Goal: Task Accomplishment & Management: Complete application form

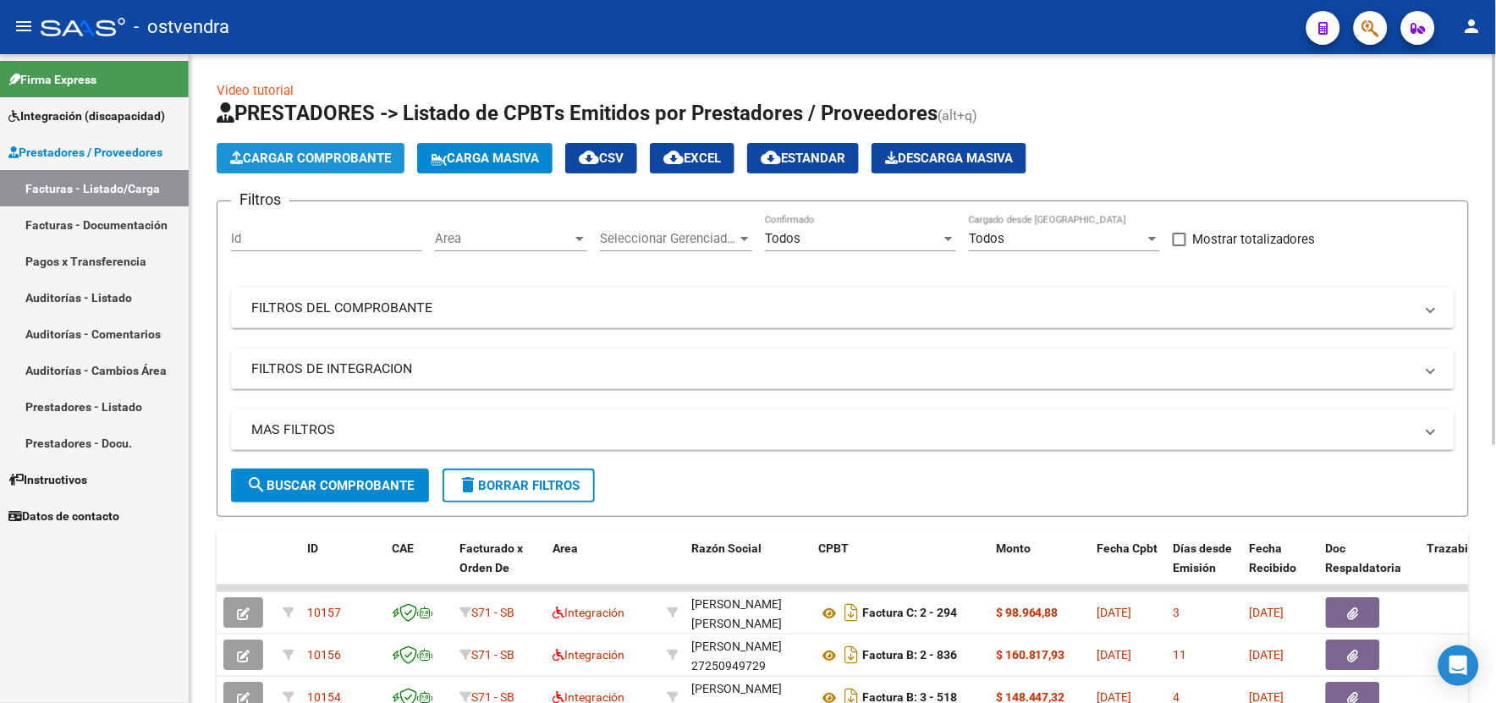
click at [349, 167] on button "Cargar Comprobante" at bounding box center [311, 158] width 188 height 30
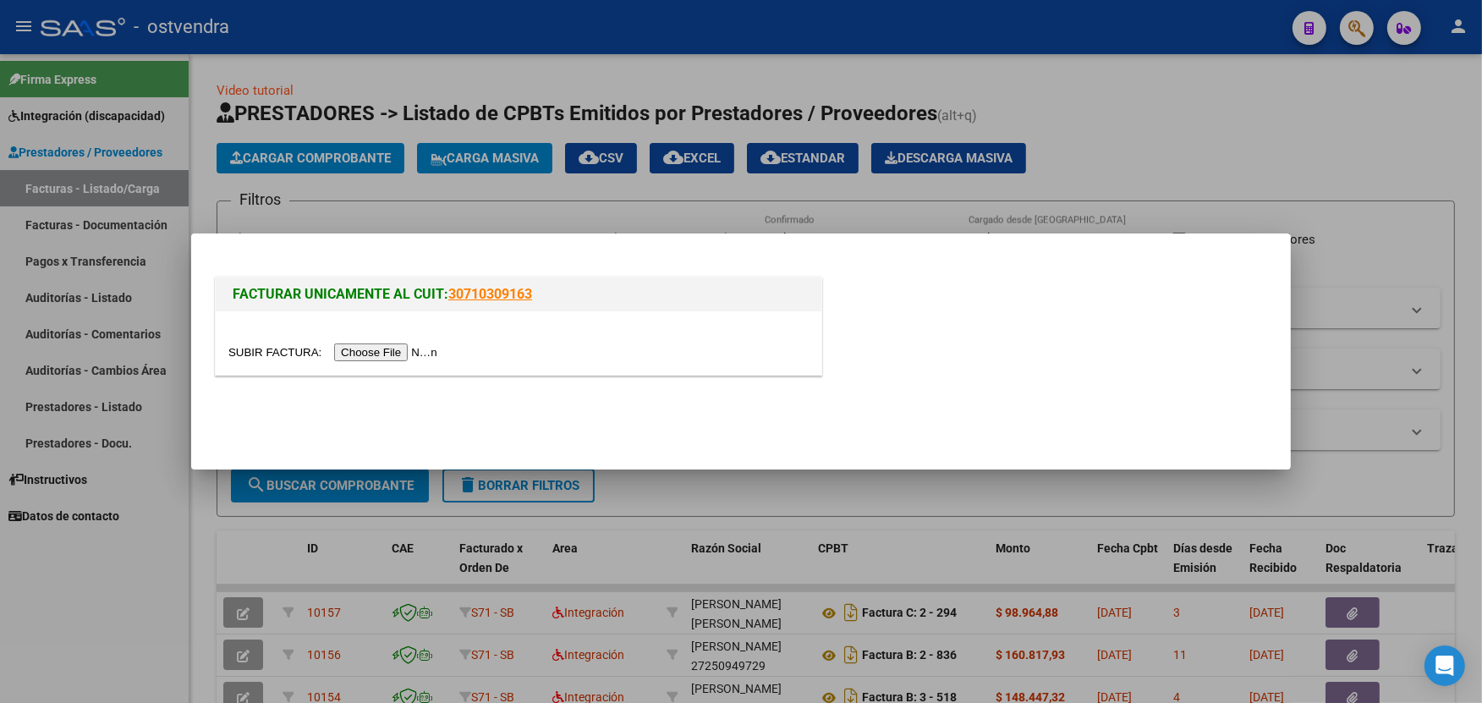
click at [382, 360] on input "file" at bounding box center [335, 353] width 214 height 18
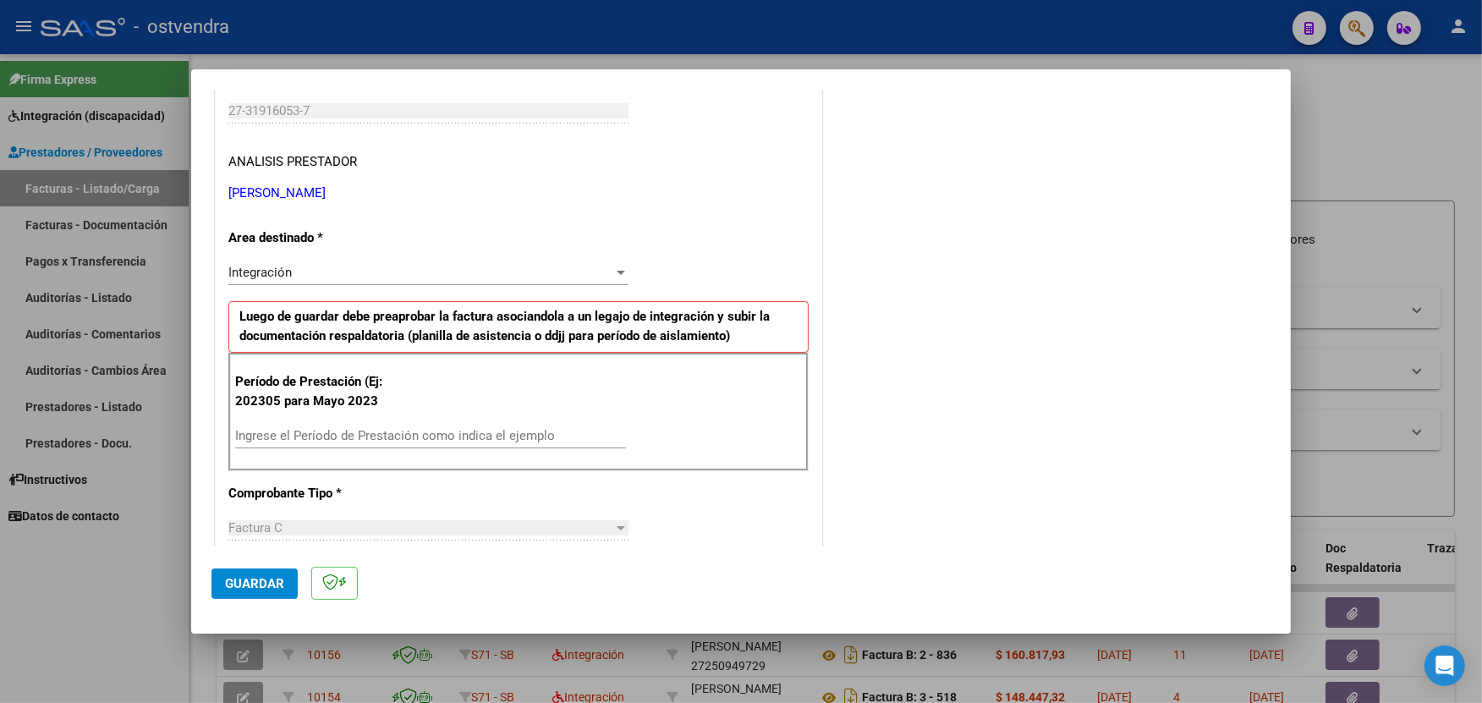
scroll to position [263, 0]
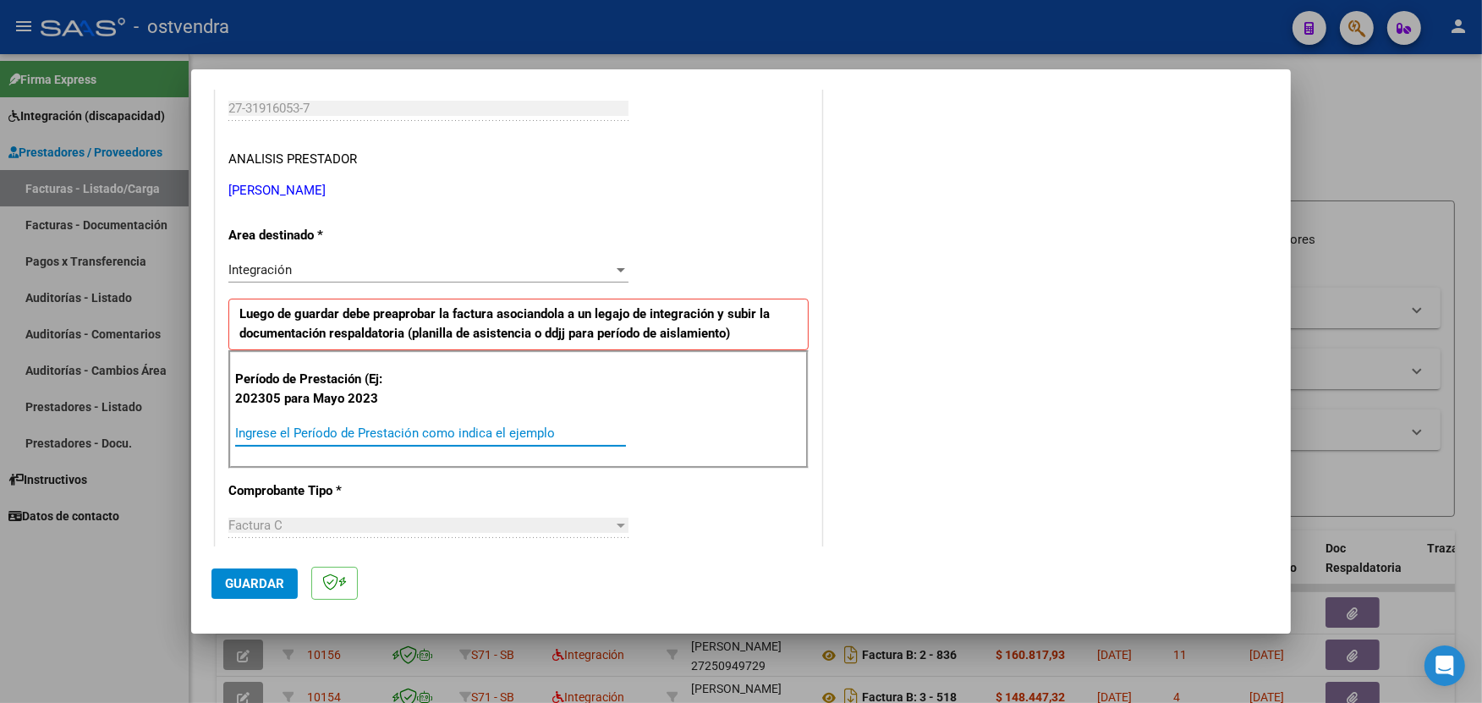
click at [458, 433] on input "Ingrese el Período de Prestación como indica el ejemplo" at bounding box center [430, 433] width 391 height 15
type input "202507"
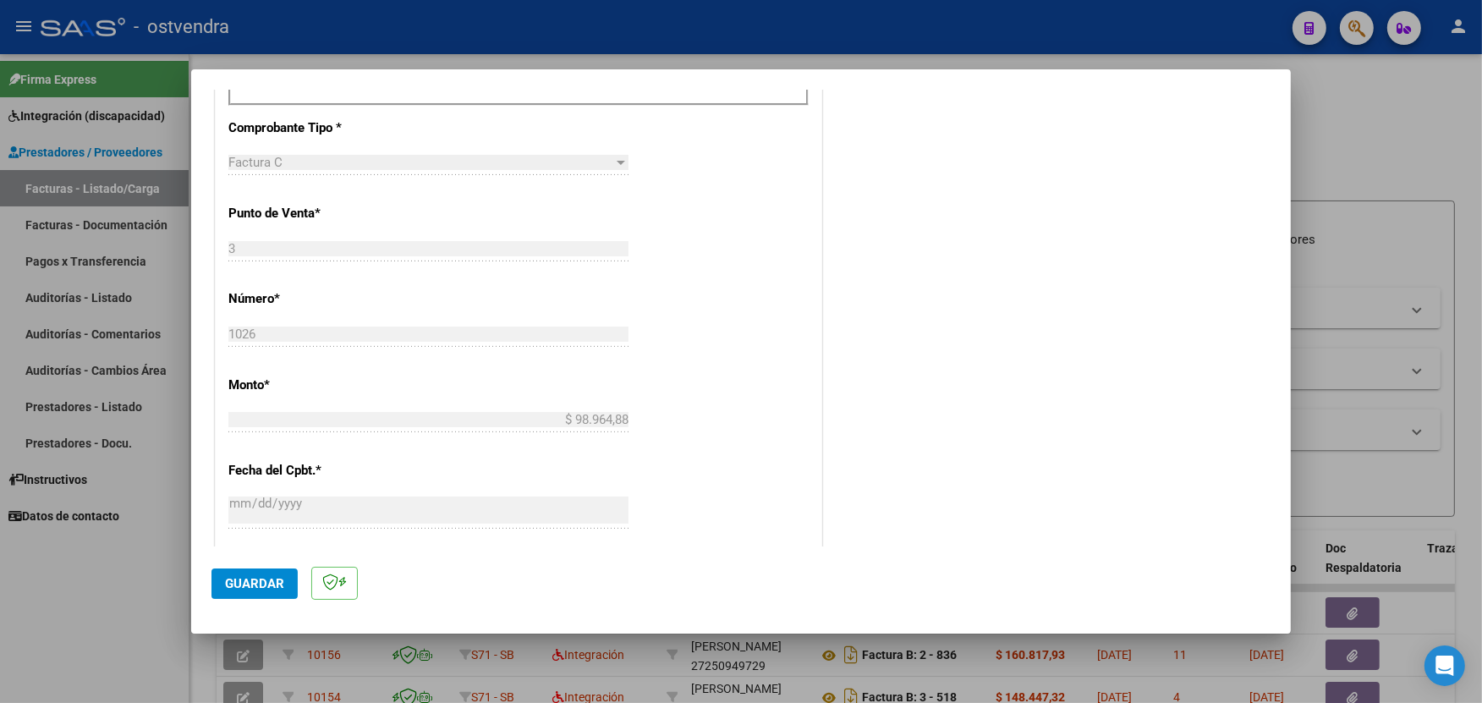
scroll to position [639, 0]
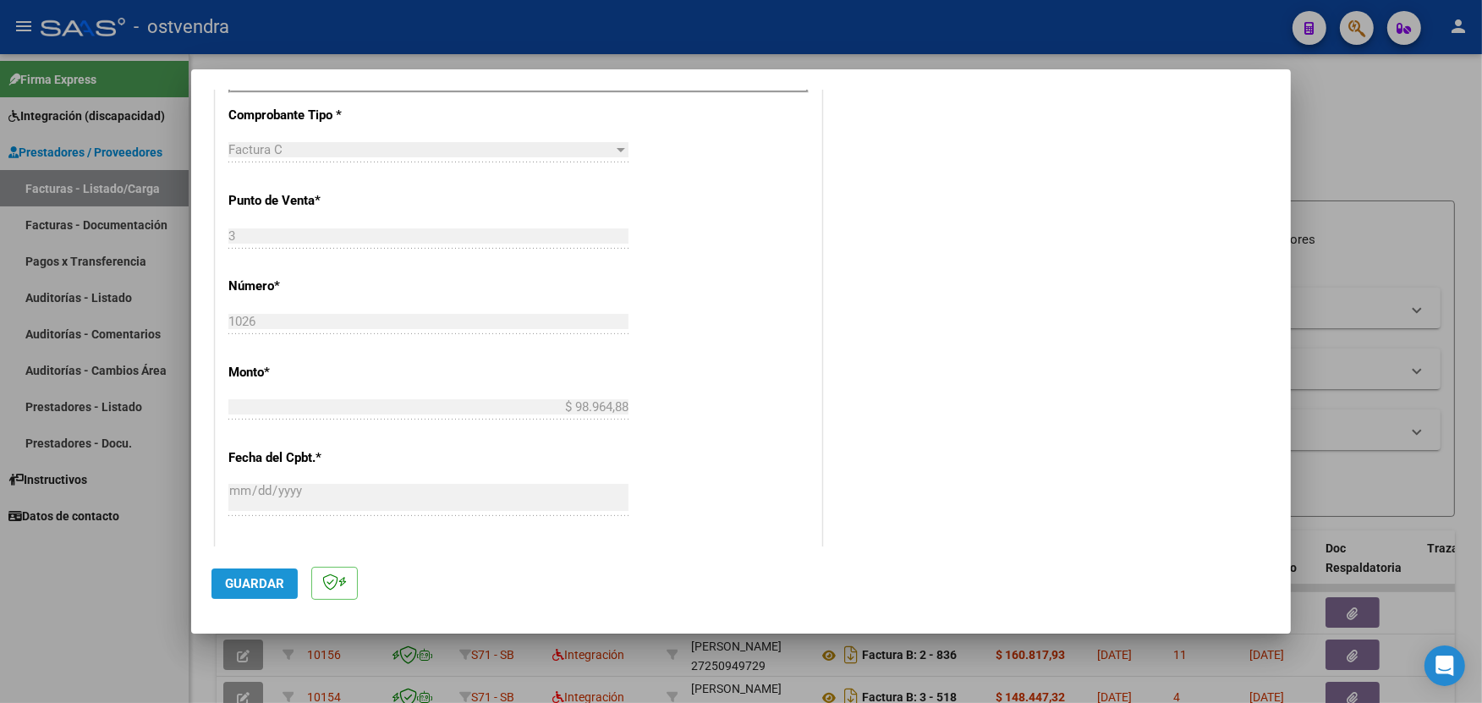
click at [257, 576] on span "Guardar" at bounding box center [254, 583] width 59 height 15
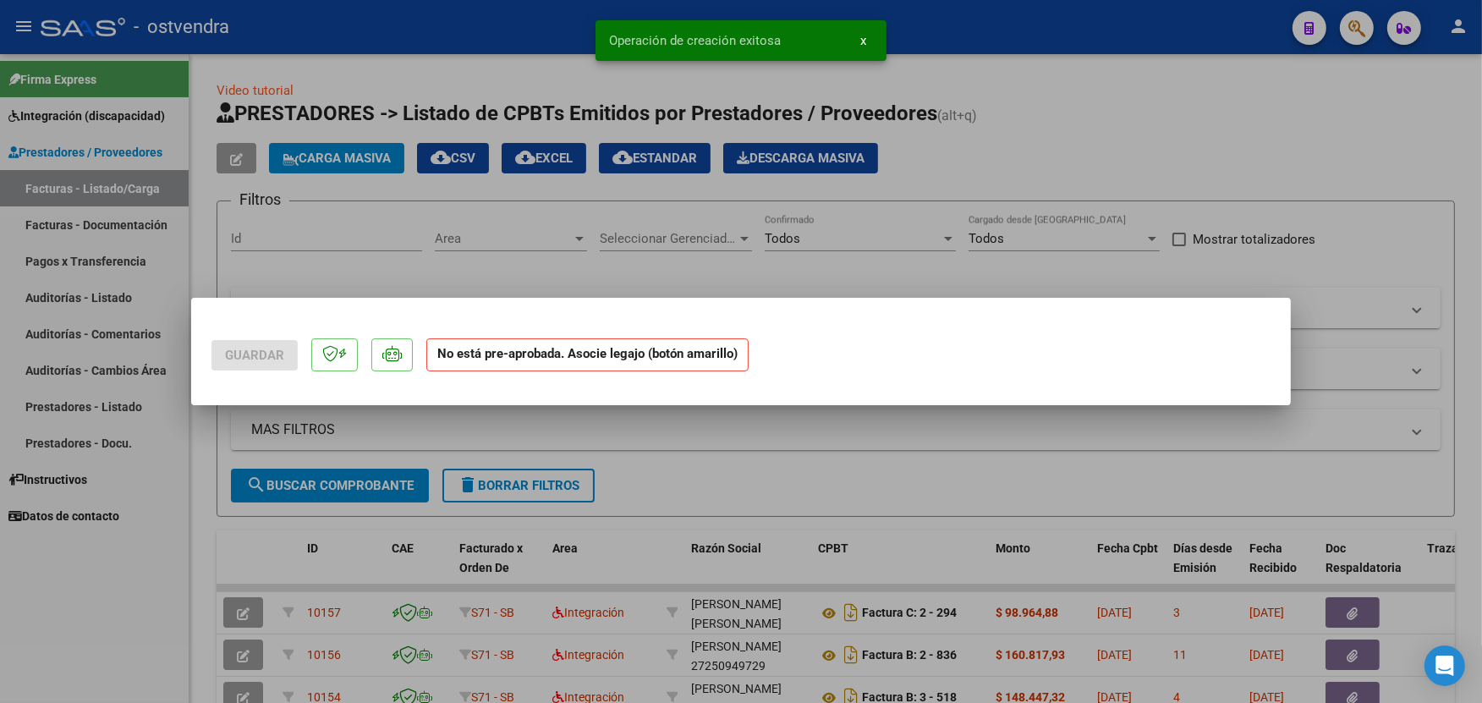
scroll to position [0, 0]
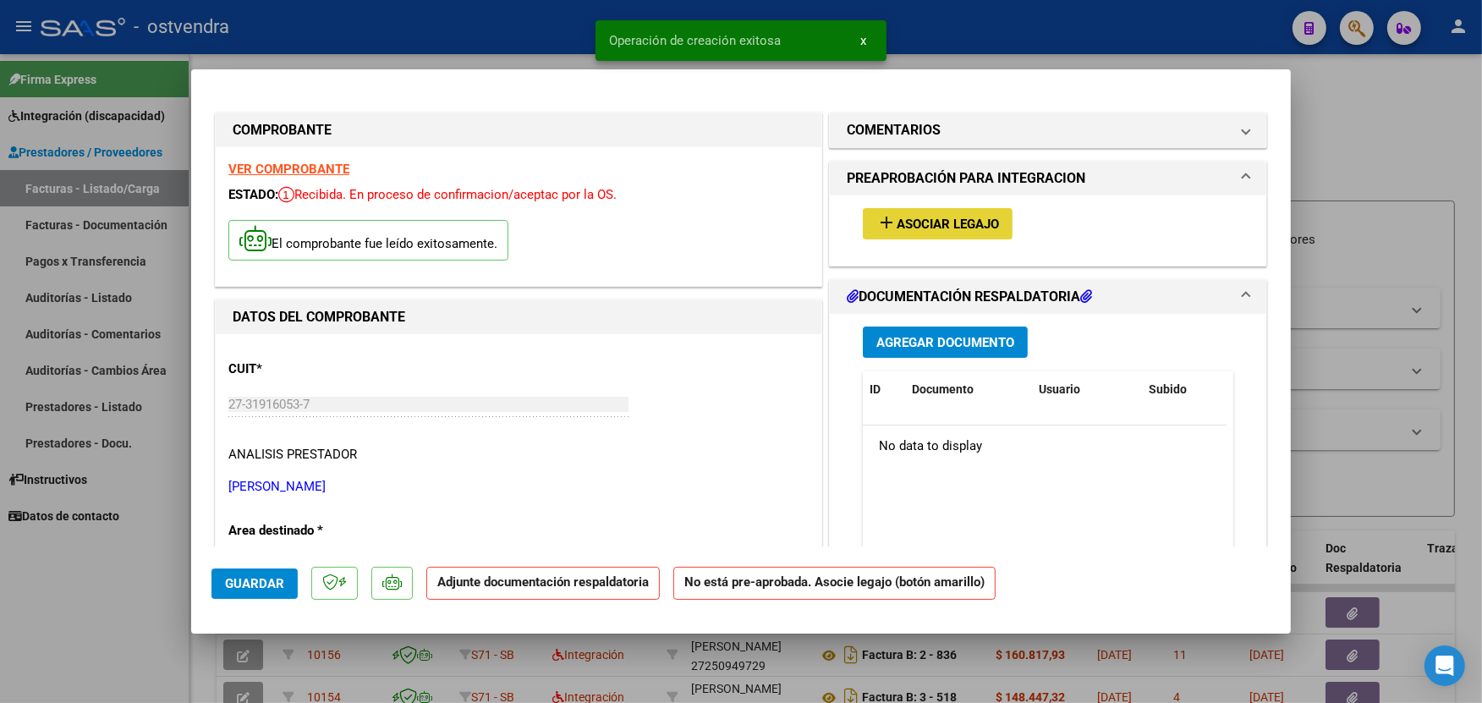
click at [939, 227] on span "Asociar Legajo" at bounding box center [948, 224] width 102 height 15
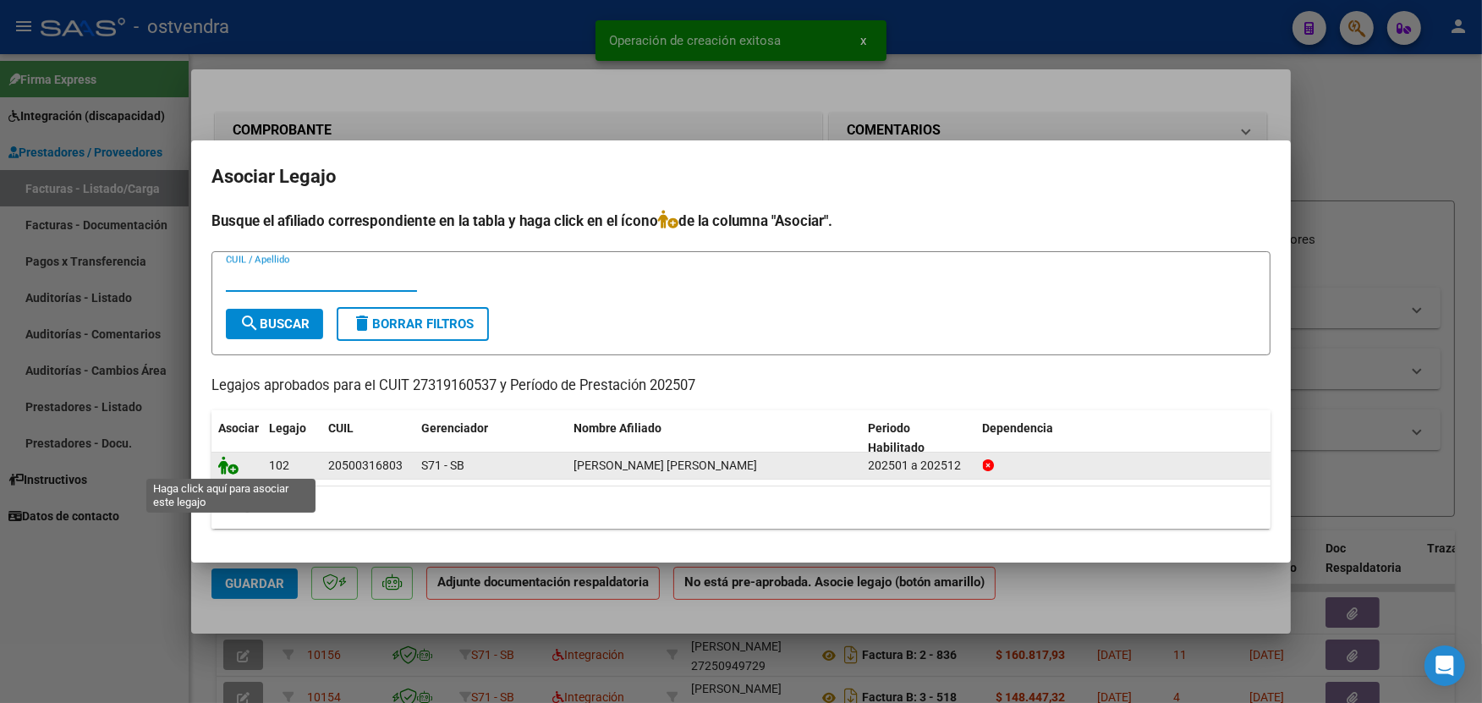
click at [231, 464] on icon at bounding box center [228, 465] width 20 height 19
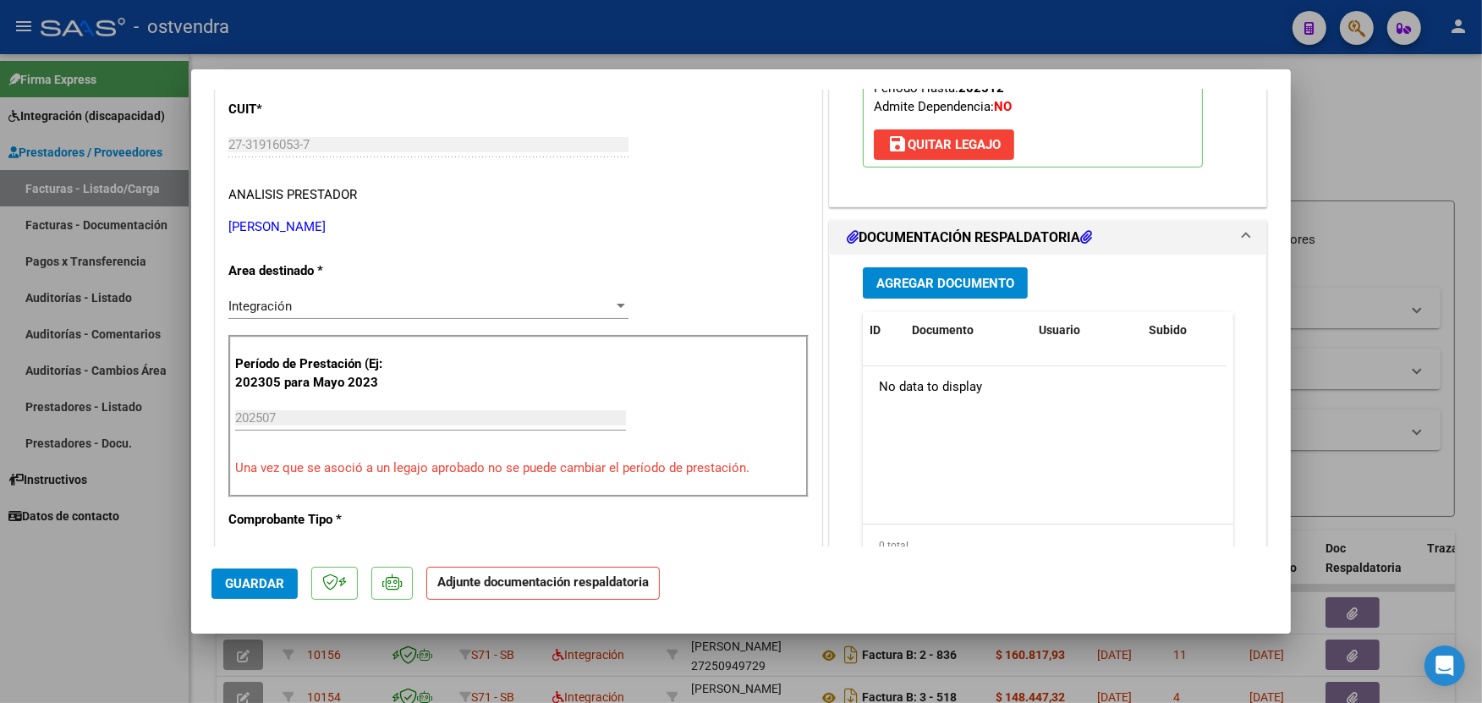
scroll to position [263, 0]
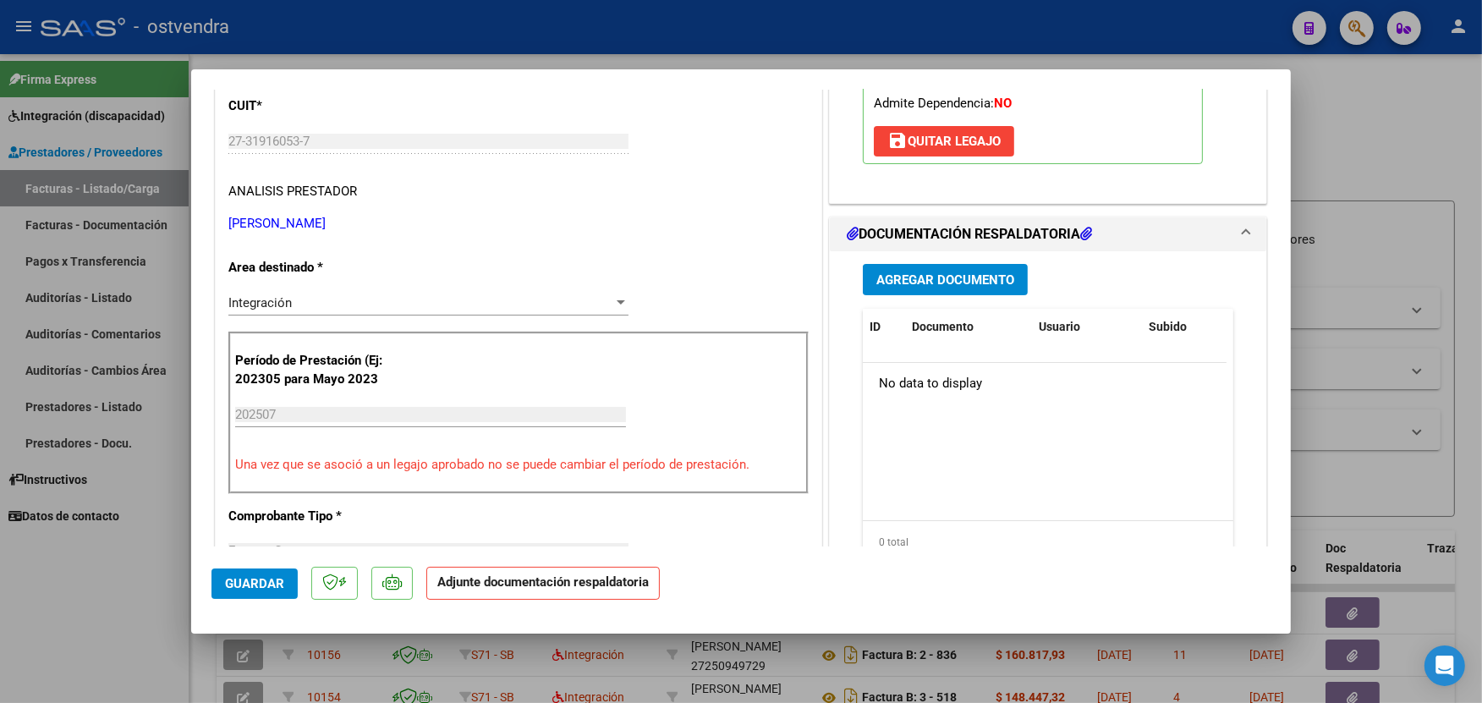
click at [954, 288] on span "Agregar Documento" at bounding box center [946, 279] width 138 height 15
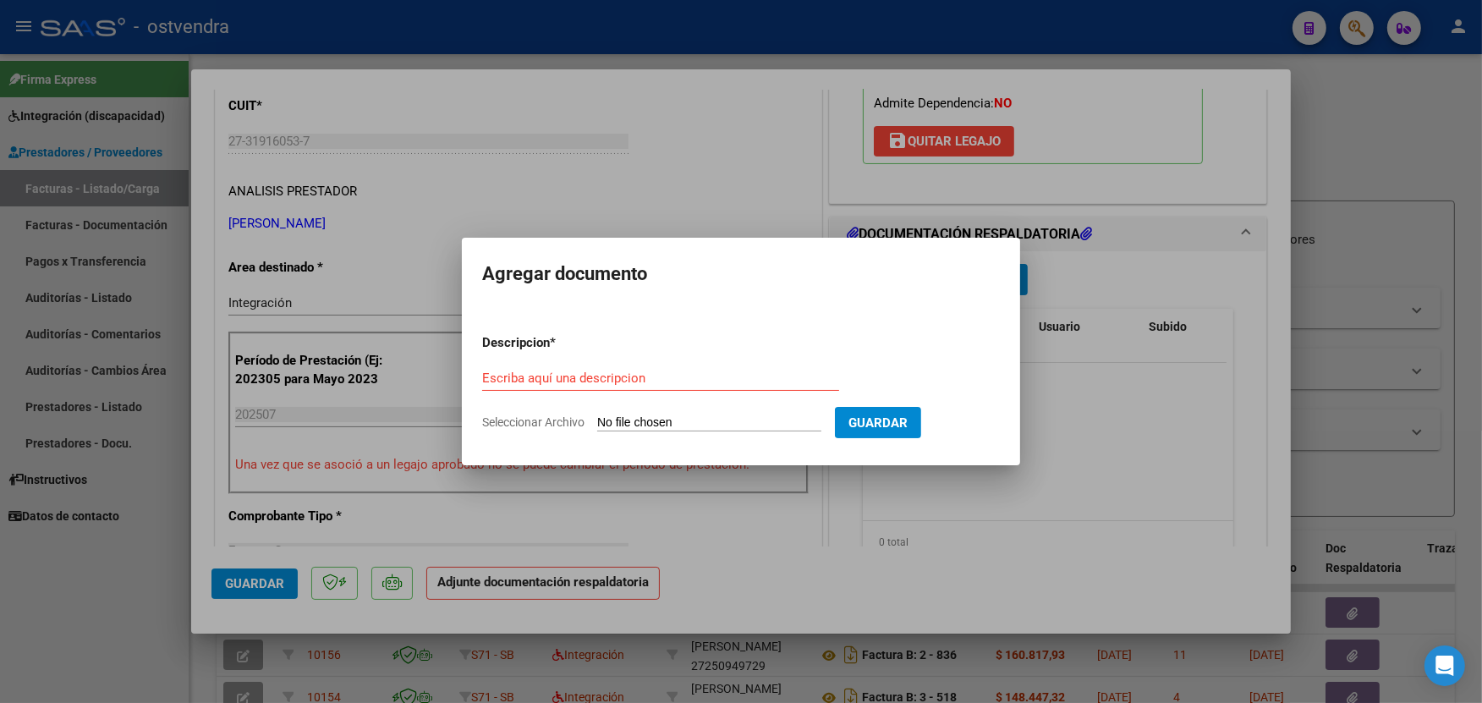
click at [660, 417] on input "Seleccionar Archivo" at bounding box center [709, 423] width 224 height 16
type input "C:\fakepath\ASISTENCIA C-3-1026.jpg"
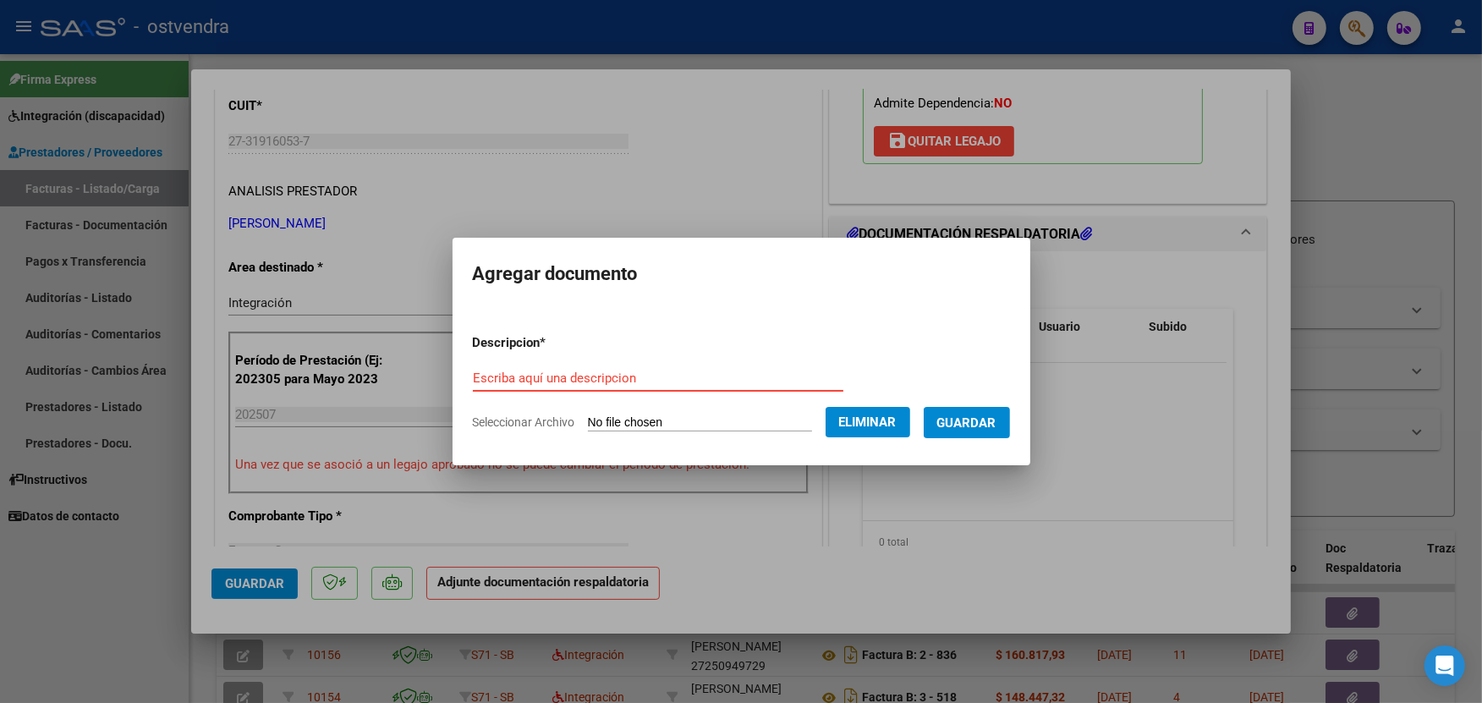
click at [635, 377] on input "Escriba aquí una descripcion" at bounding box center [658, 378] width 371 height 15
type input "PLANILLA DE ASISTENCIA"
click at [962, 432] on button "Guardar" at bounding box center [967, 422] width 86 height 31
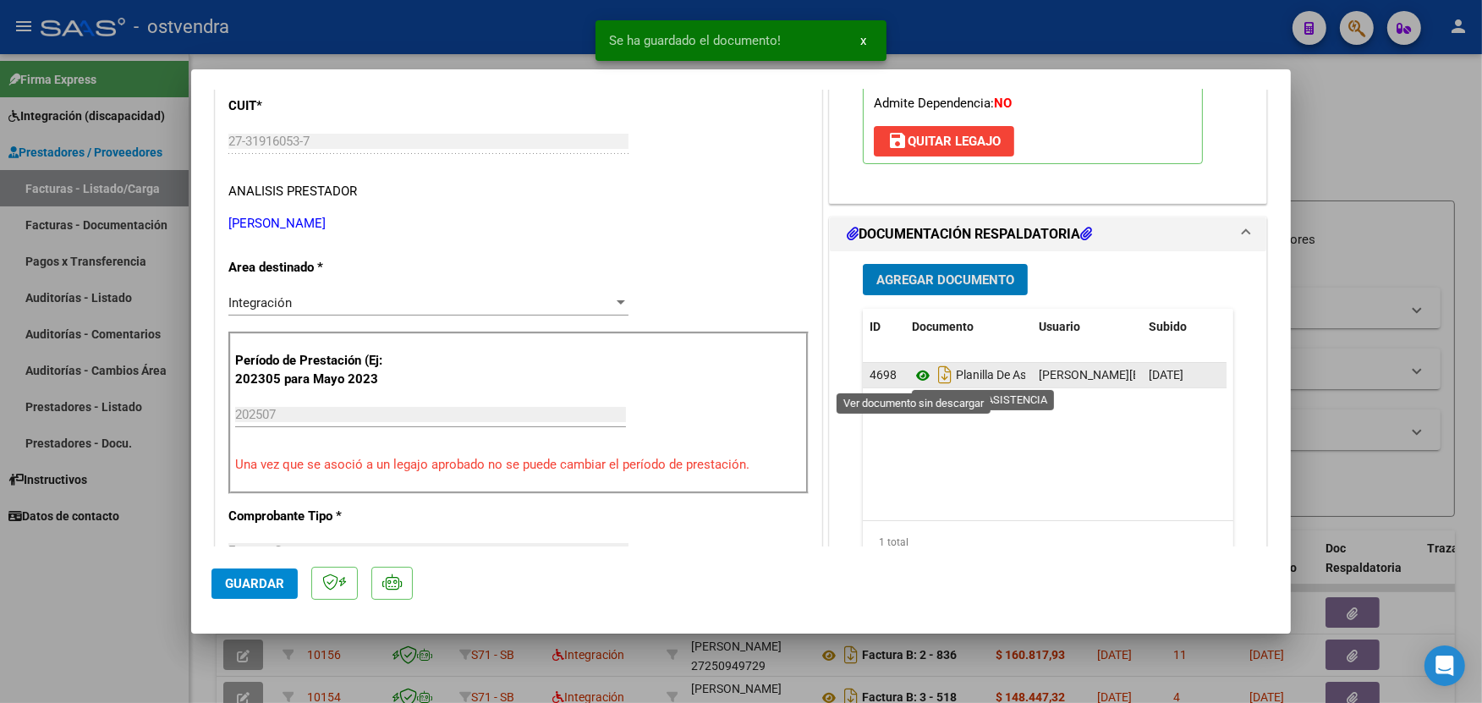
click at [917, 377] on icon at bounding box center [923, 376] width 22 height 20
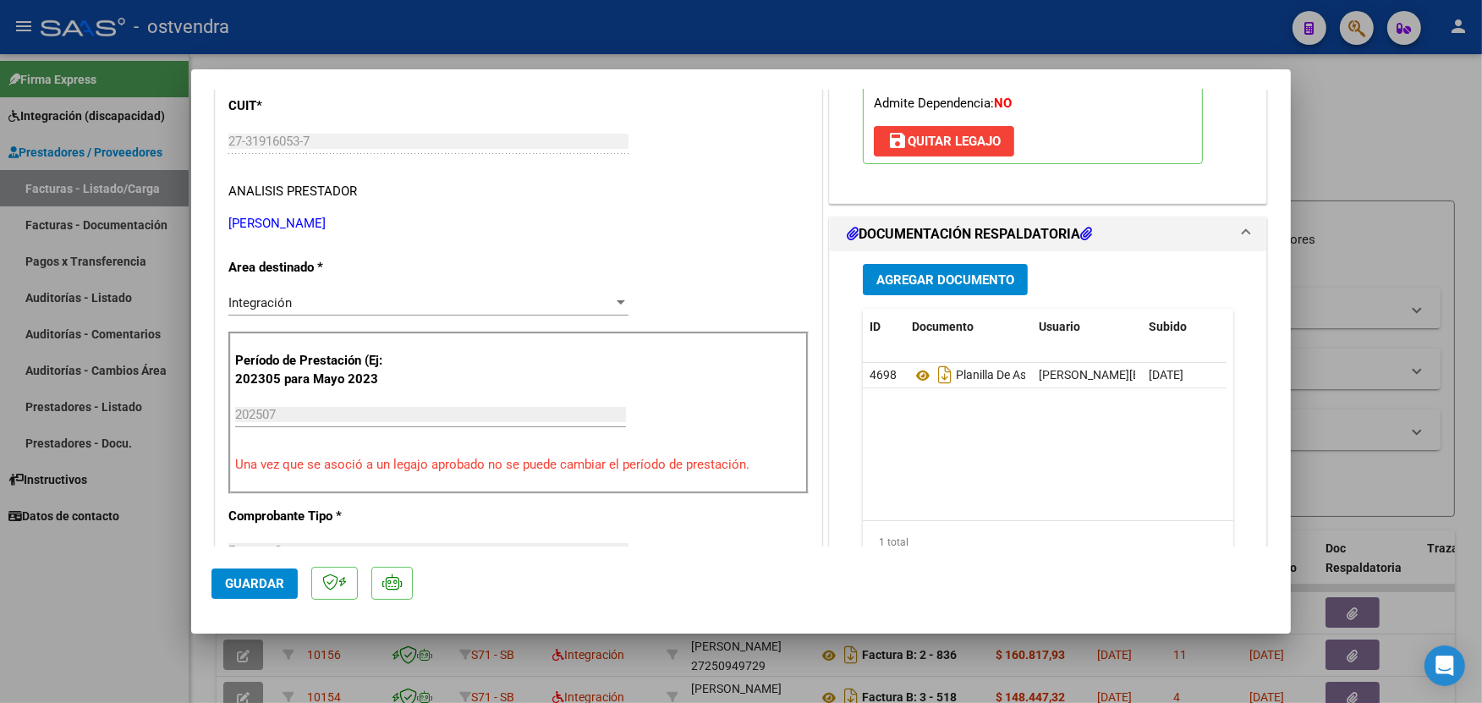
click at [581, 47] on div at bounding box center [741, 351] width 1482 height 703
type input "$ 0,00"
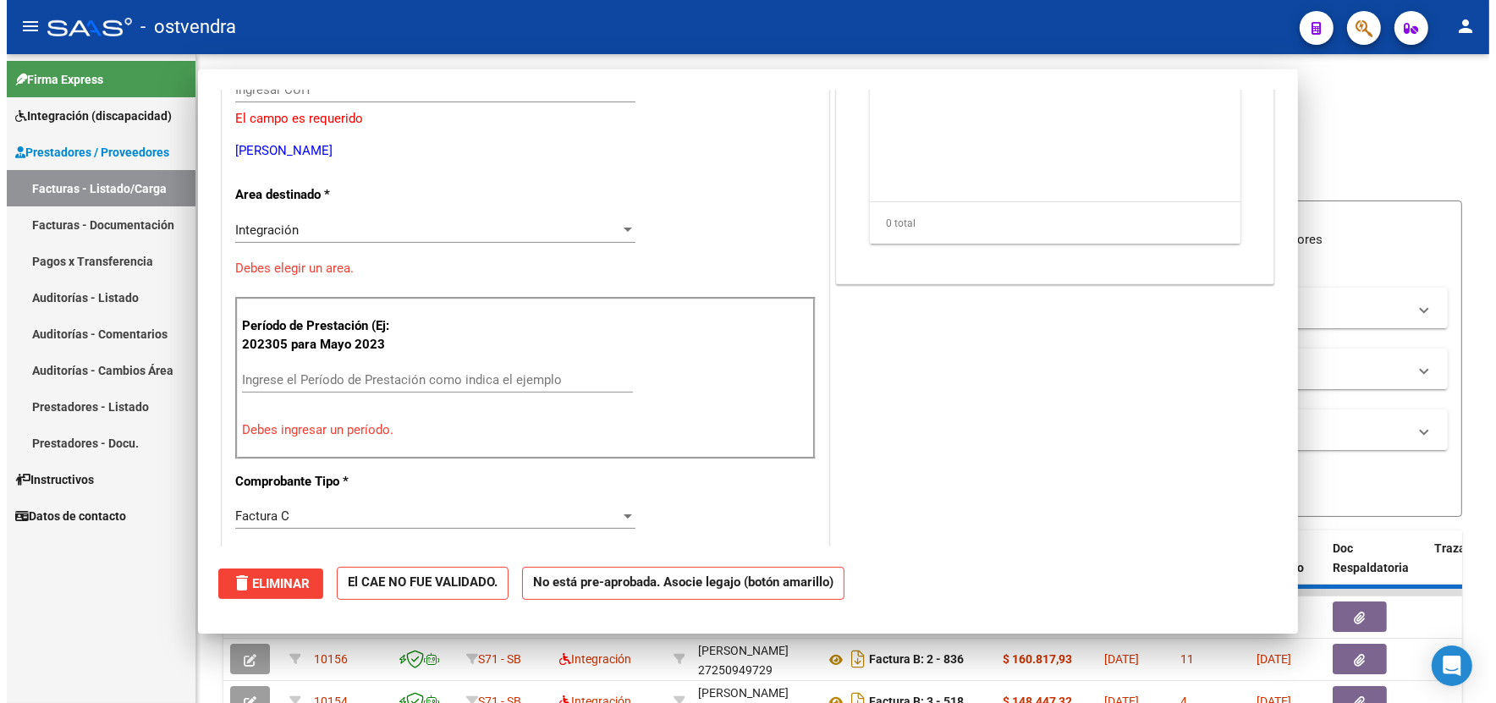
scroll to position [212, 0]
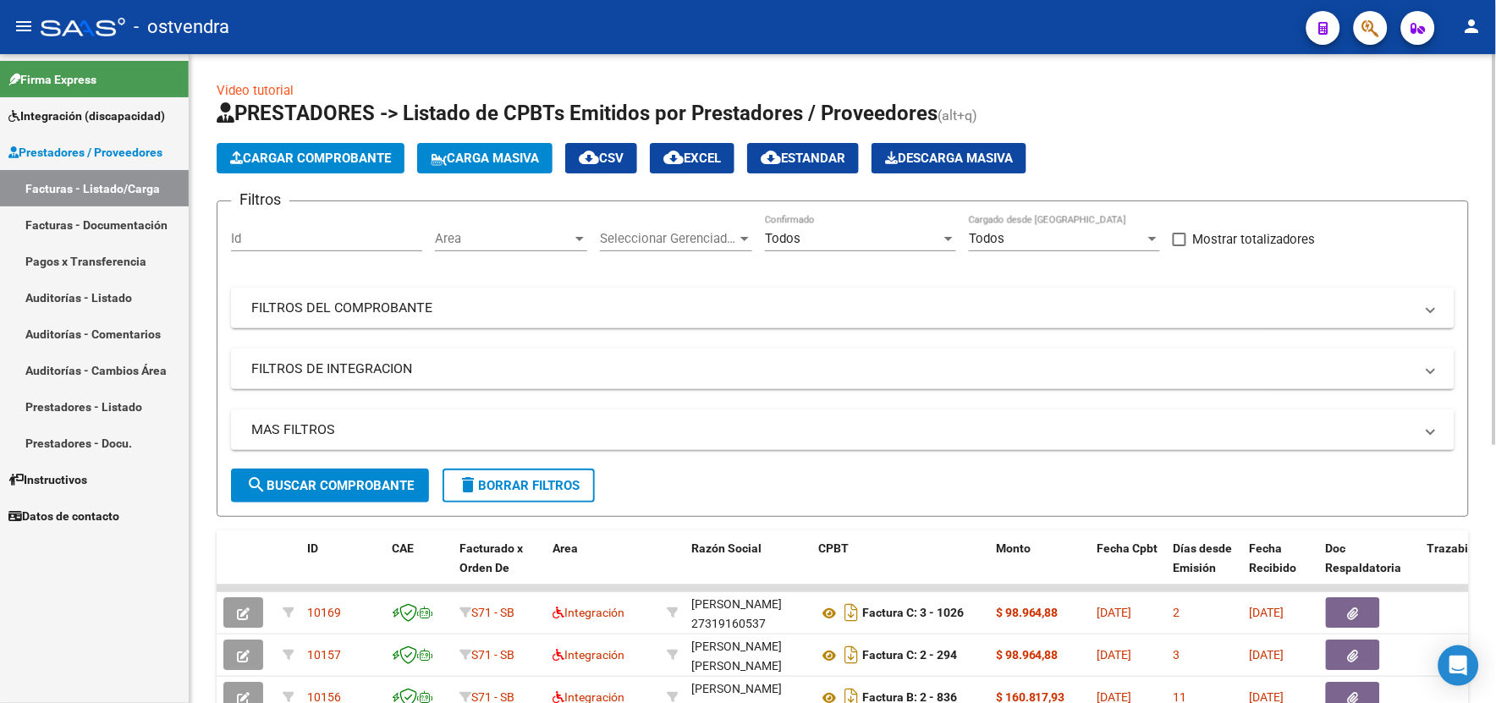
click at [1495, 687] on html "menu - ostvendra person Firma Express Integración (discapacidad) Certificado Di…" at bounding box center [748, 351] width 1496 height 703
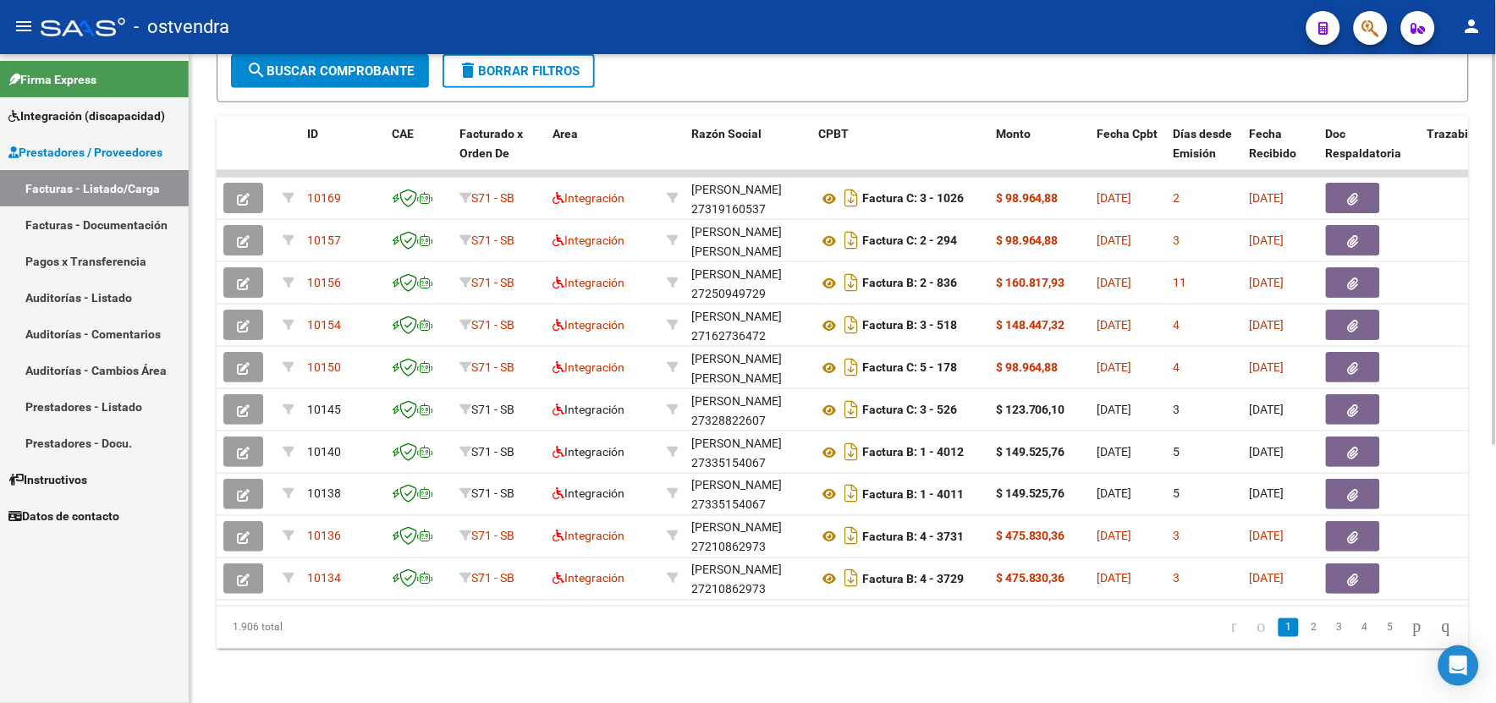
click at [1495, 687] on html "menu - ostvendra person Firma Express Integración (discapacidad) Certificado Di…" at bounding box center [748, 351] width 1496 height 703
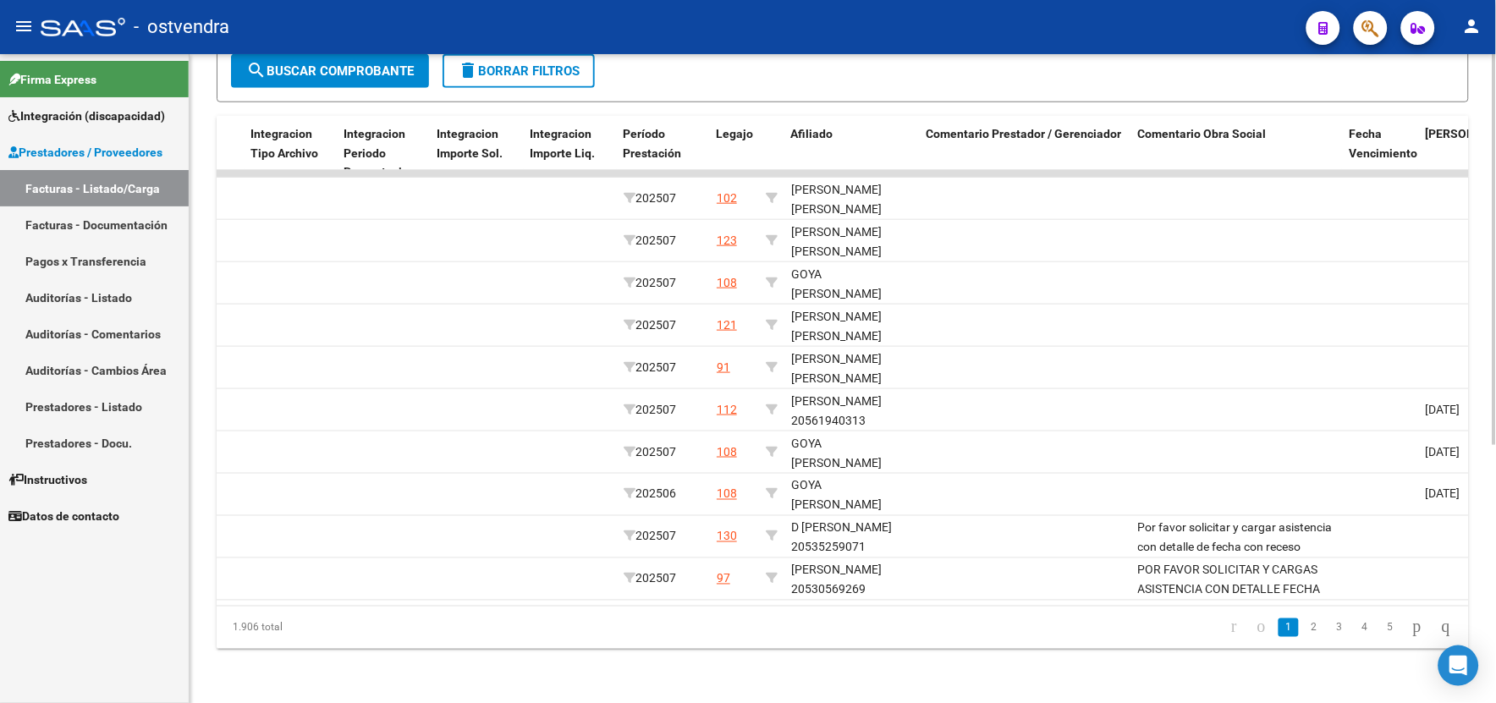
scroll to position [0, 2031]
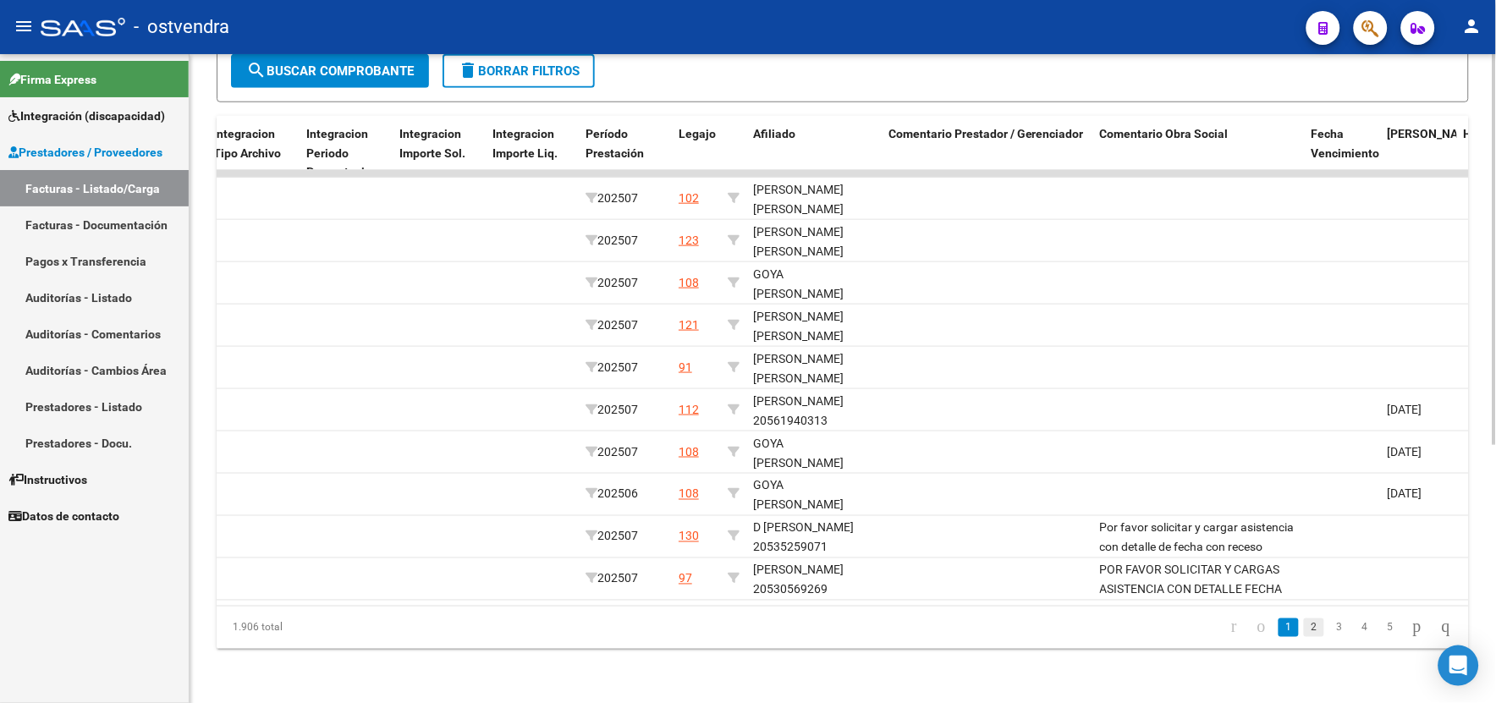
click at [1304, 621] on link "2" at bounding box center [1314, 628] width 20 height 19
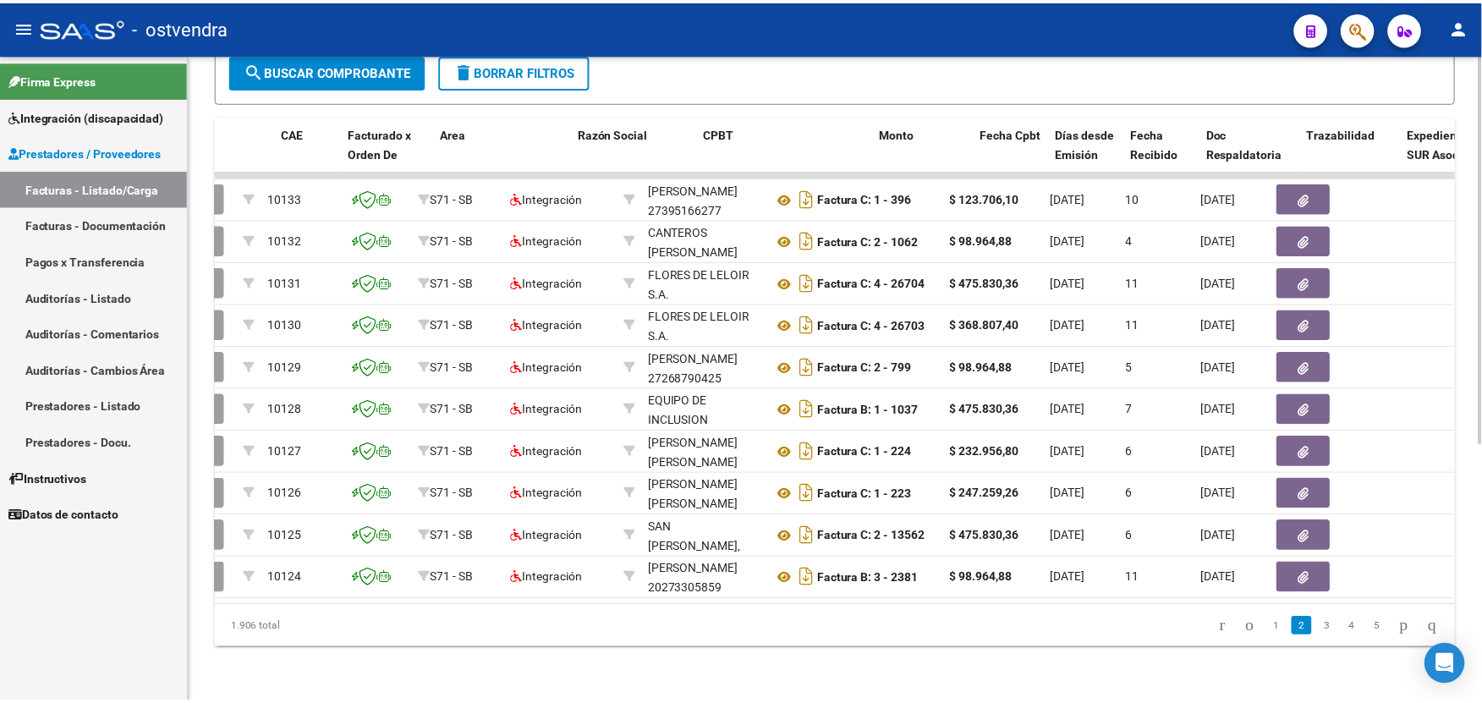
scroll to position [0, 0]
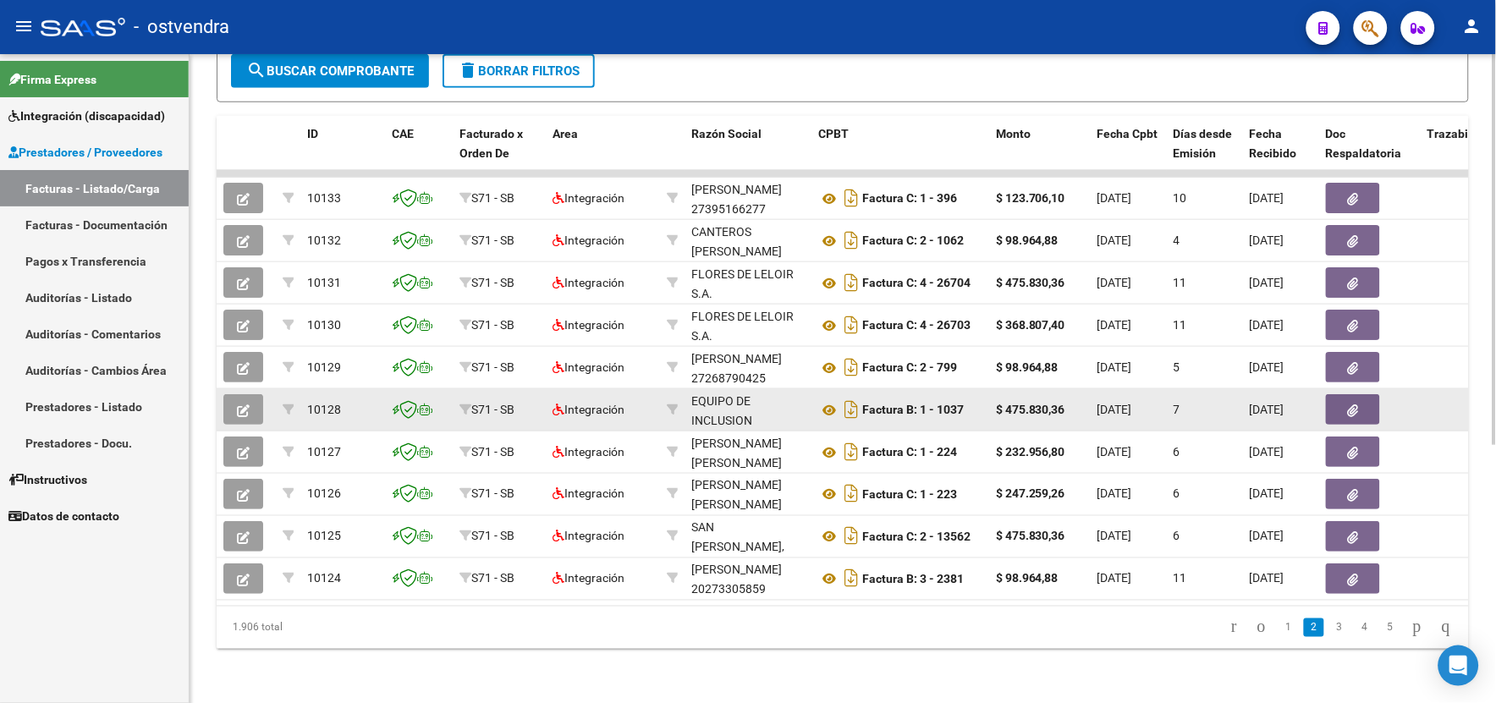
click at [231, 400] on button "button" at bounding box center [243, 409] width 40 height 30
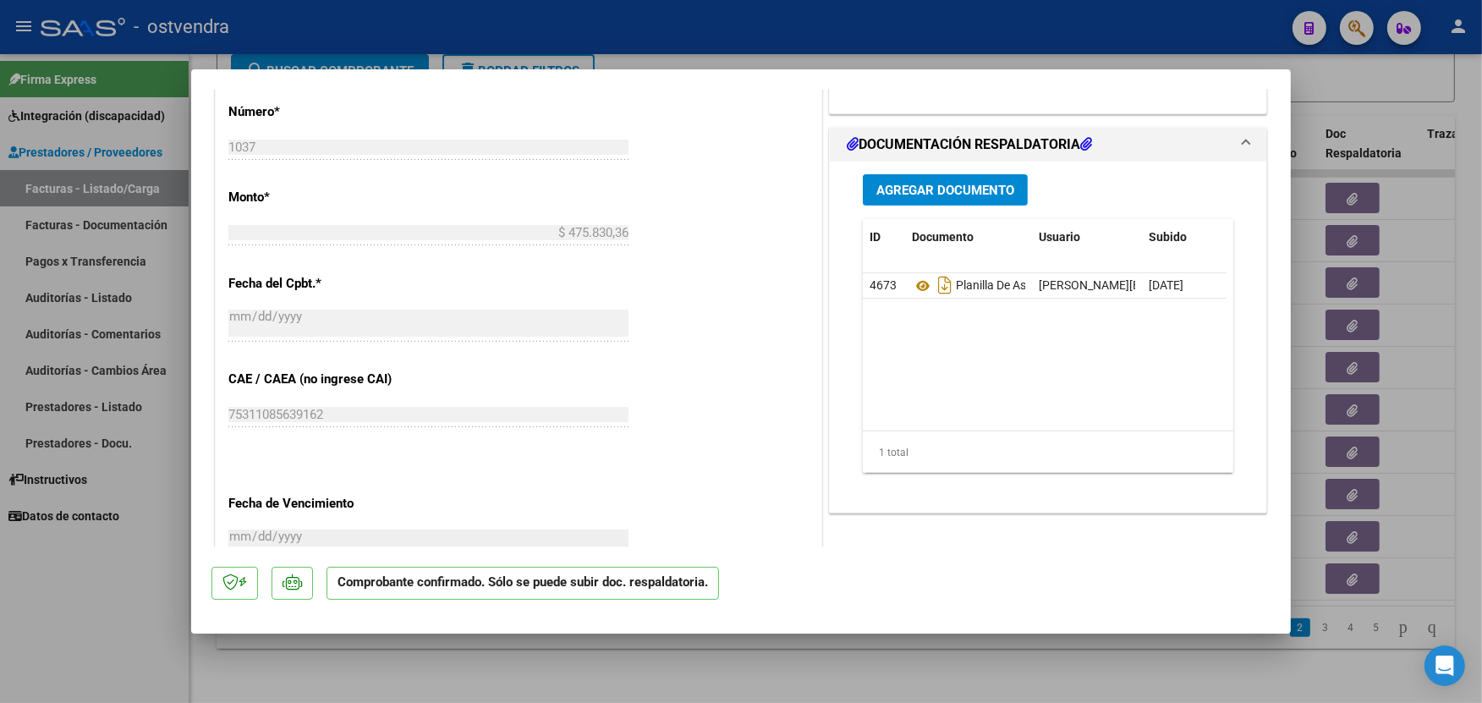
scroll to position [677, 0]
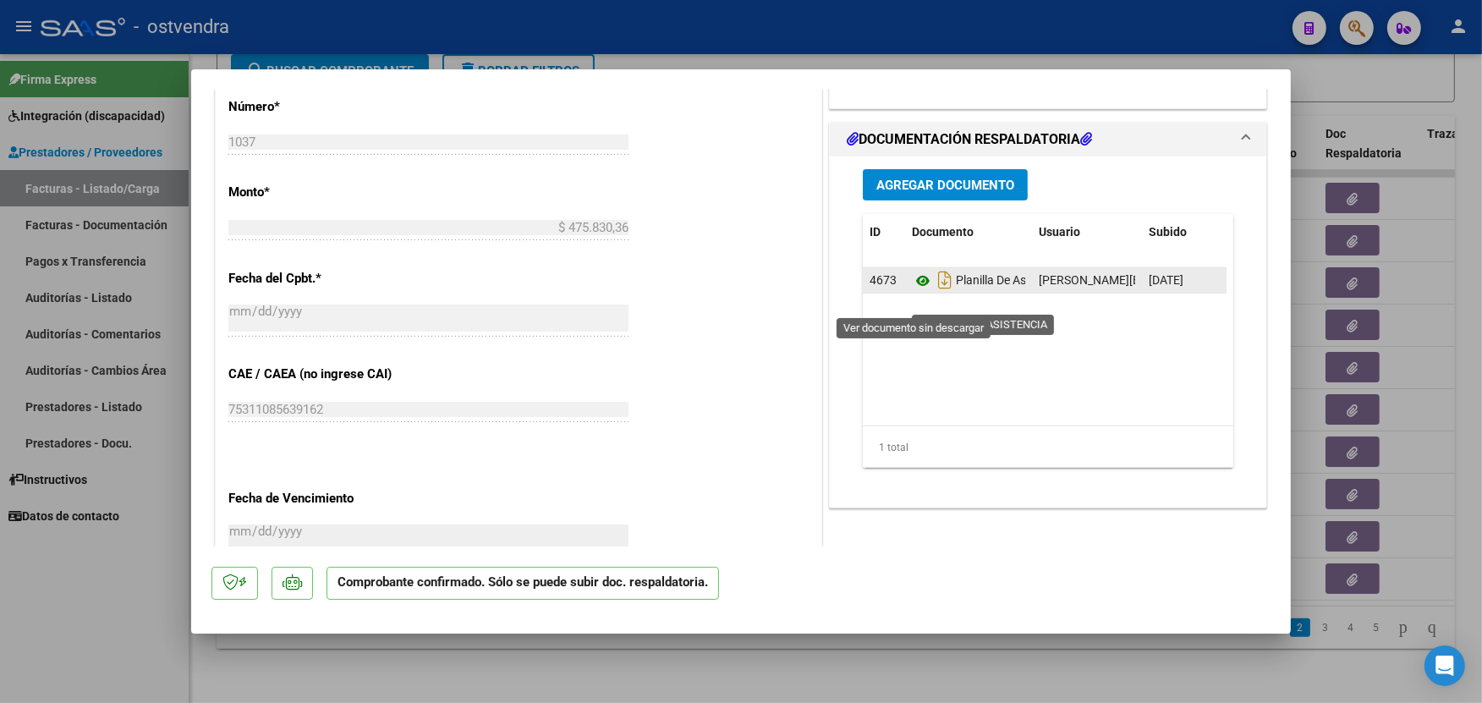
click at [920, 291] on icon at bounding box center [923, 281] width 22 height 20
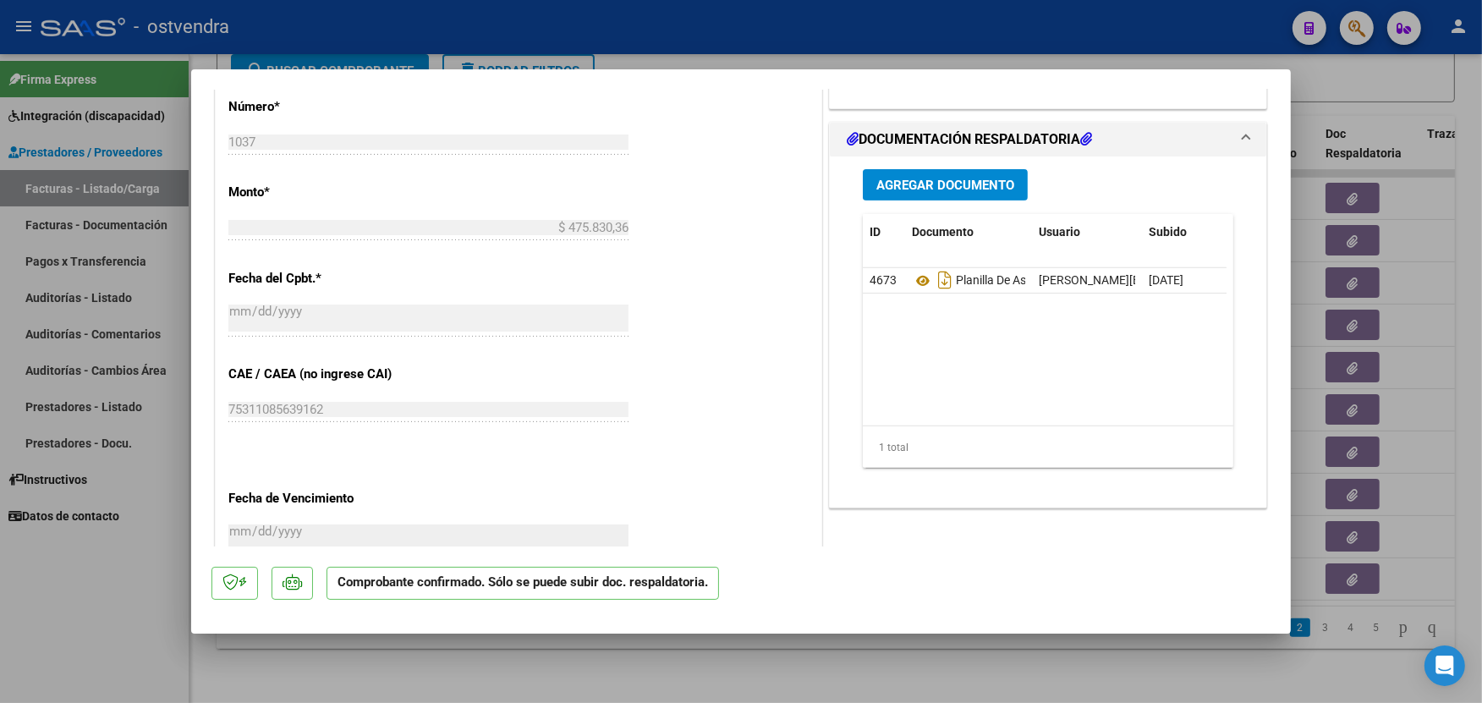
click at [690, 40] on div at bounding box center [741, 351] width 1482 height 703
type input "$ 0,00"
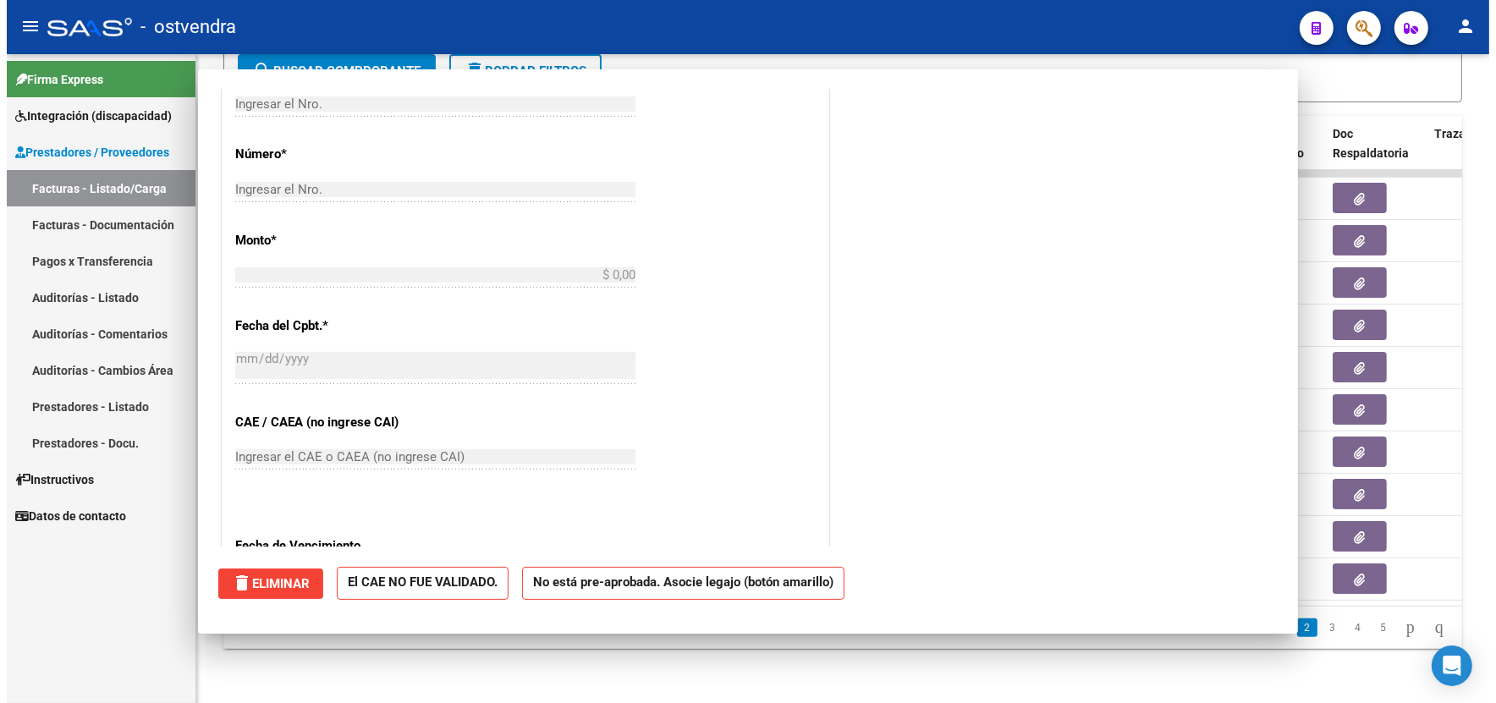
scroll to position [0, 0]
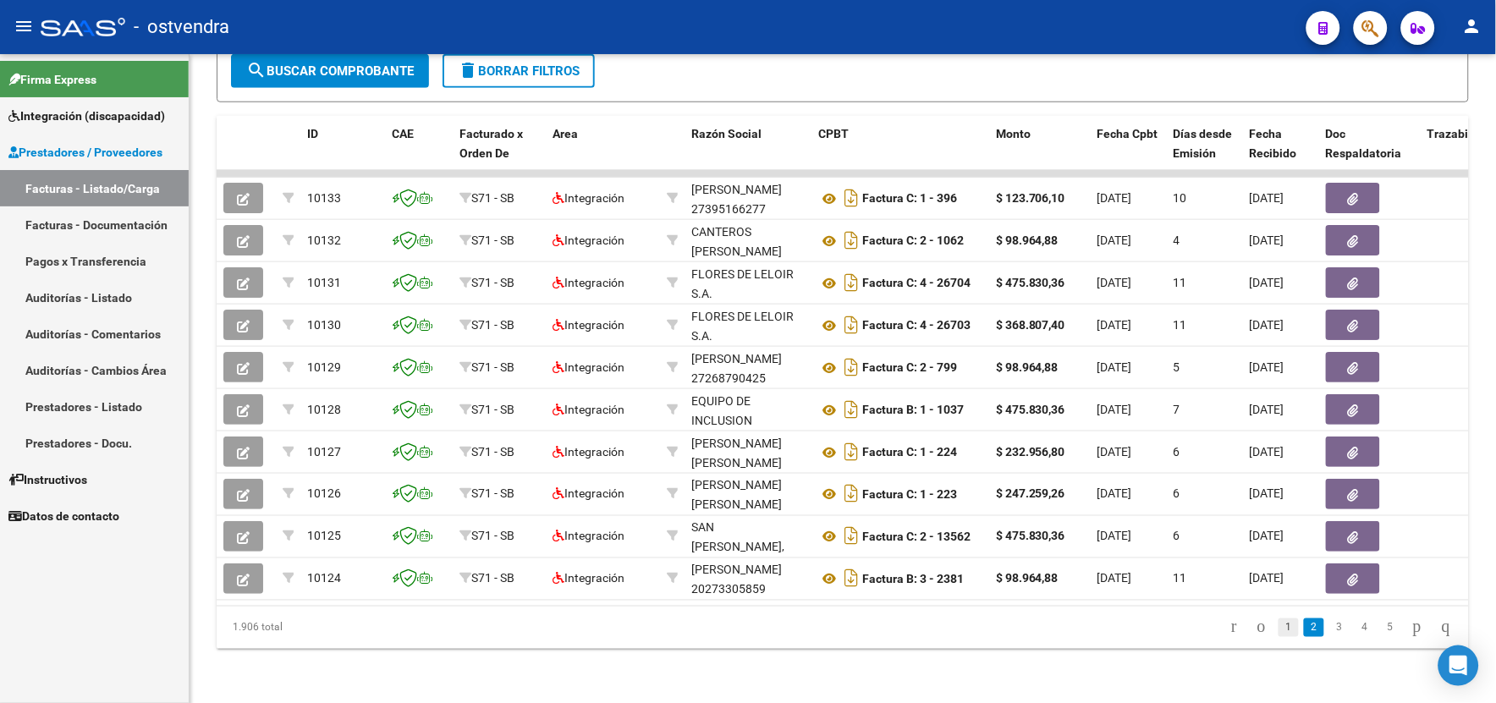
click at [1279, 630] on link "1" at bounding box center [1289, 628] width 20 height 19
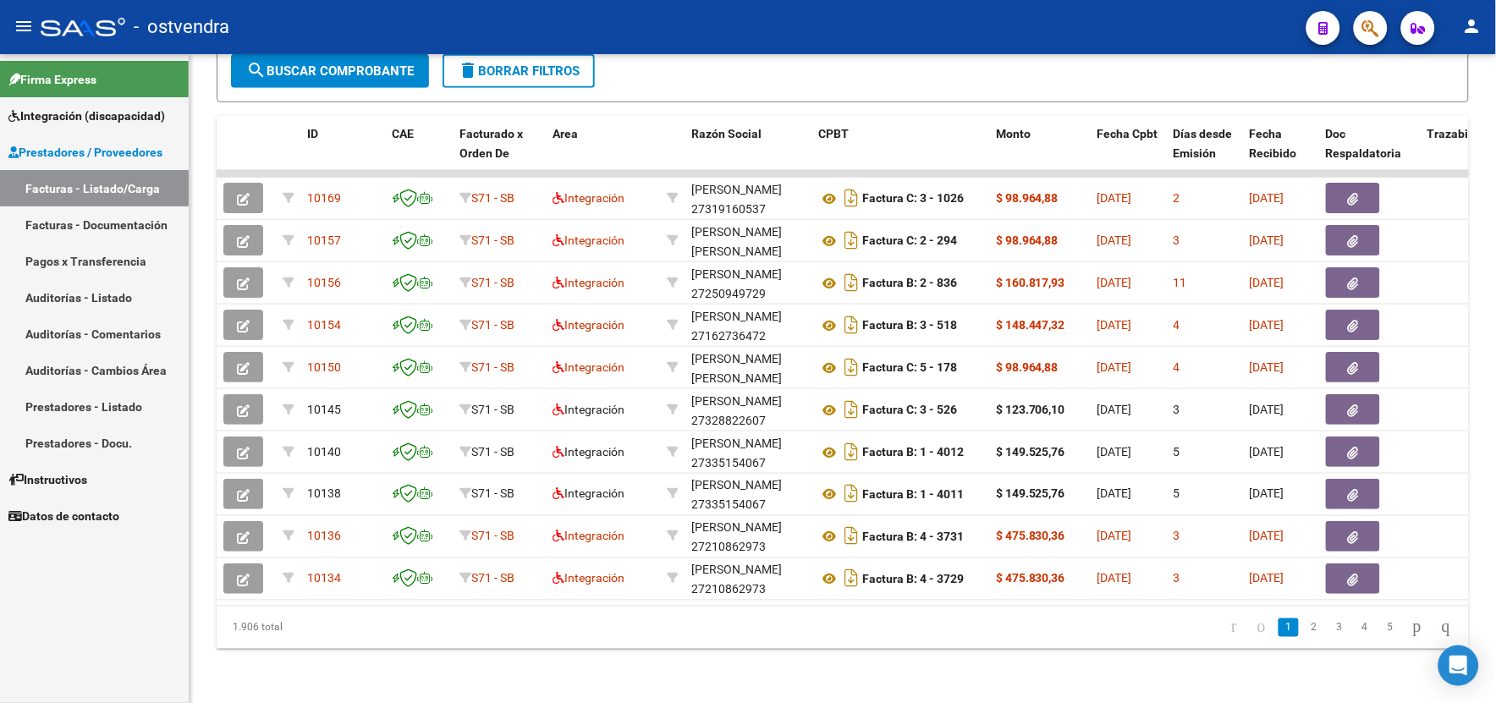
scroll to position [428, 0]
click at [1495, 135] on html "menu - ostvendra person Firma Express Integración (discapacidad) Certificado Di…" at bounding box center [748, 351] width 1496 height 703
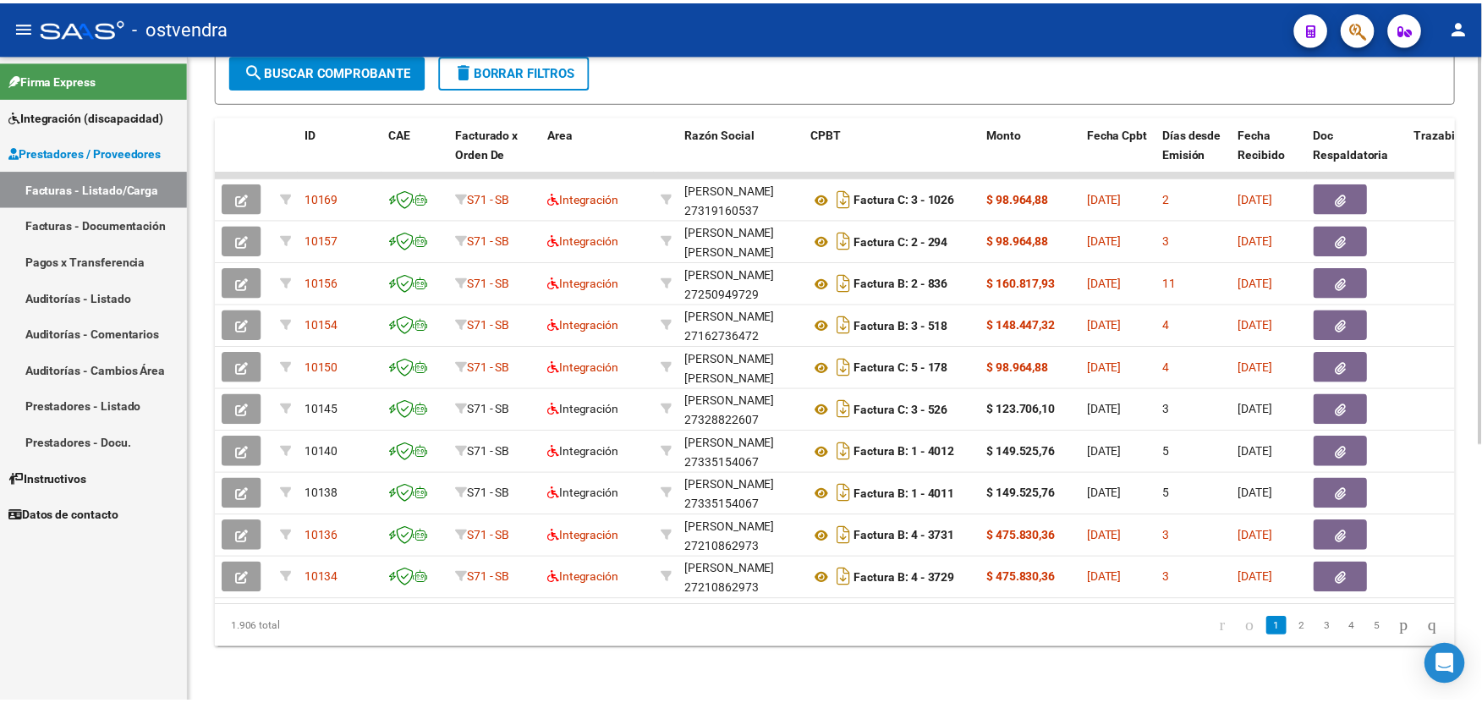
scroll to position [0, 0]
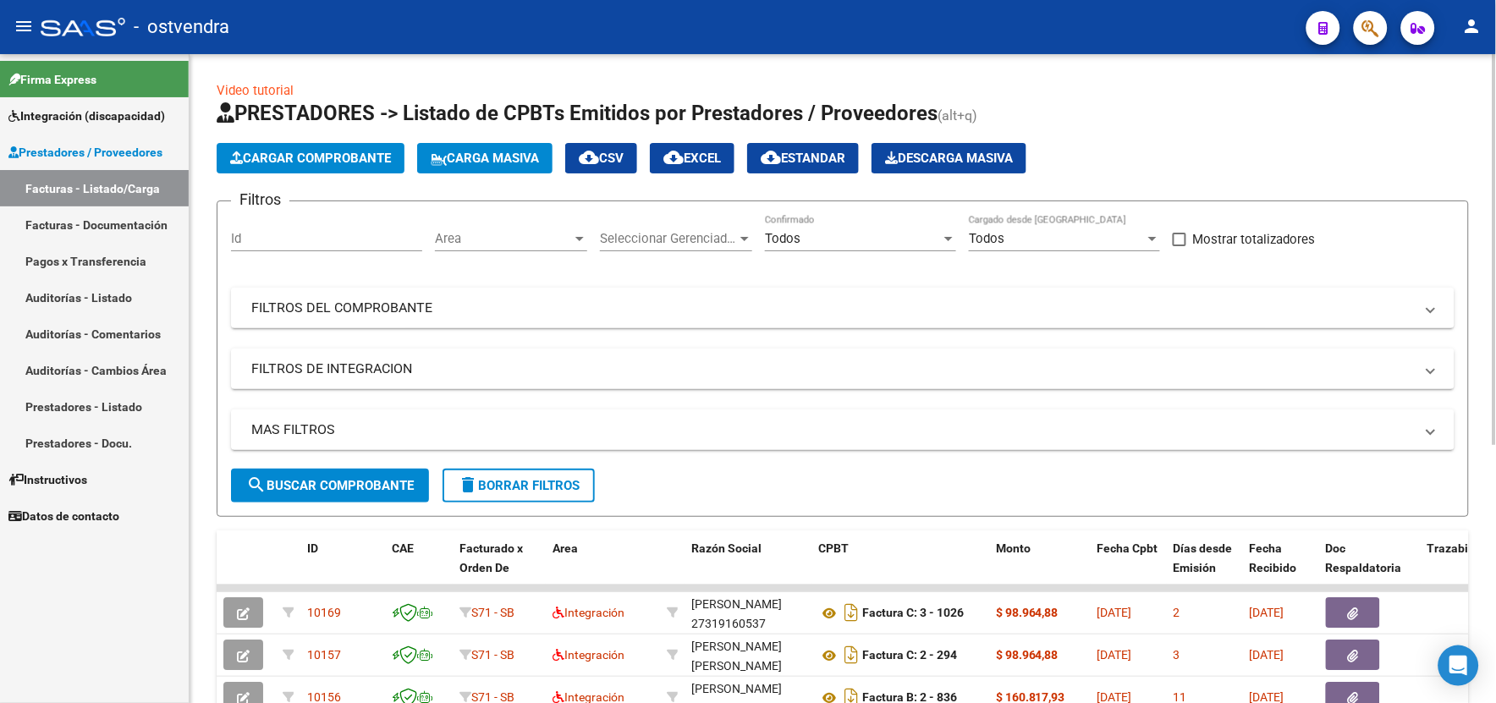
click at [364, 164] on span "Cargar Comprobante" at bounding box center [310, 158] width 161 height 15
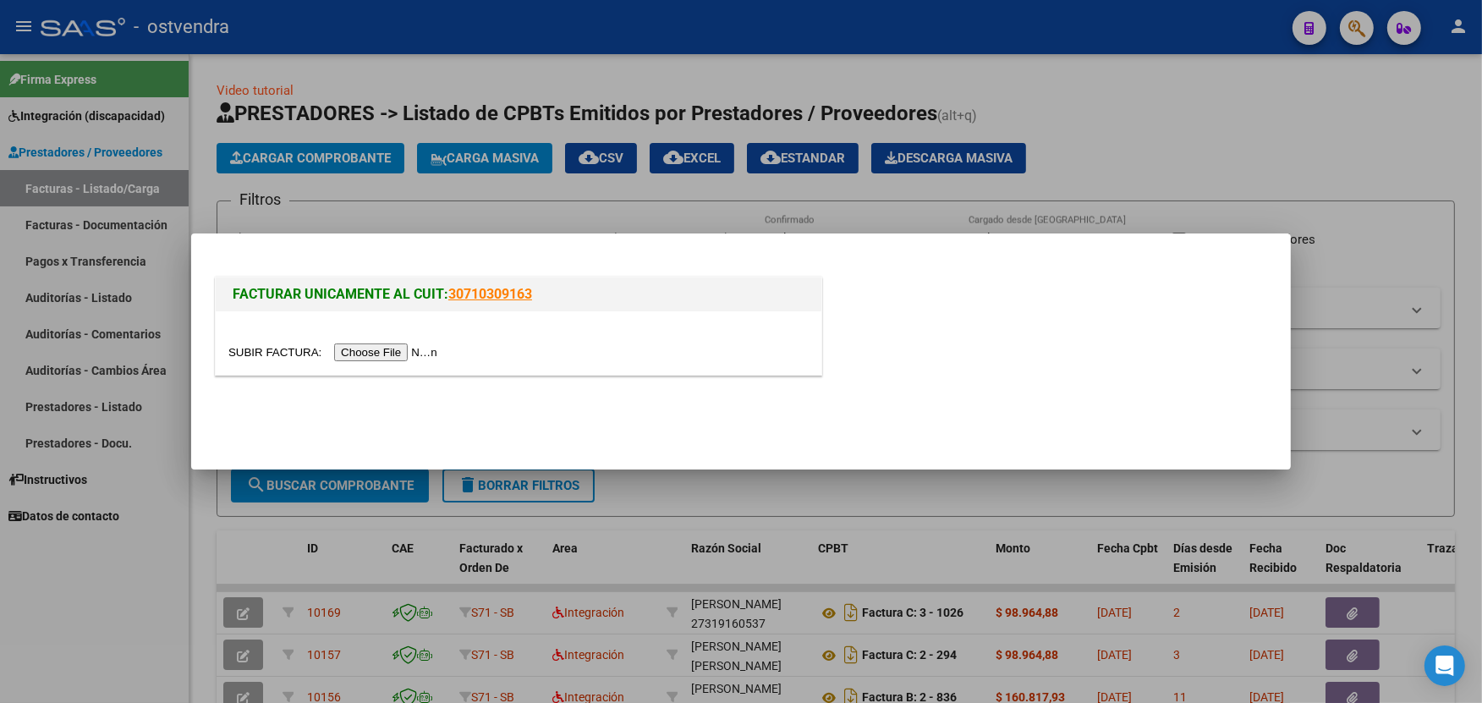
click at [387, 347] on input "file" at bounding box center [335, 353] width 214 height 18
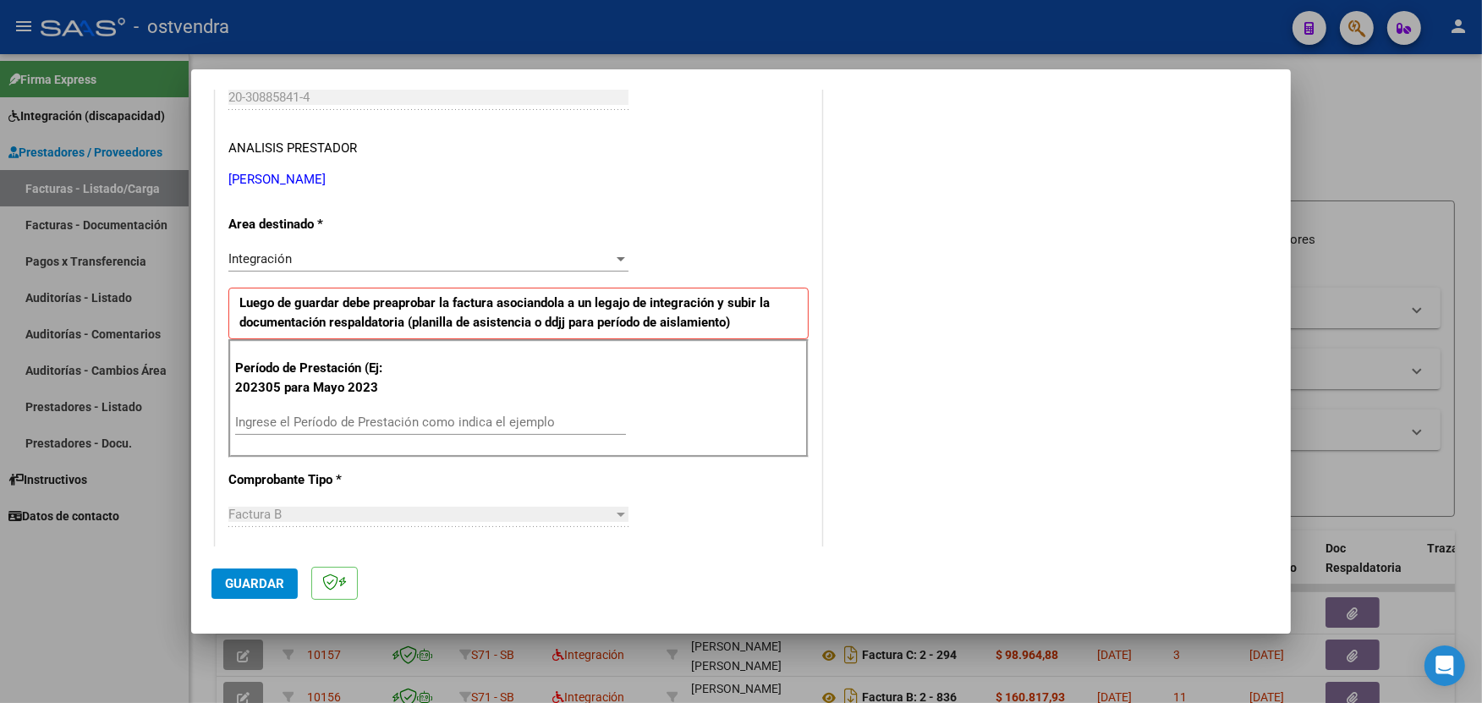
scroll to position [338, 0]
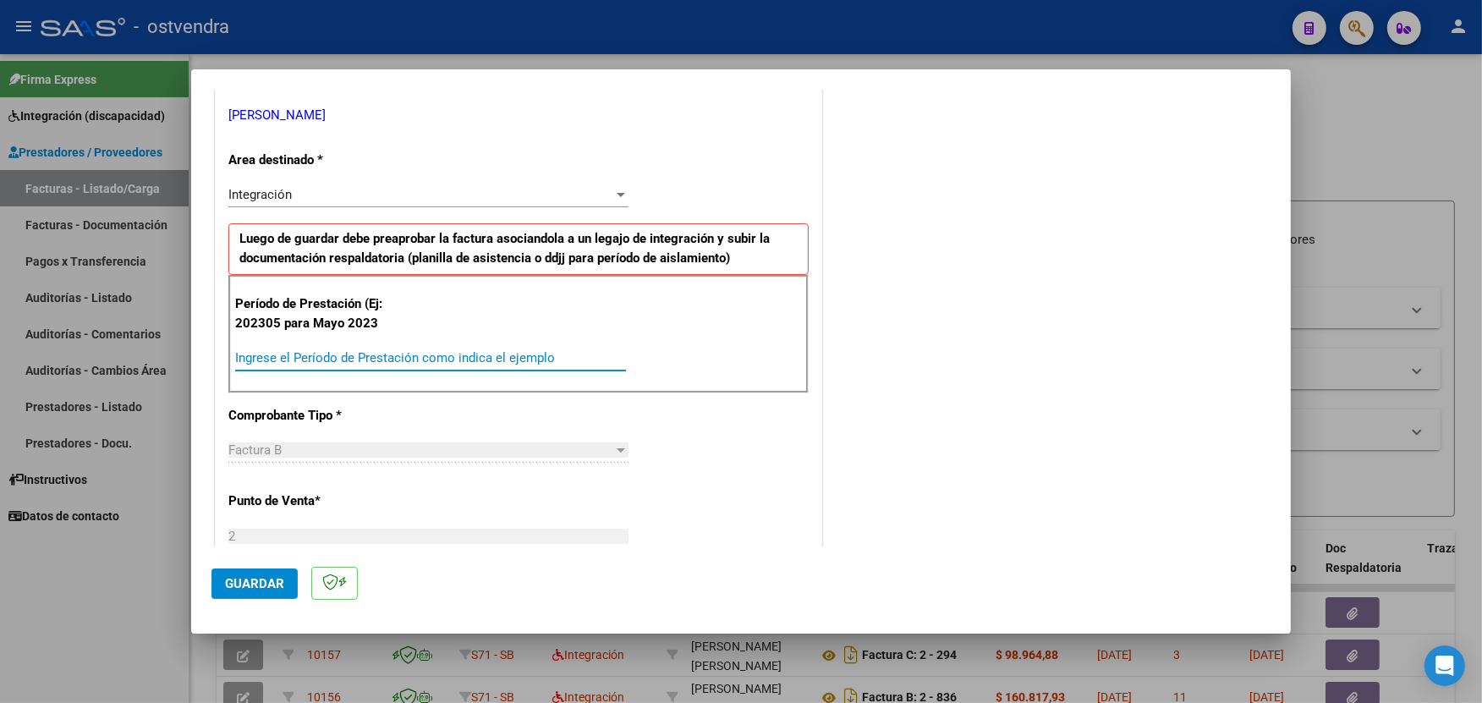
click at [523, 362] on input "Ingrese el Período de Prestación como indica el ejemplo" at bounding box center [430, 357] width 391 height 15
type input "202507"
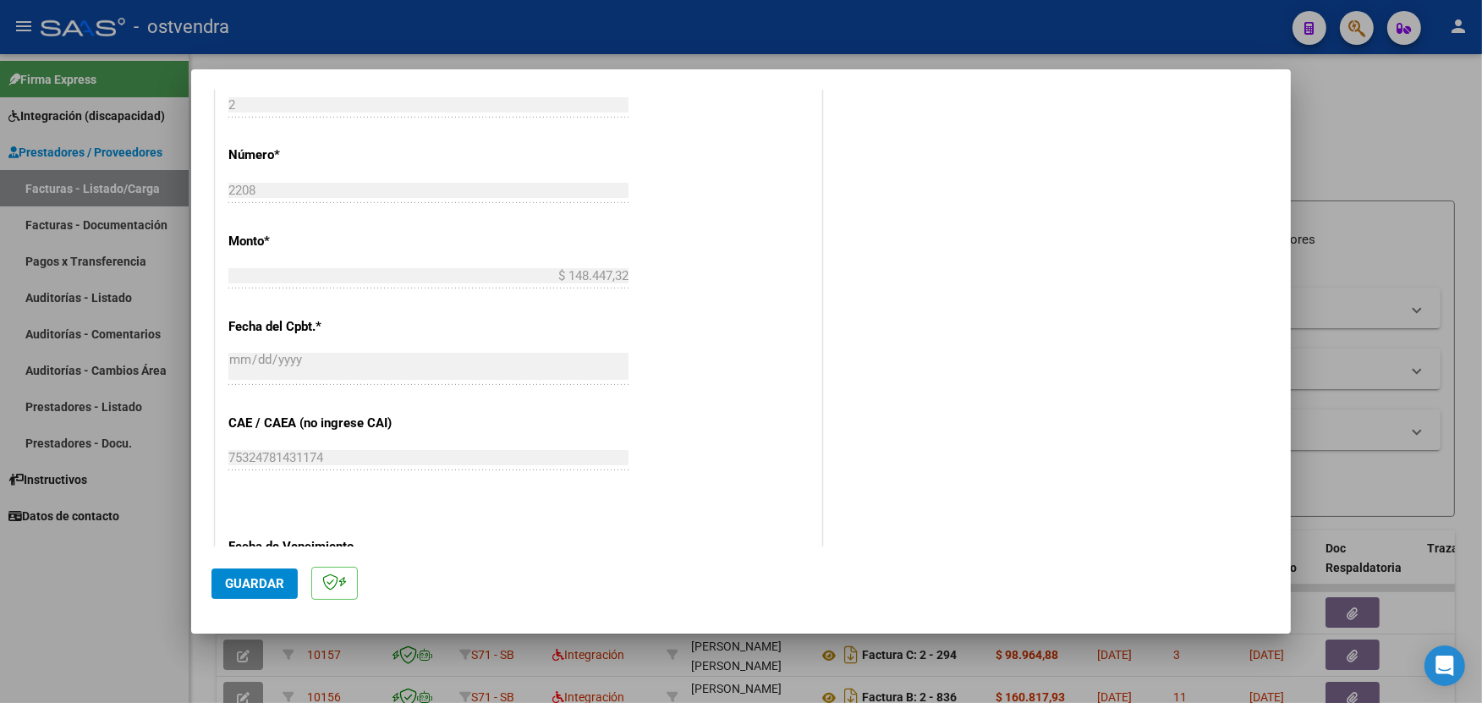
scroll to position [789, 0]
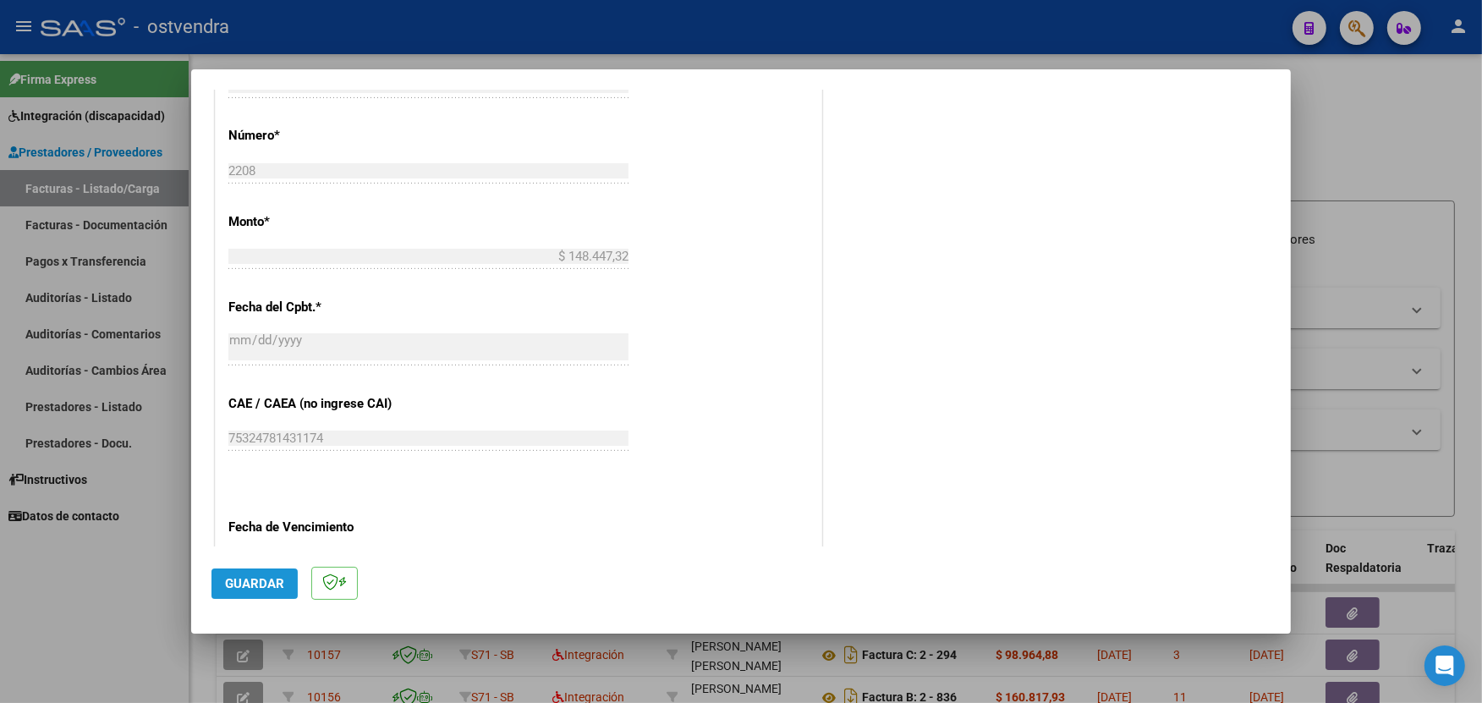
click at [265, 586] on span "Guardar" at bounding box center [254, 583] width 59 height 15
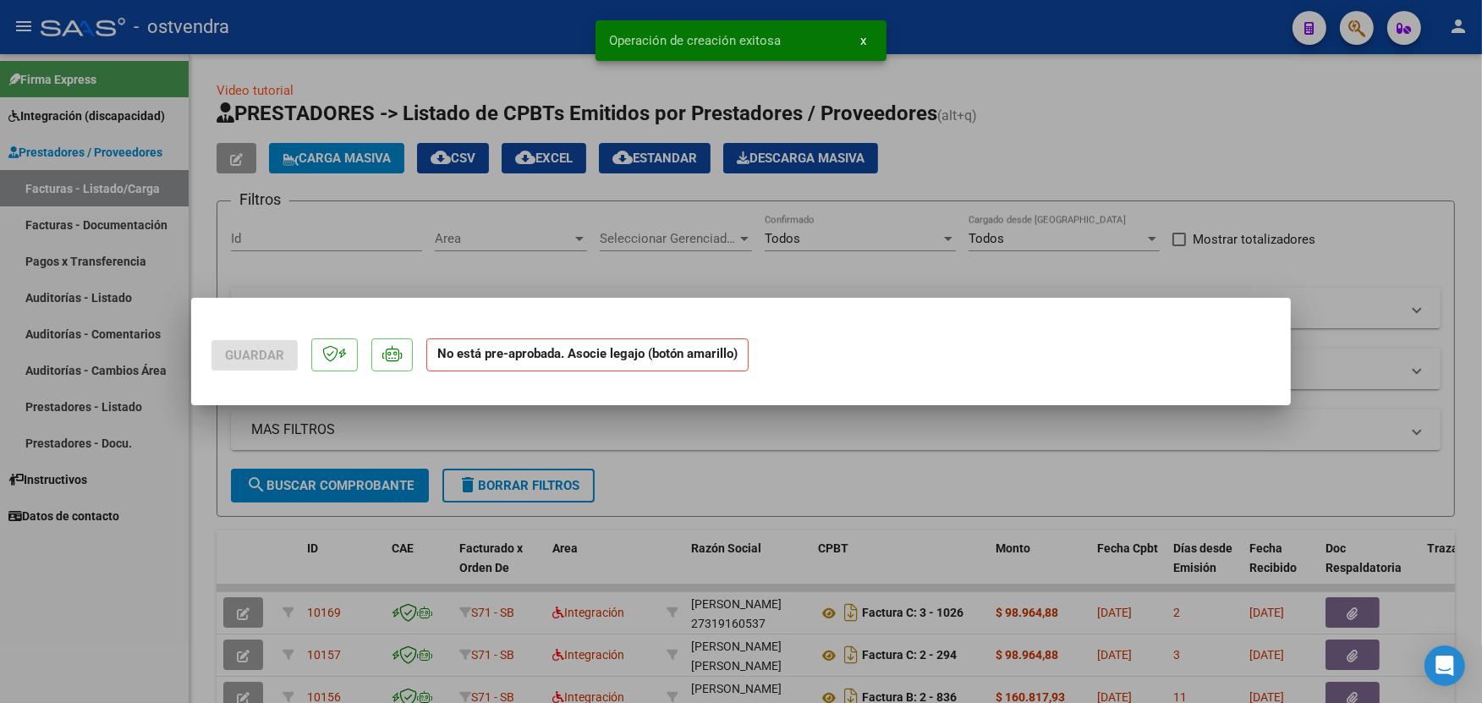
scroll to position [0, 0]
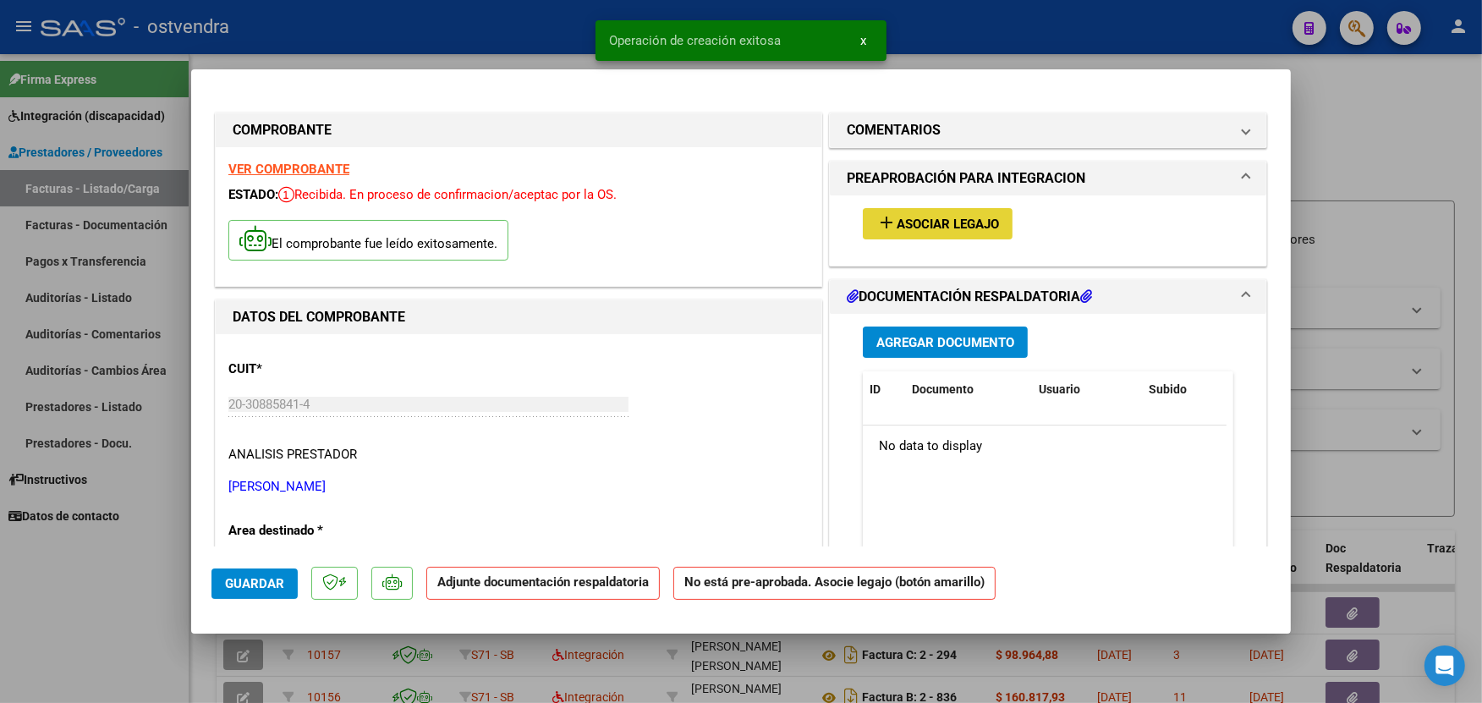
click at [923, 214] on button "add Asociar Legajo" at bounding box center [938, 223] width 150 height 31
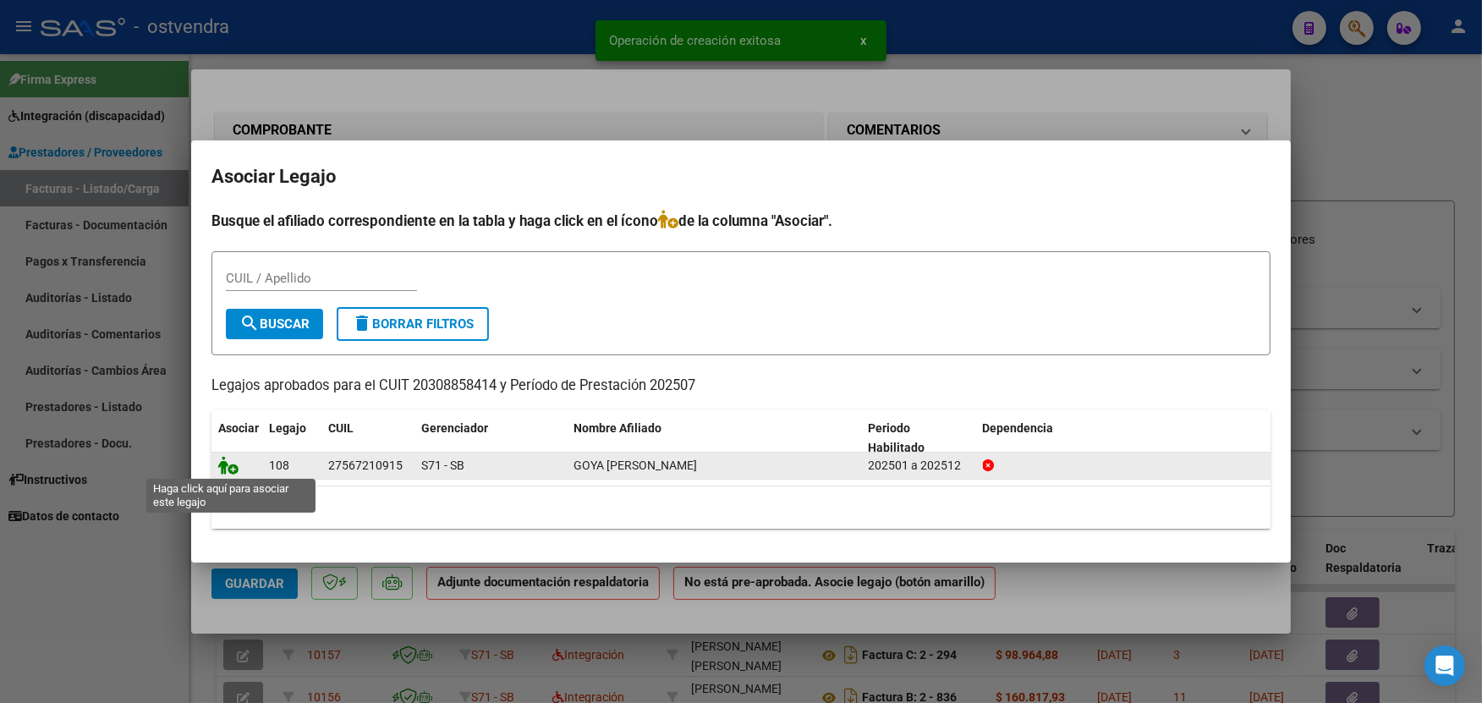
click at [232, 469] on icon at bounding box center [228, 465] width 20 height 19
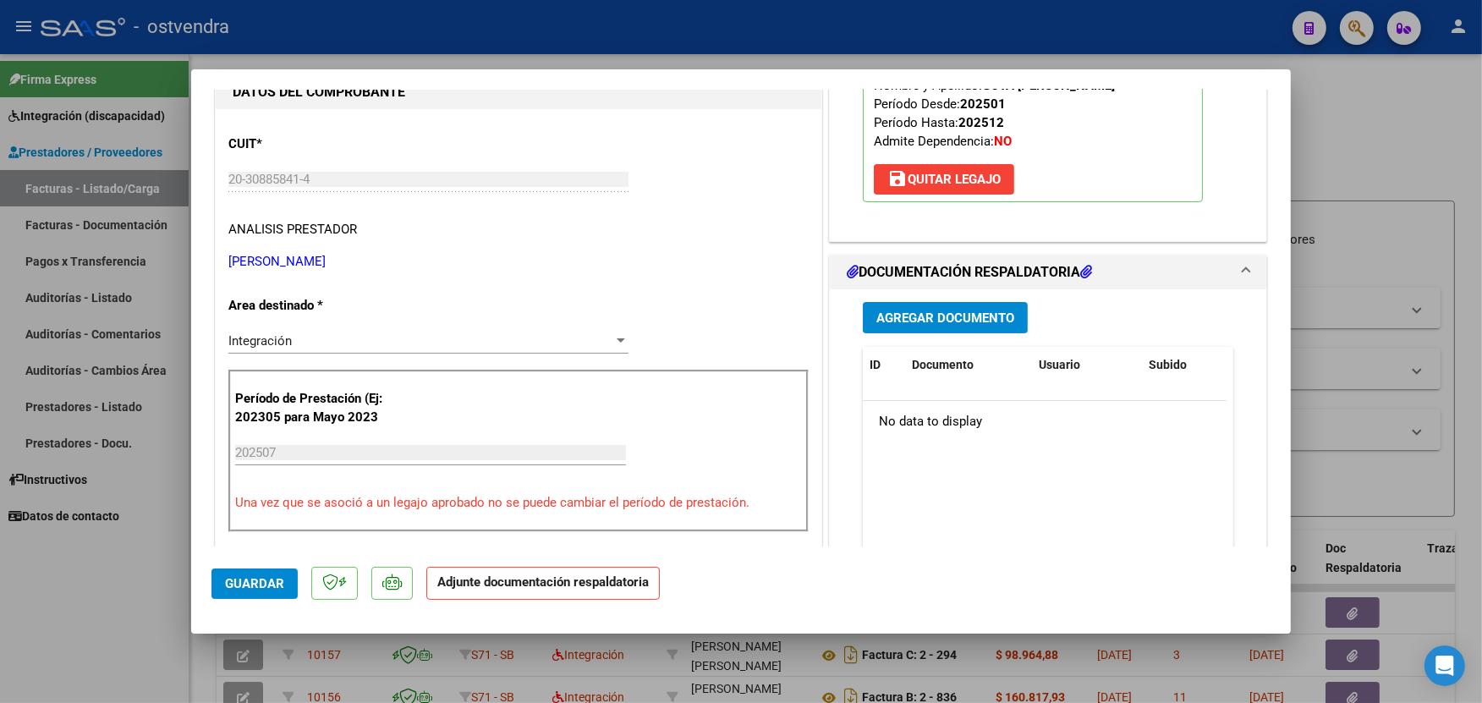
scroll to position [263, 0]
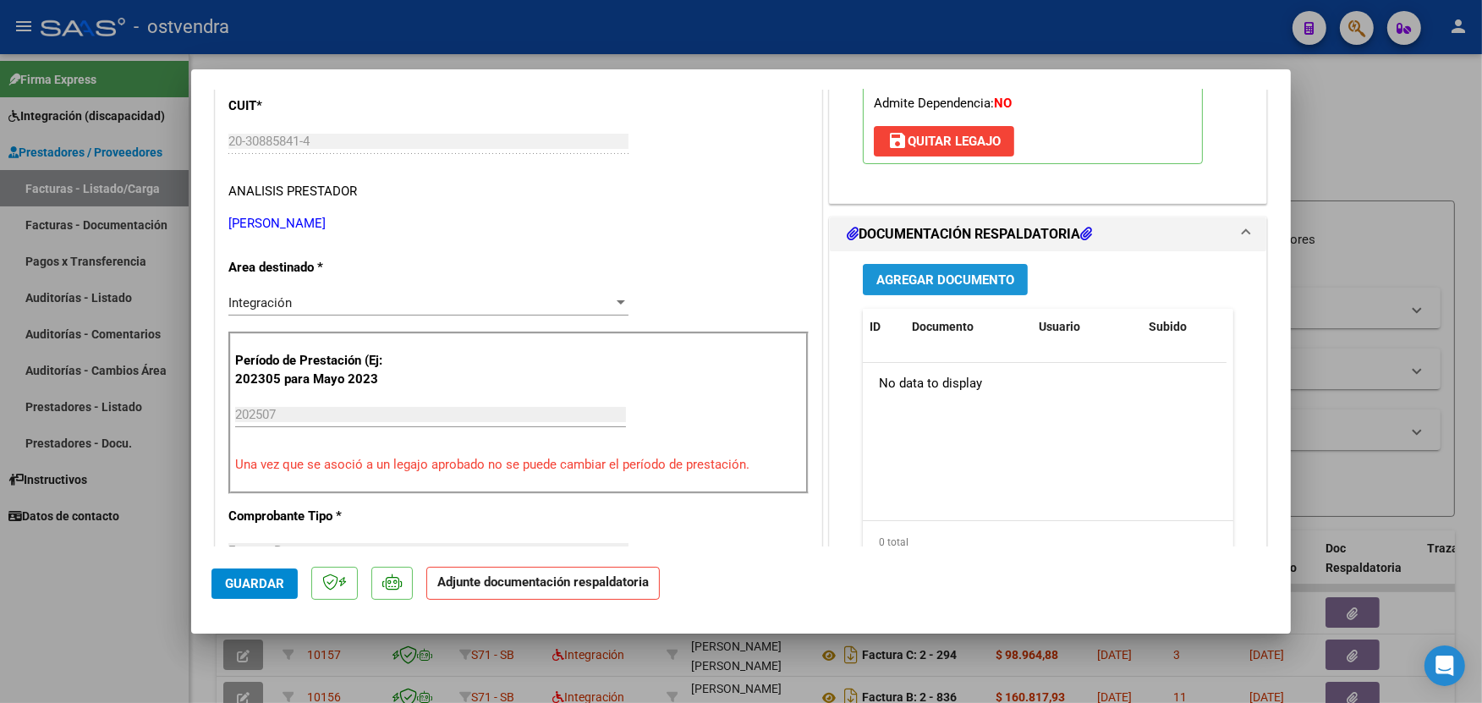
click at [932, 282] on span "Agregar Documento" at bounding box center [946, 279] width 138 height 15
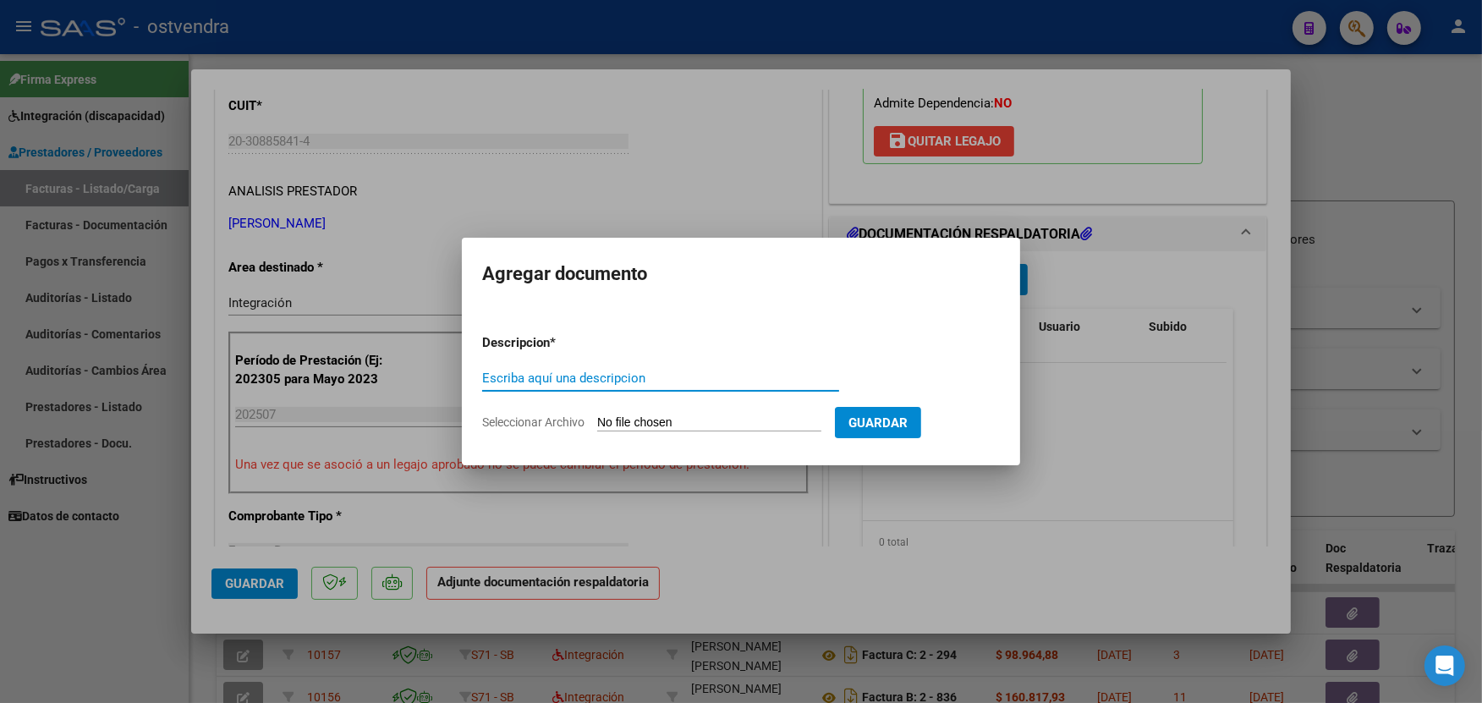
click at [932, 282] on h2 "Agregar documento" at bounding box center [741, 274] width 518 height 32
click at [714, 421] on input "Seleccionar Archivo" at bounding box center [709, 423] width 224 height 16
type input "C:\fakepath\ASISTENCIA B-2-2208.pdf"
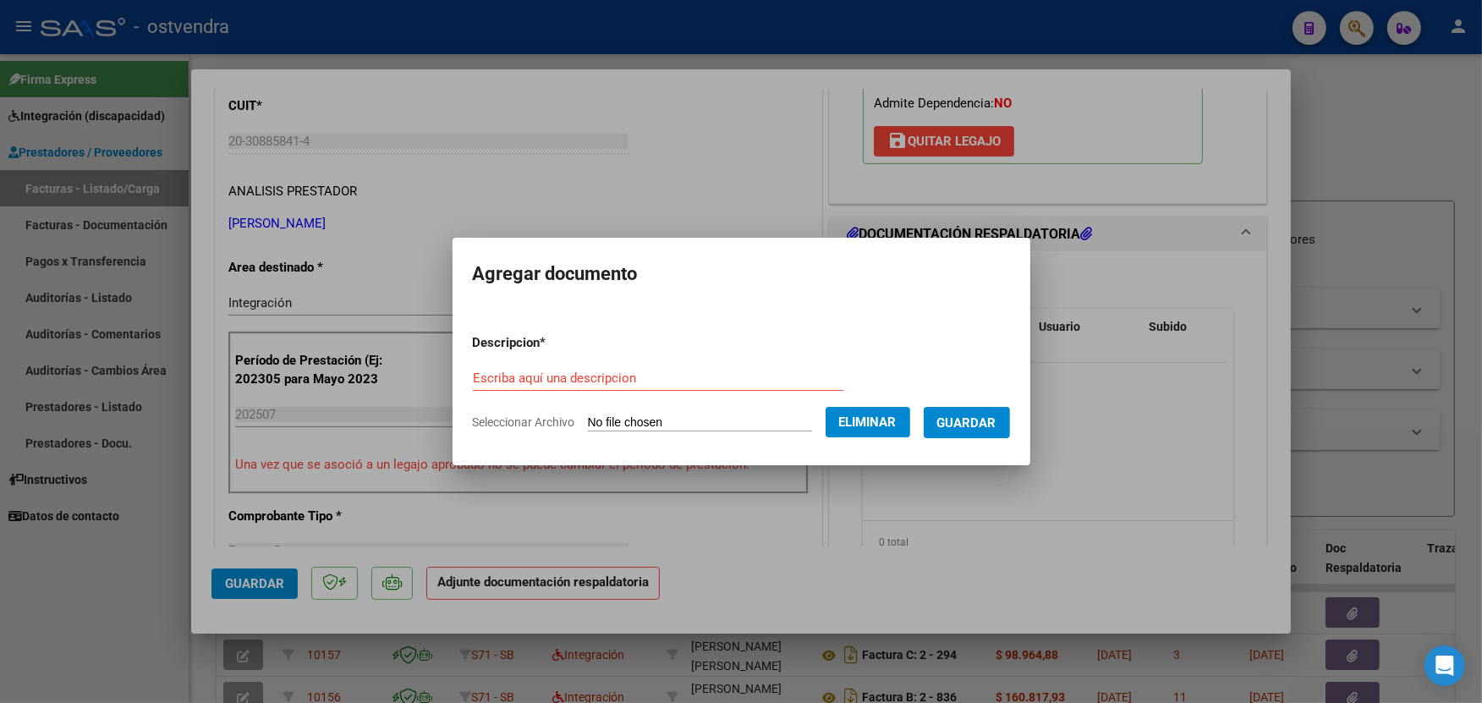
click at [722, 362] on form "Descripcion * Escriba aquí una descripcion Seleccionar Archivo Eliminar Guardar" at bounding box center [741, 383] width 537 height 124
click at [715, 376] on input "Escriba aquí una descripcion" at bounding box center [658, 378] width 371 height 15
type input "PLANILLA DE ASISTENCIA"
click at [962, 415] on span "Guardar" at bounding box center [967, 422] width 59 height 15
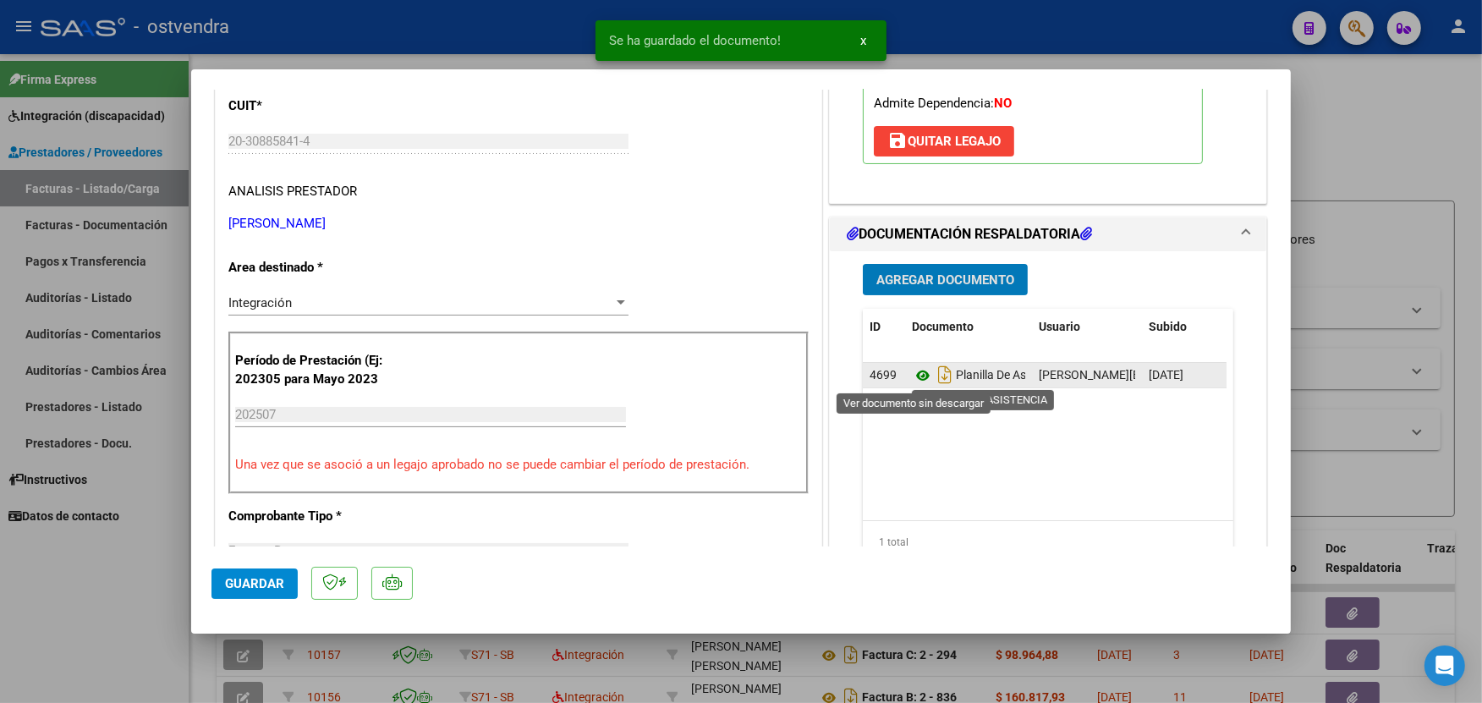
click at [916, 377] on icon at bounding box center [923, 376] width 22 height 20
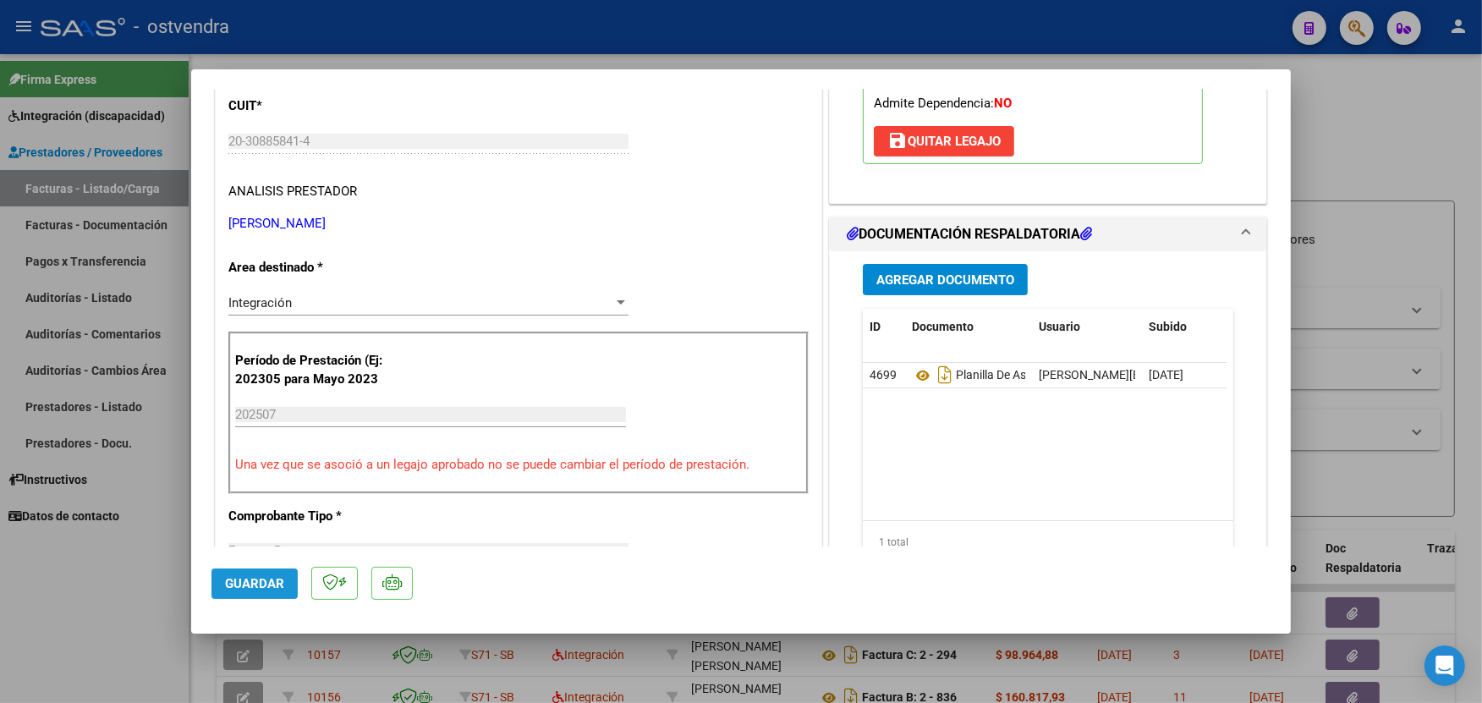
click at [280, 580] on span "Guardar" at bounding box center [254, 583] width 59 height 15
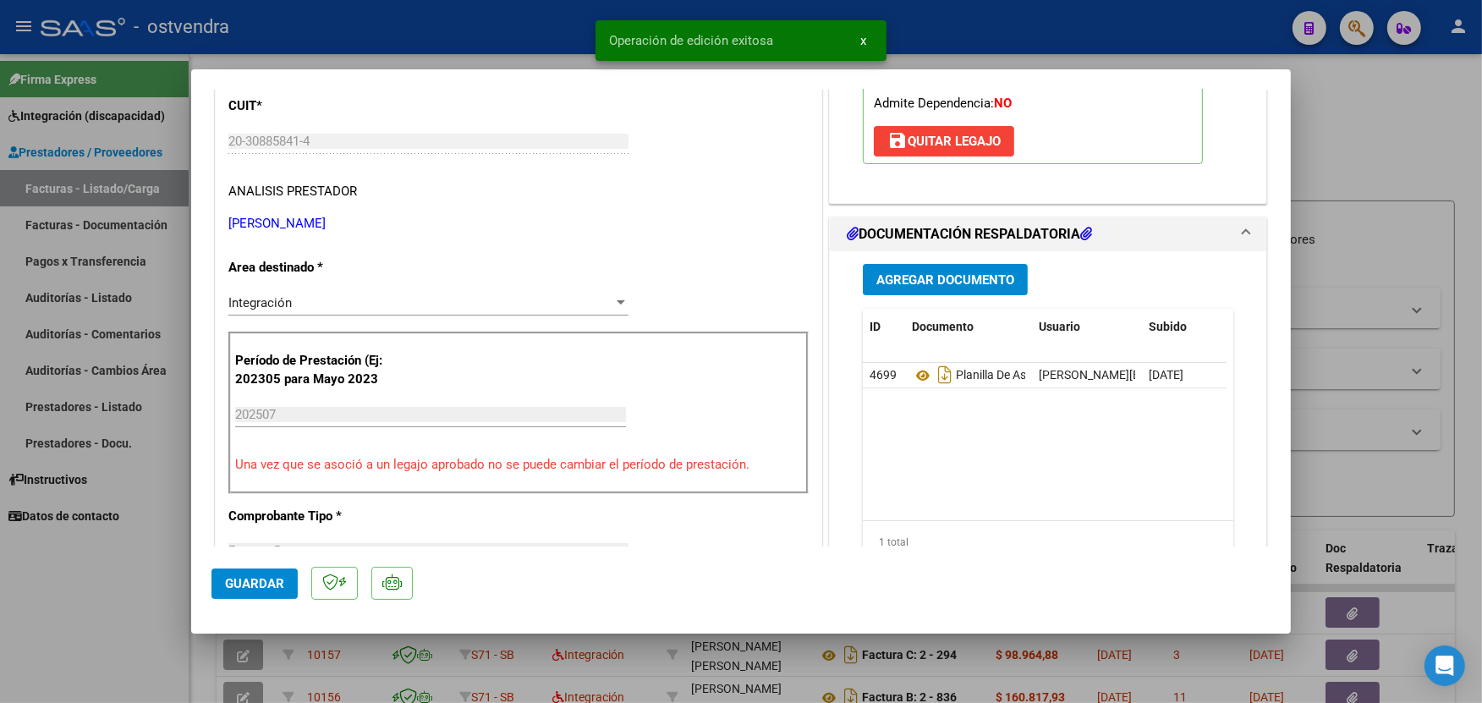
click at [449, 19] on div at bounding box center [741, 351] width 1482 height 703
type input "$ 0,00"
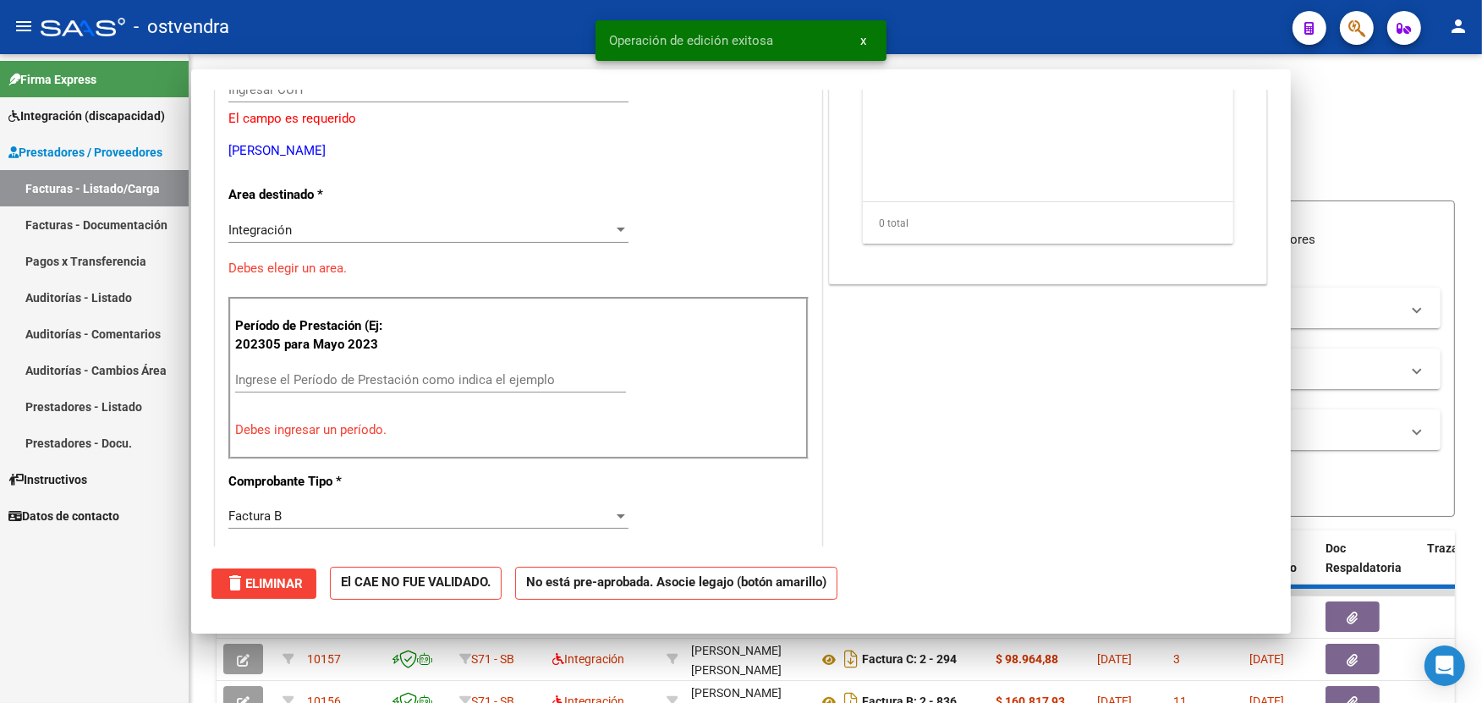
scroll to position [212, 0]
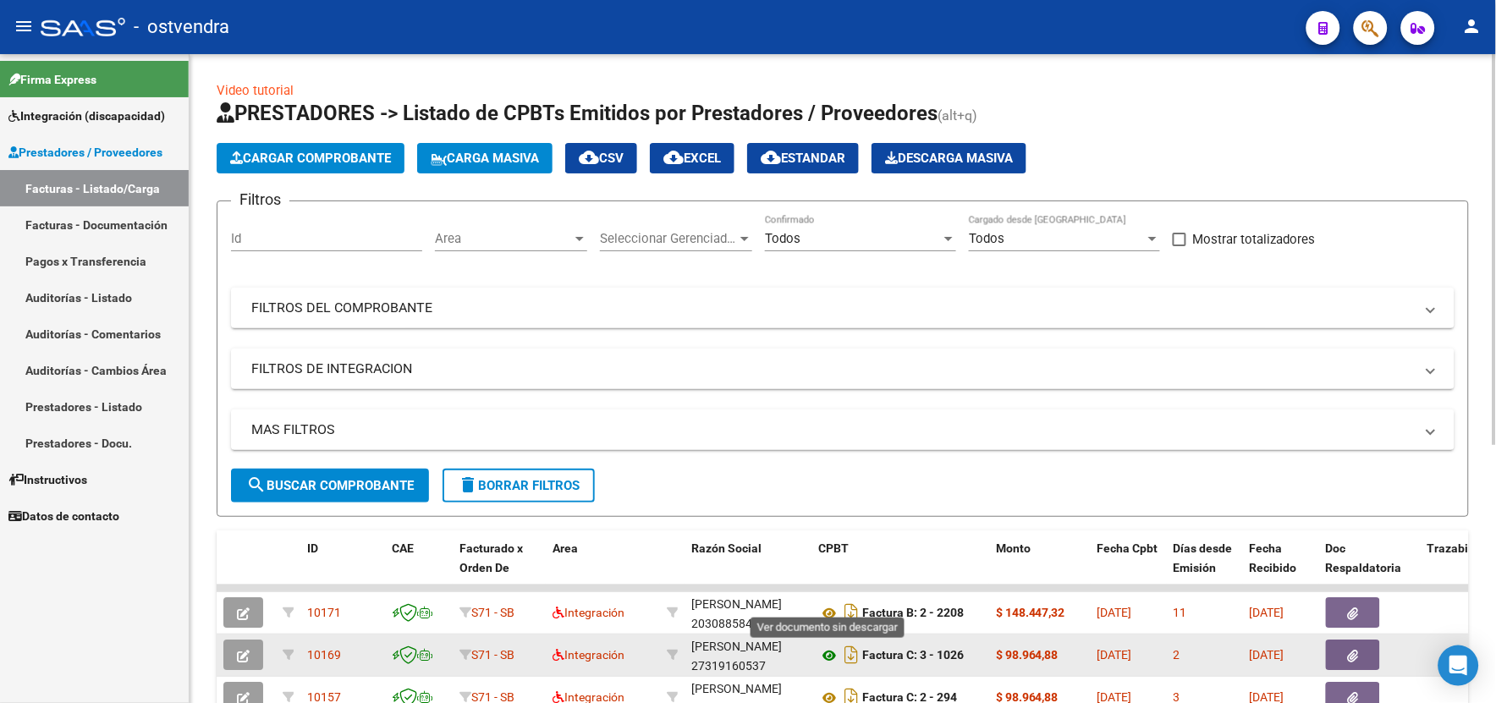
click at [825, 657] on icon at bounding box center [829, 656] width 22 height 20
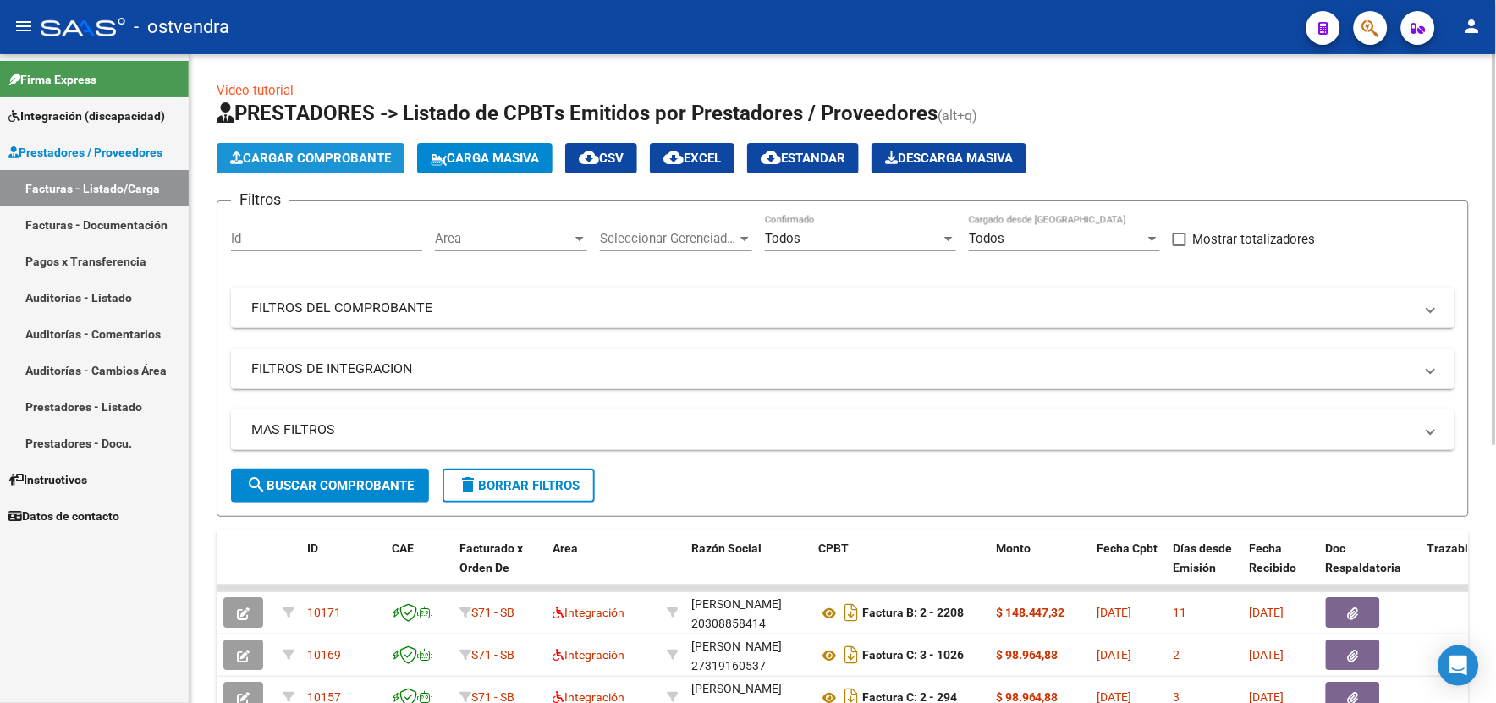
click at [399, 150] on button "Cargar Comprobante" at bounding box center [311, 158] width 188 height 30
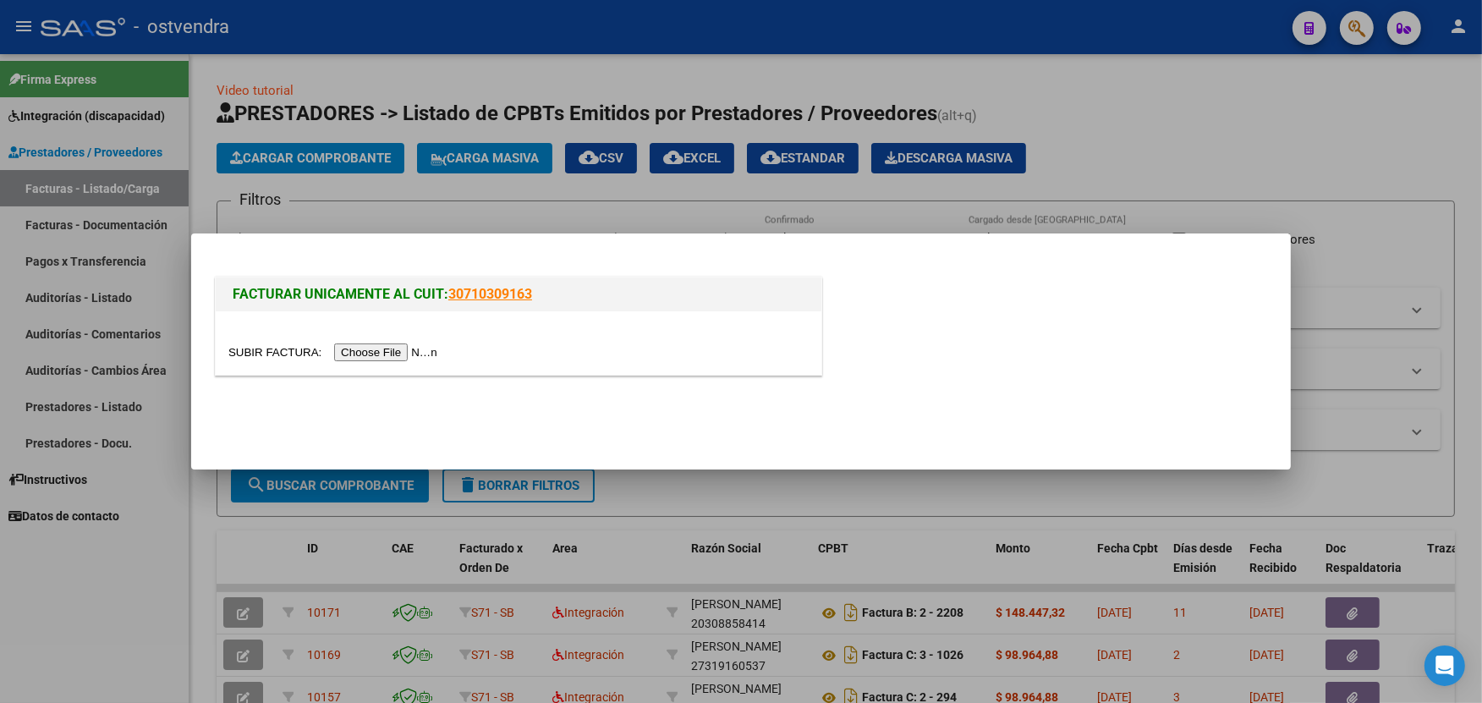
click at [401, 349] on input "file" at bounding box center [335, 353] width 214 height 18
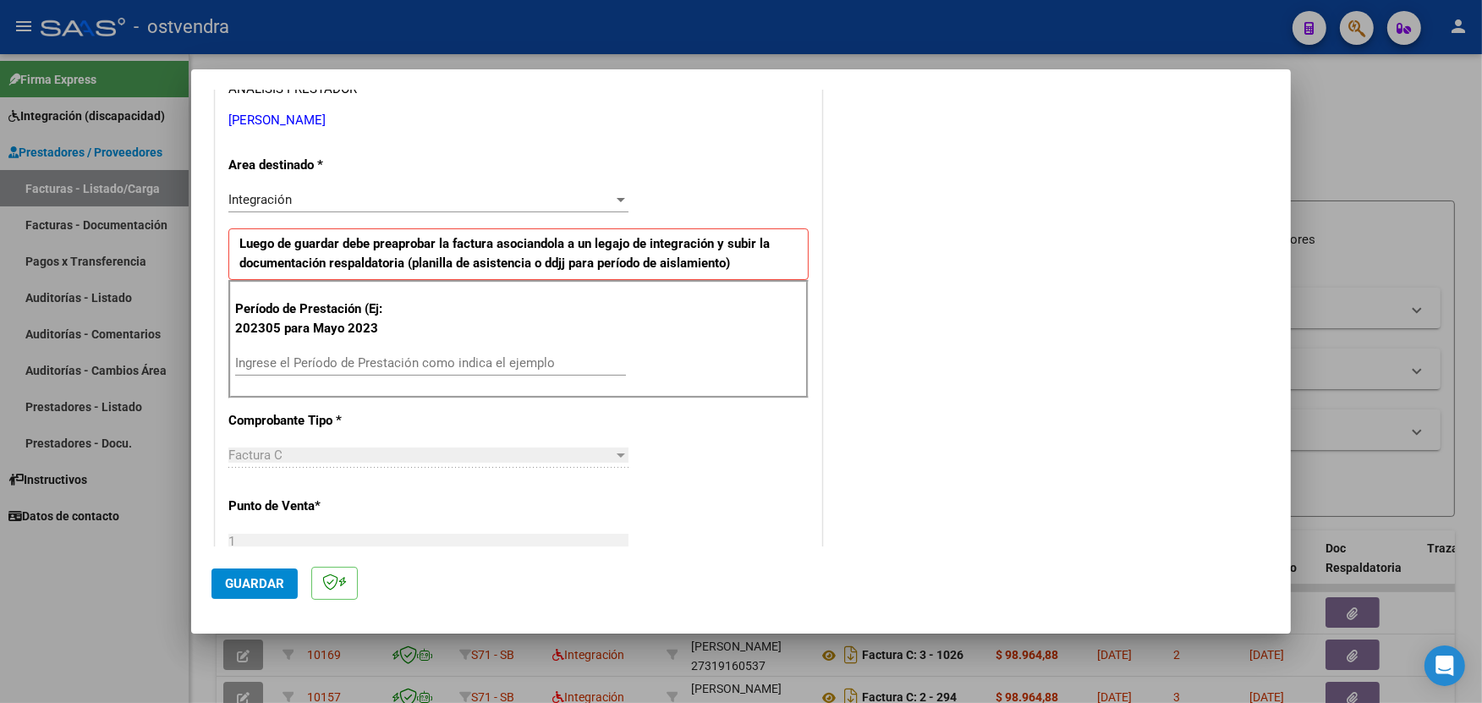
scroll to position [381, 0]
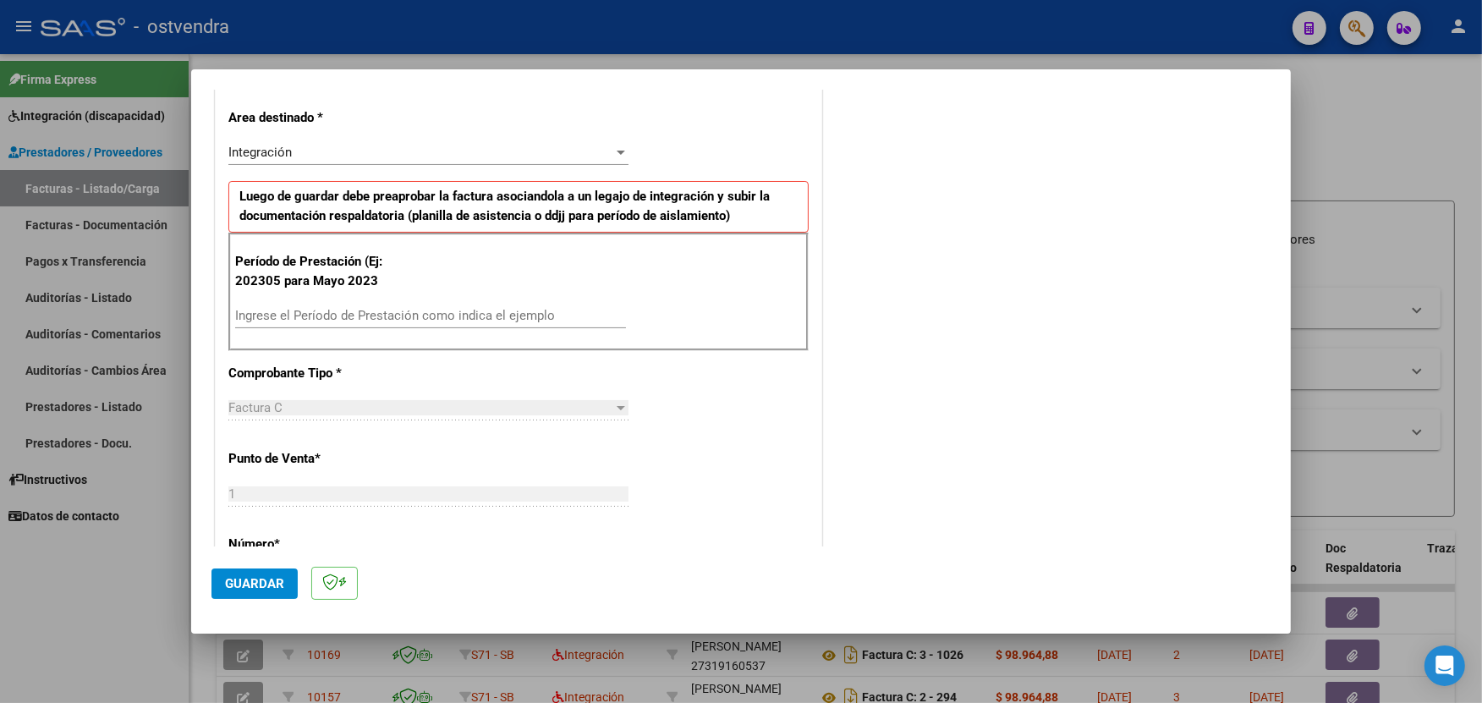
click at [446, 315] on input "Ingrese el Período de Prestación como indica el ejemplo" at bounding box center [430, 315] width 391 height 15
type input "202507"
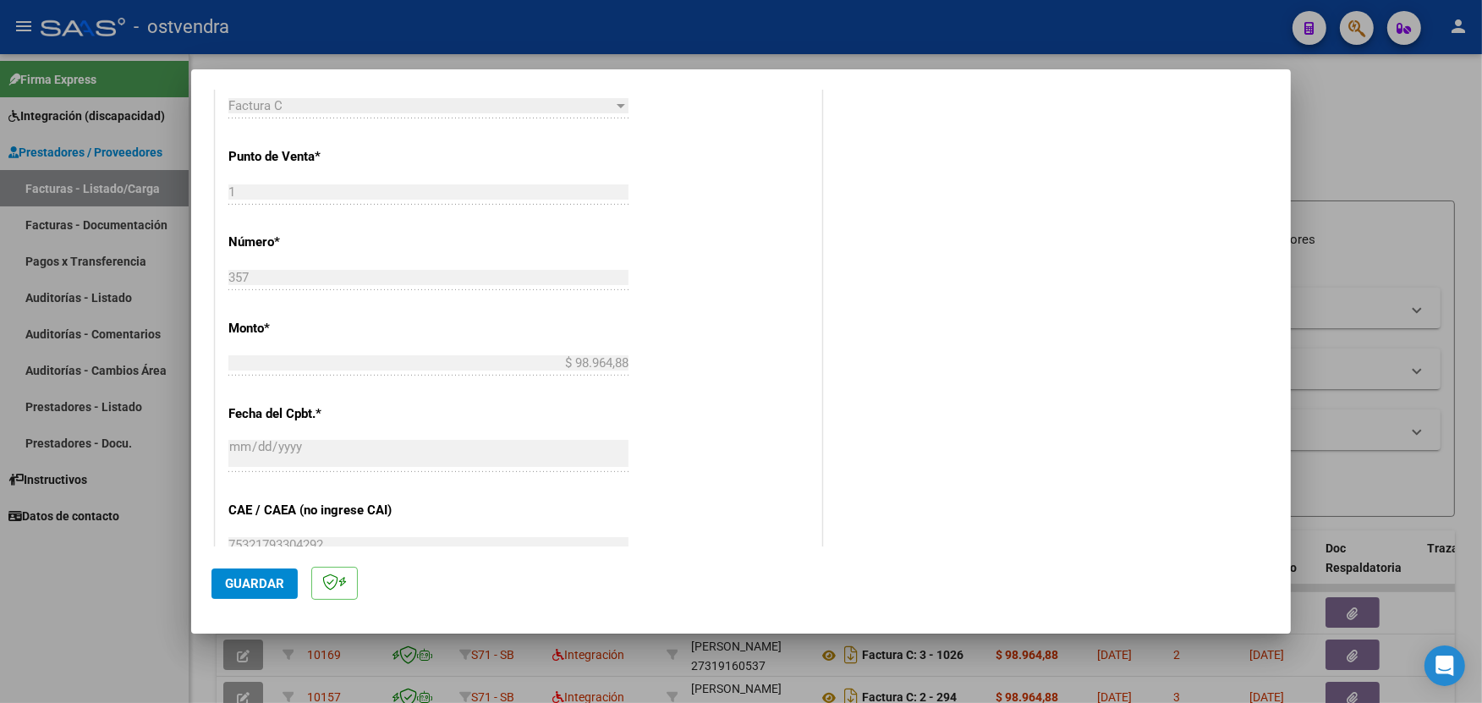
scroll to position [690, 0]
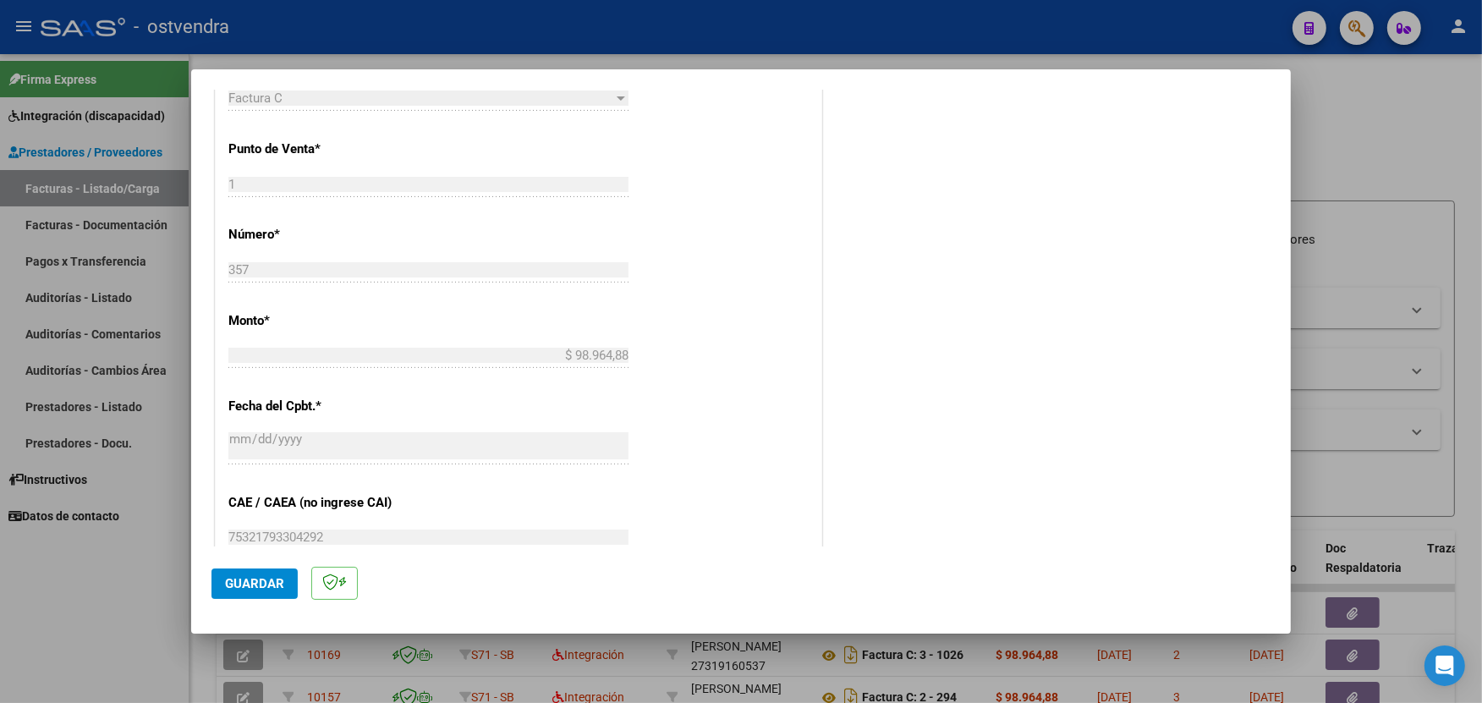
click at [265, 578] on span "Guardar" at bounding box center [254, 583] width 59 height 15
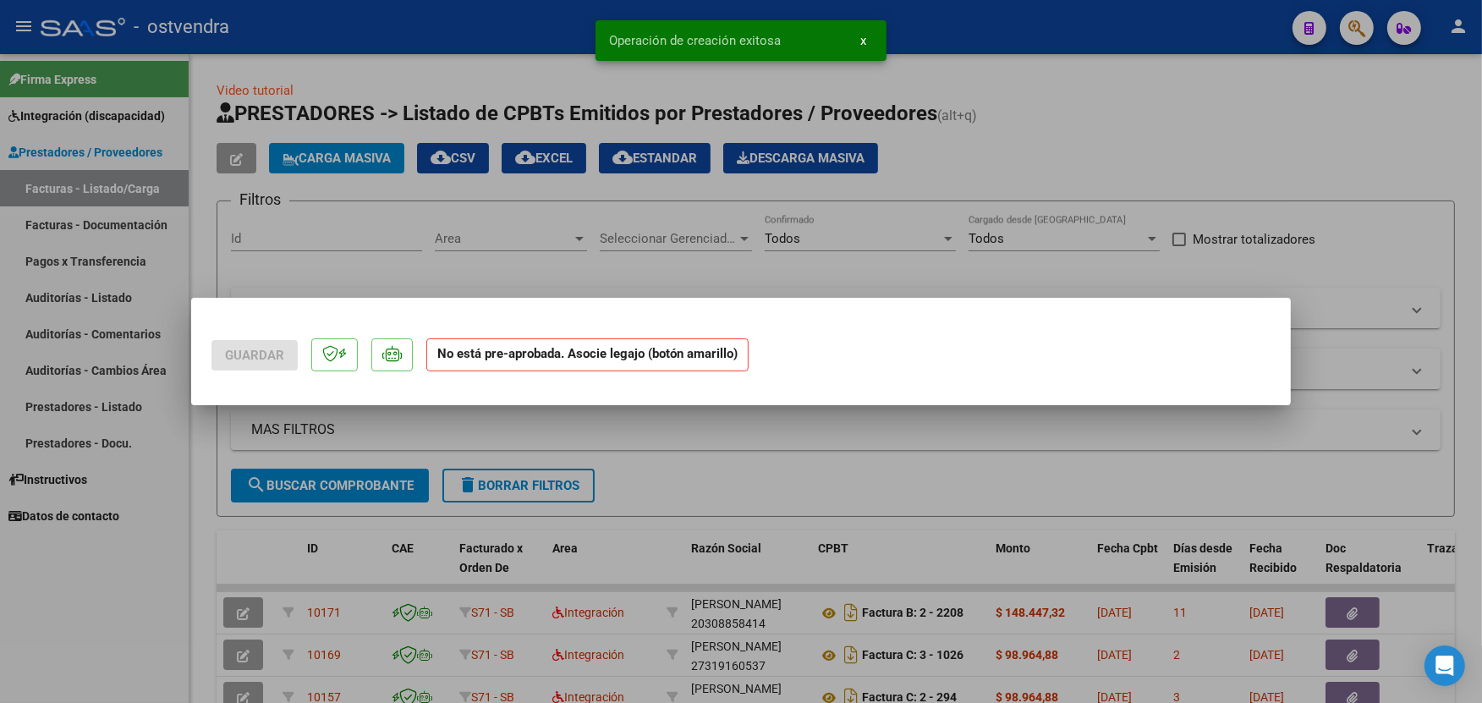
scroll to position [0, 0]
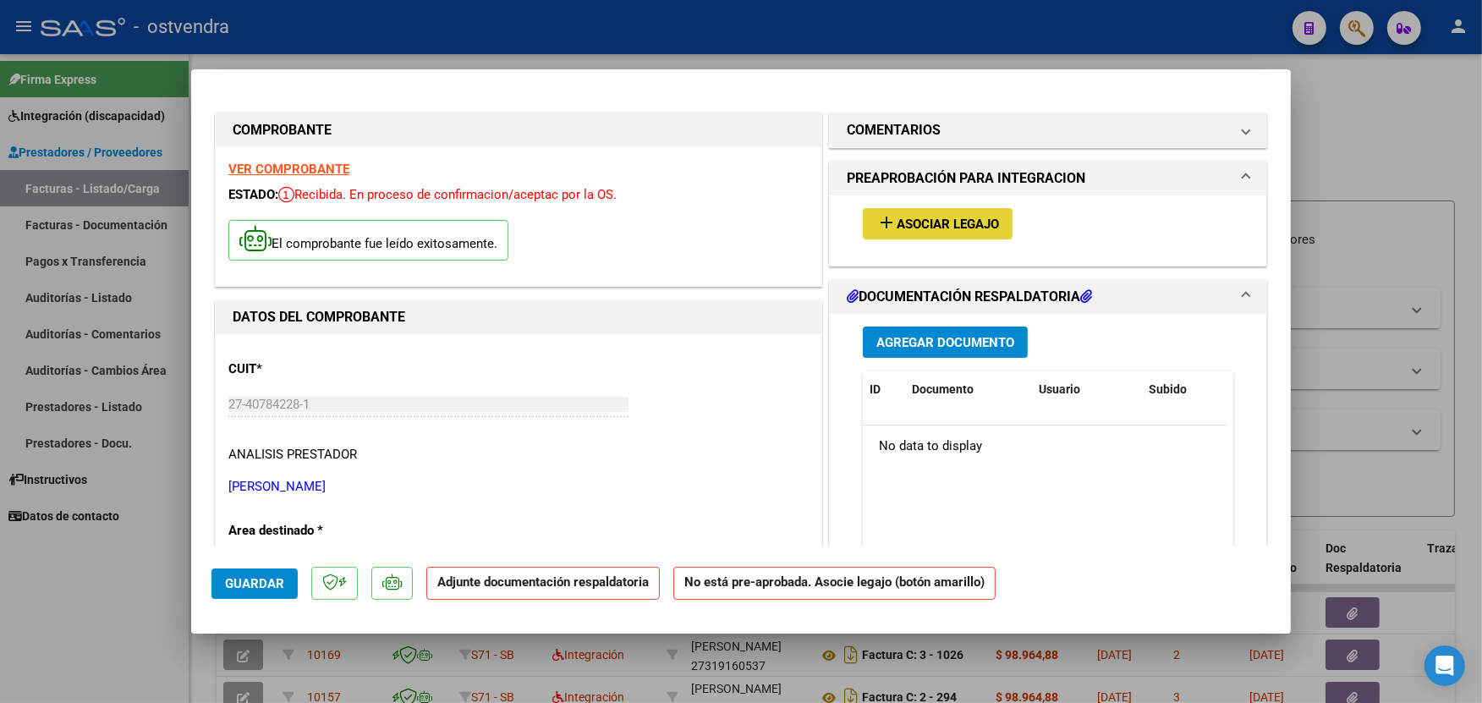
click at [939, 216] on span "add Asociar Legajo" at bounding box center [938, 223] width 123 height 15
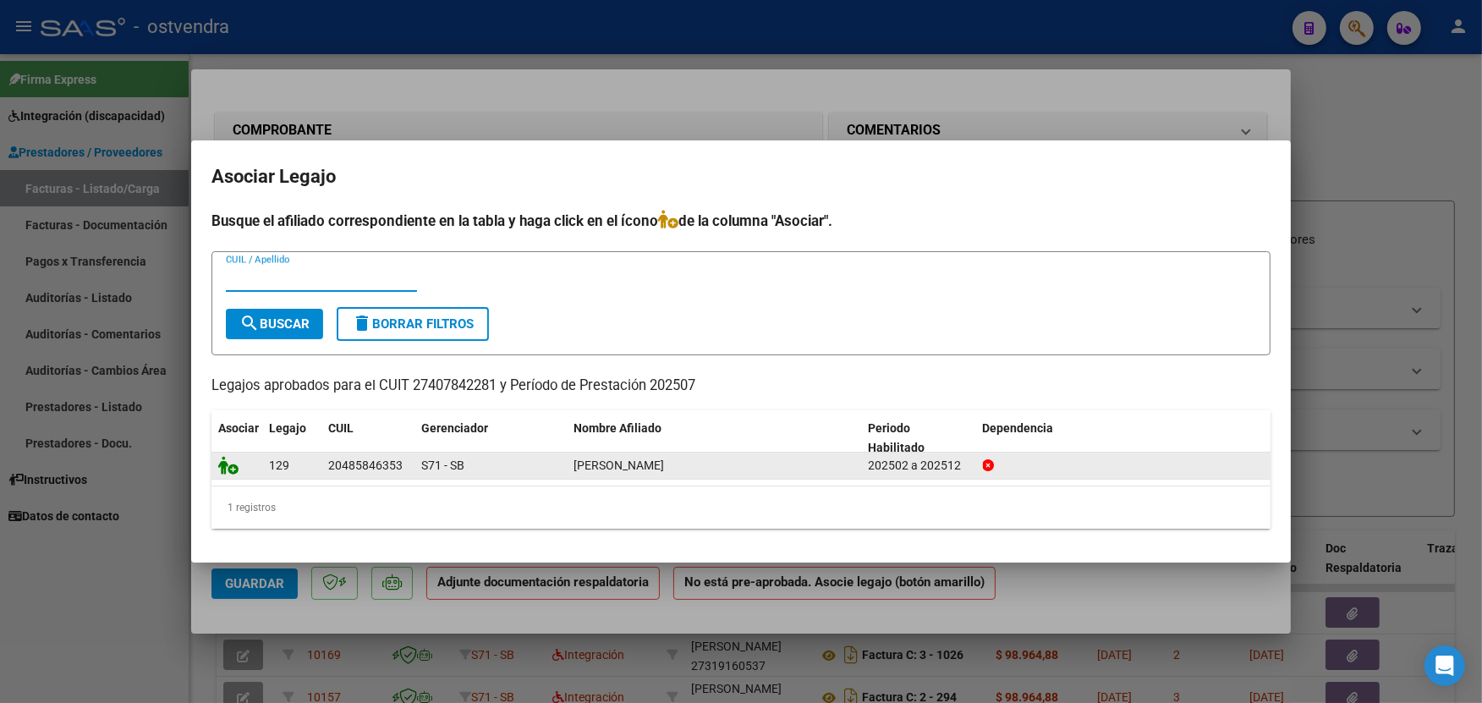
click at [936, 214] on h4 "Busque el afiliado correspondiente en la tabla y haga click en el ícono de la c…" at bounding box center [741, 221] width 1059 height 22
click at [231, 467] on icon at bounding box center [228, 465] width 20 height 19
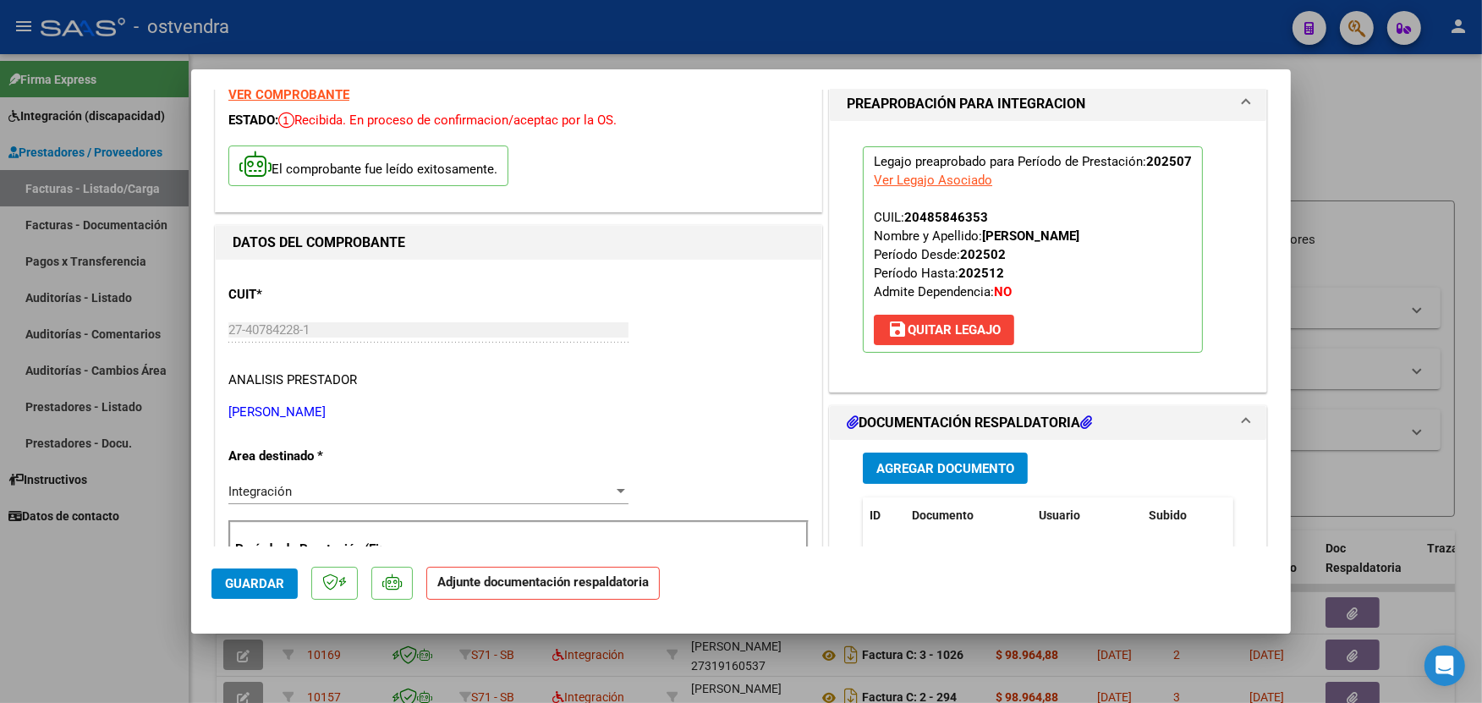
scroll to position [113, 0]
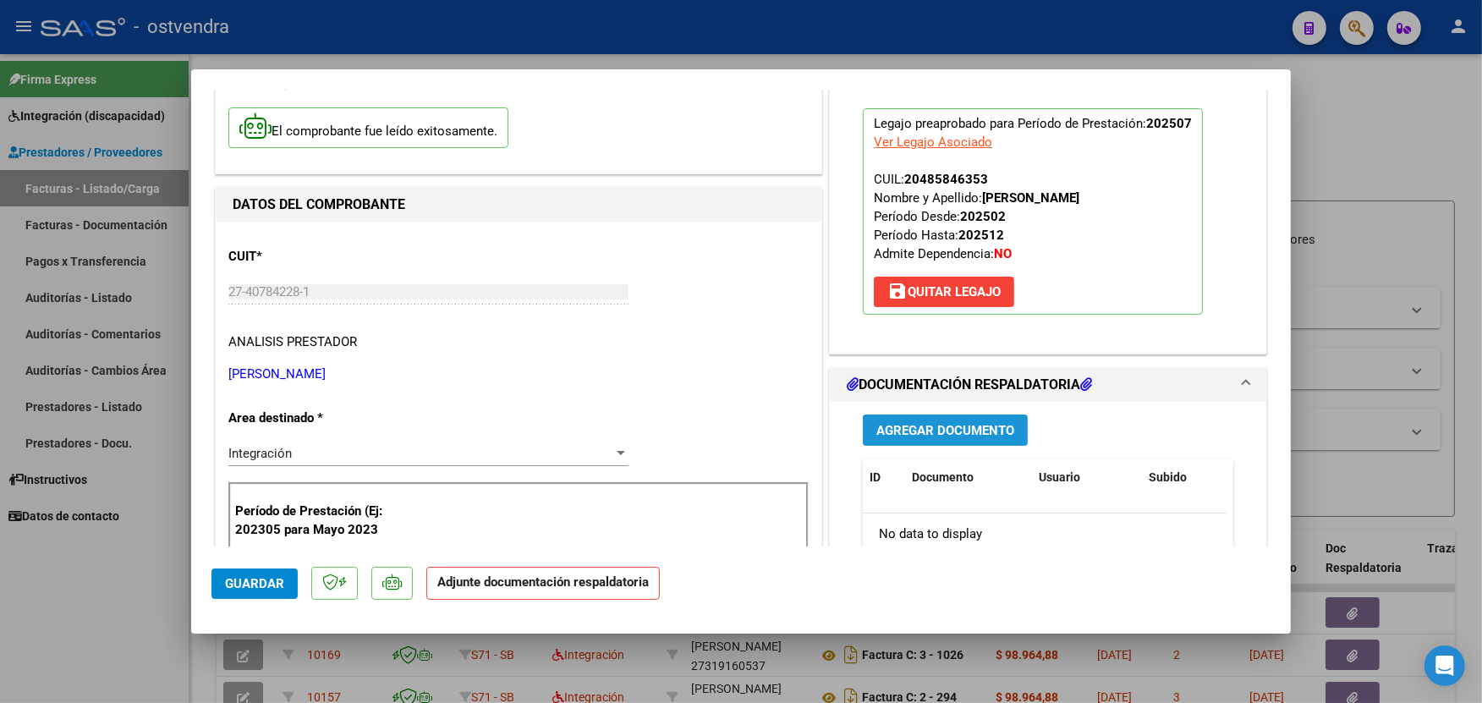
click at [914, 422] on span "Agregar Documento" at bounding box center [946, 429] width 138 height 15
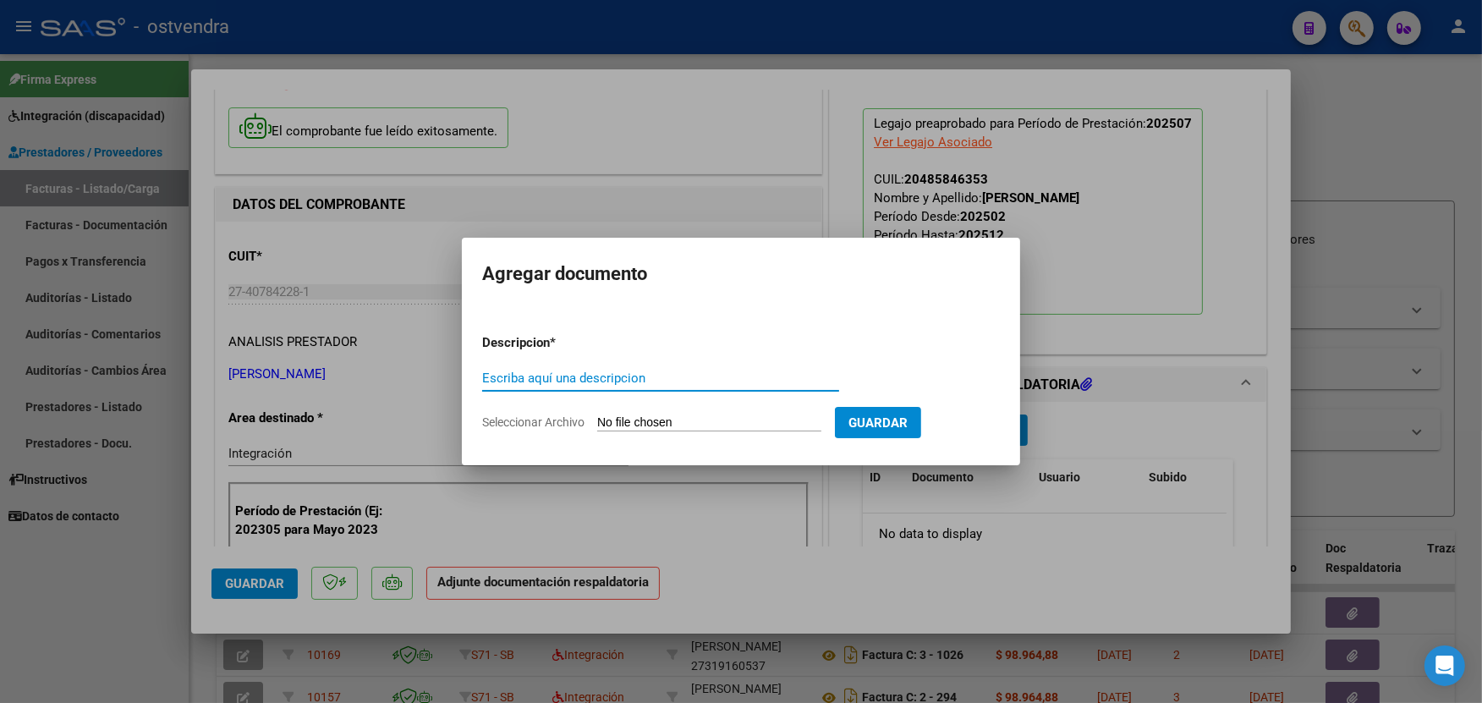
click at [667, 421] on input "Seleccionar Archivo" at bounding box center [709, 423] width 224 height 16
type input "C:\fakepath\ASISTENCIA C-1-357.pdf"
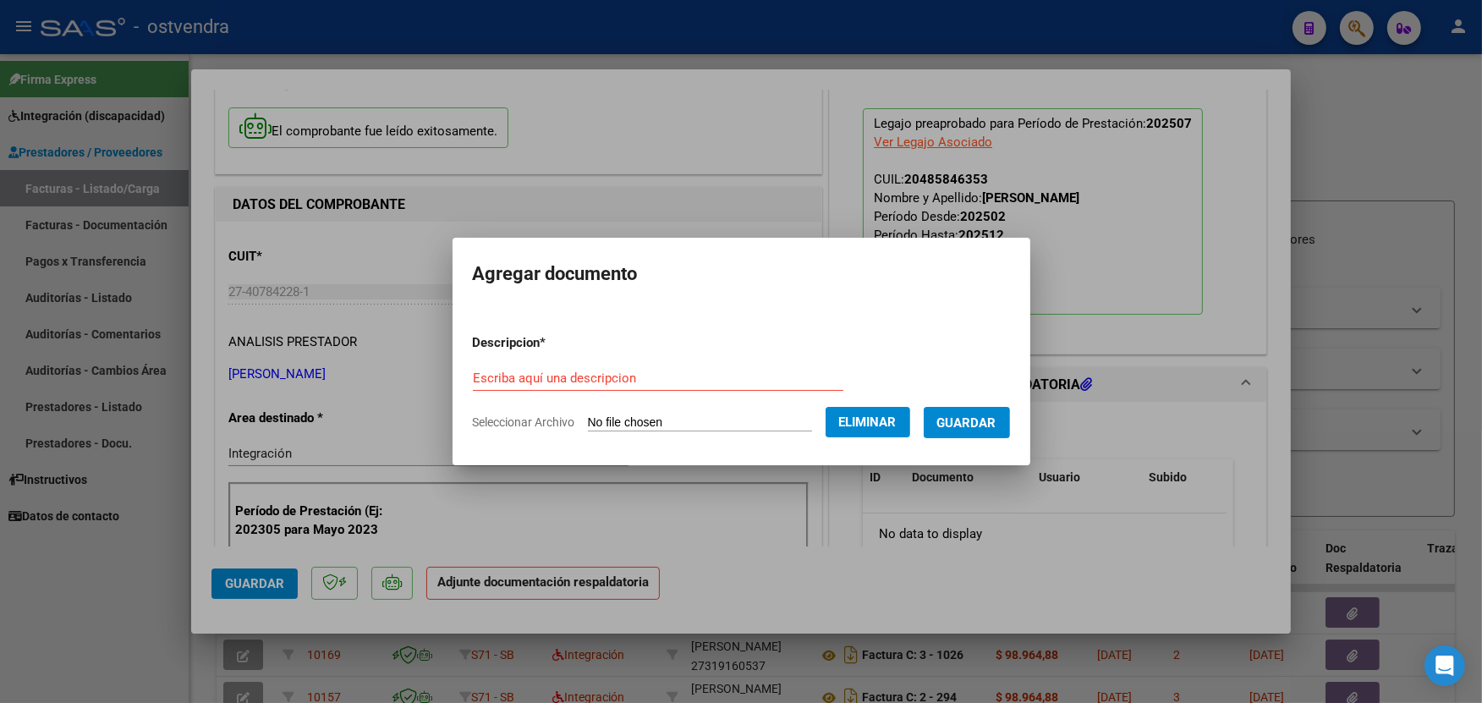
click at [637, 366] on div "Escriba aquí una descripcion" at bounding box center [658, 378] width 371 height 25
click at [624, 382] on input "Escriba aquí una descripcion" at bounding box center [658, 378] width 371 height 15
type input "PLANILLA DE ASISTENCIA"
click at [959, 421] on span "Guardar" at bounding box center [967, 422] width 59 height 15
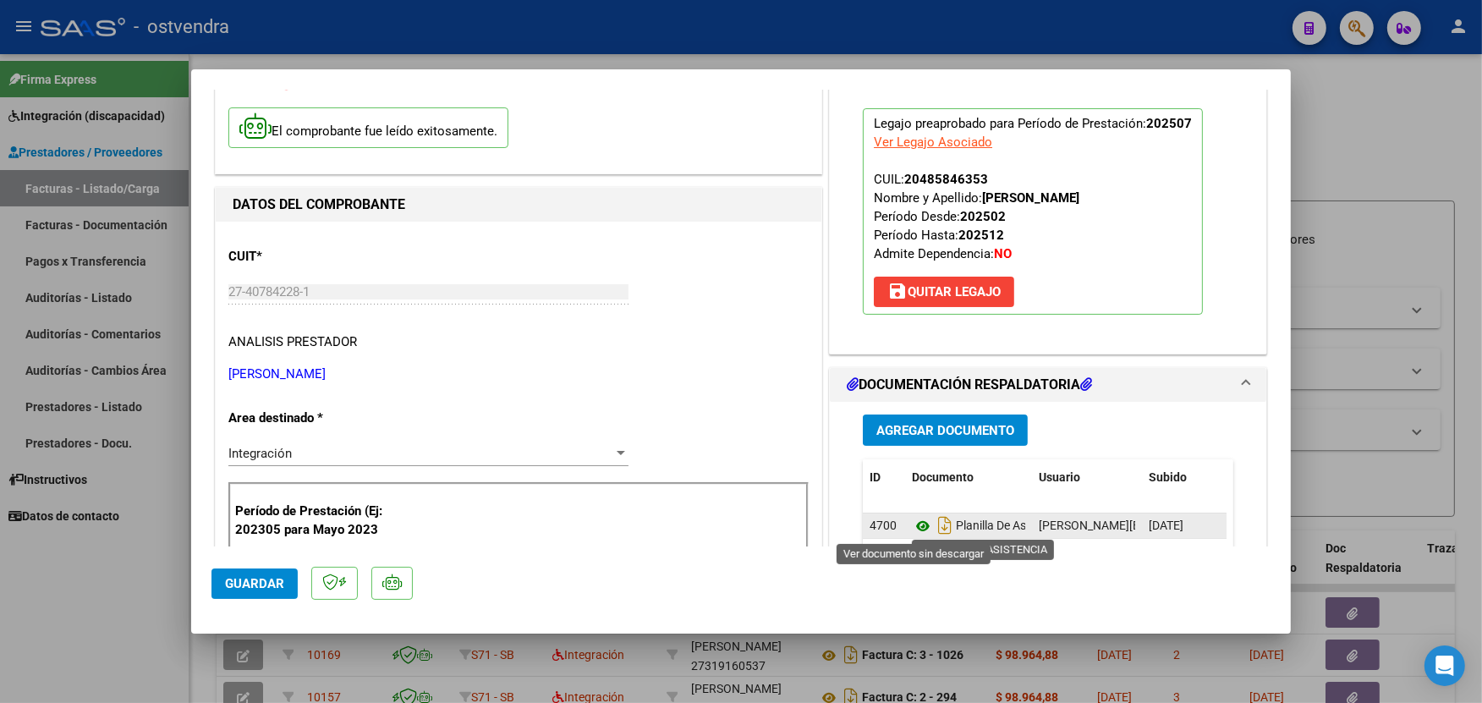
click at [915, 525] on icon at bounding box center [923, 526] width 22 height 20
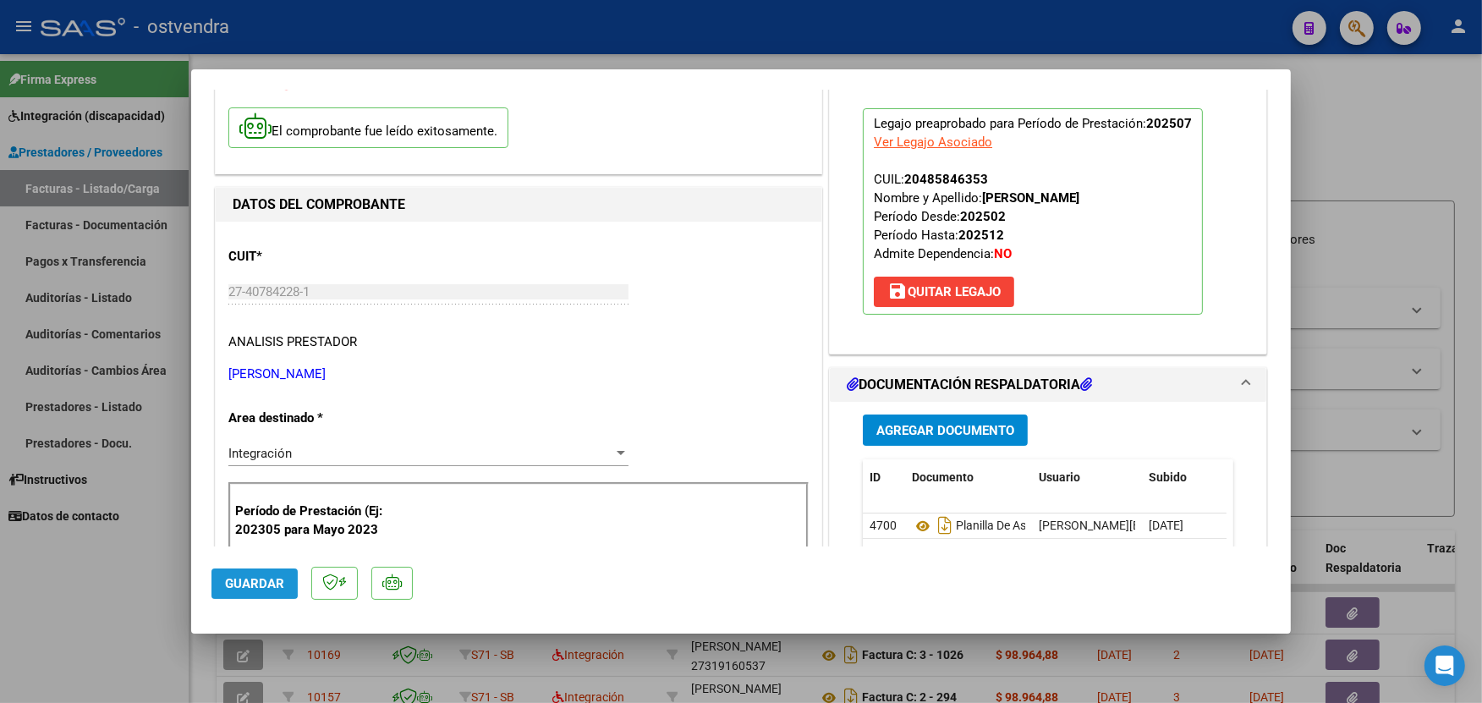
click at [244, 581] on span "Guardar" at bounding box center [254, 583] width 59 height 15
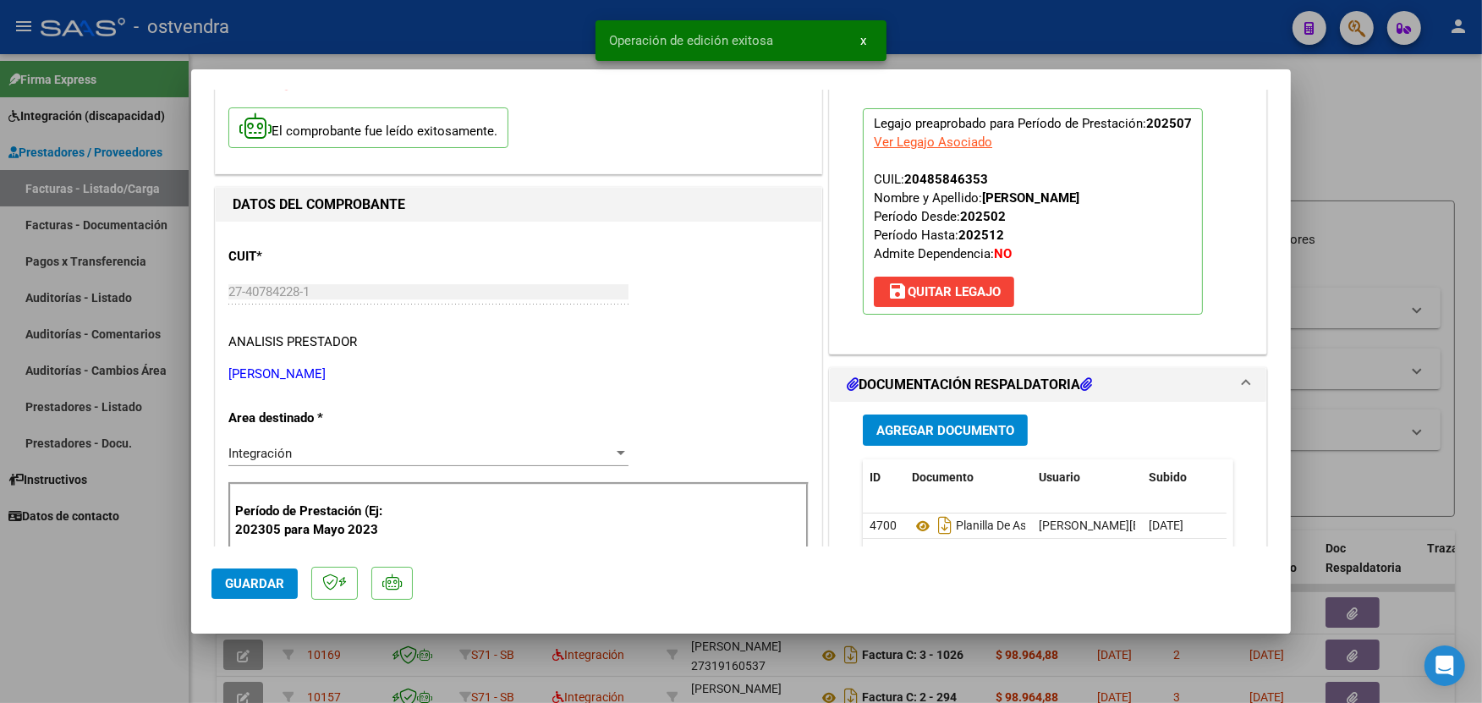
click at [550, 22] on div at bounding box center [741, 351] width 1482 height 703
type input "$ 0,00"
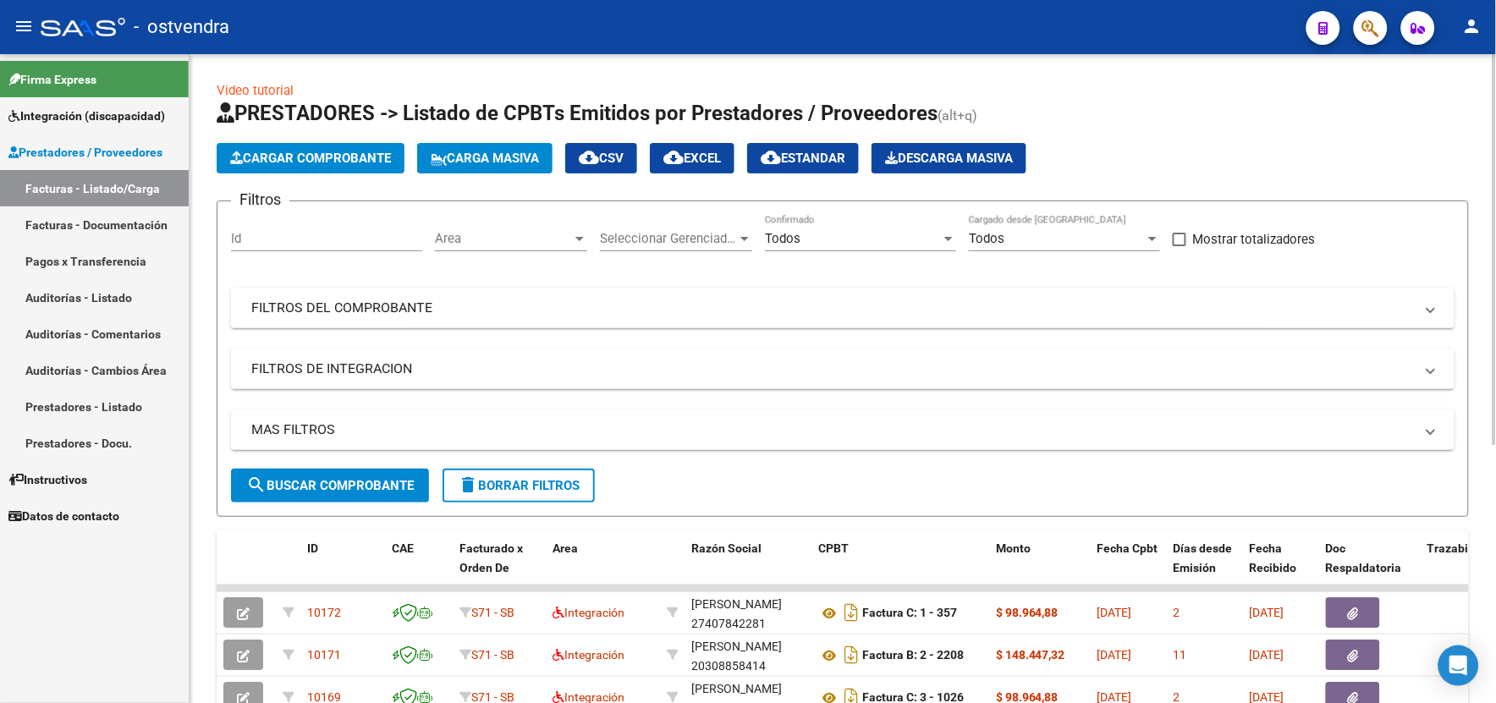
click at [337, 162] on span "Cargar Comprobante" at bounding box center [310, 158] width 161 height 15
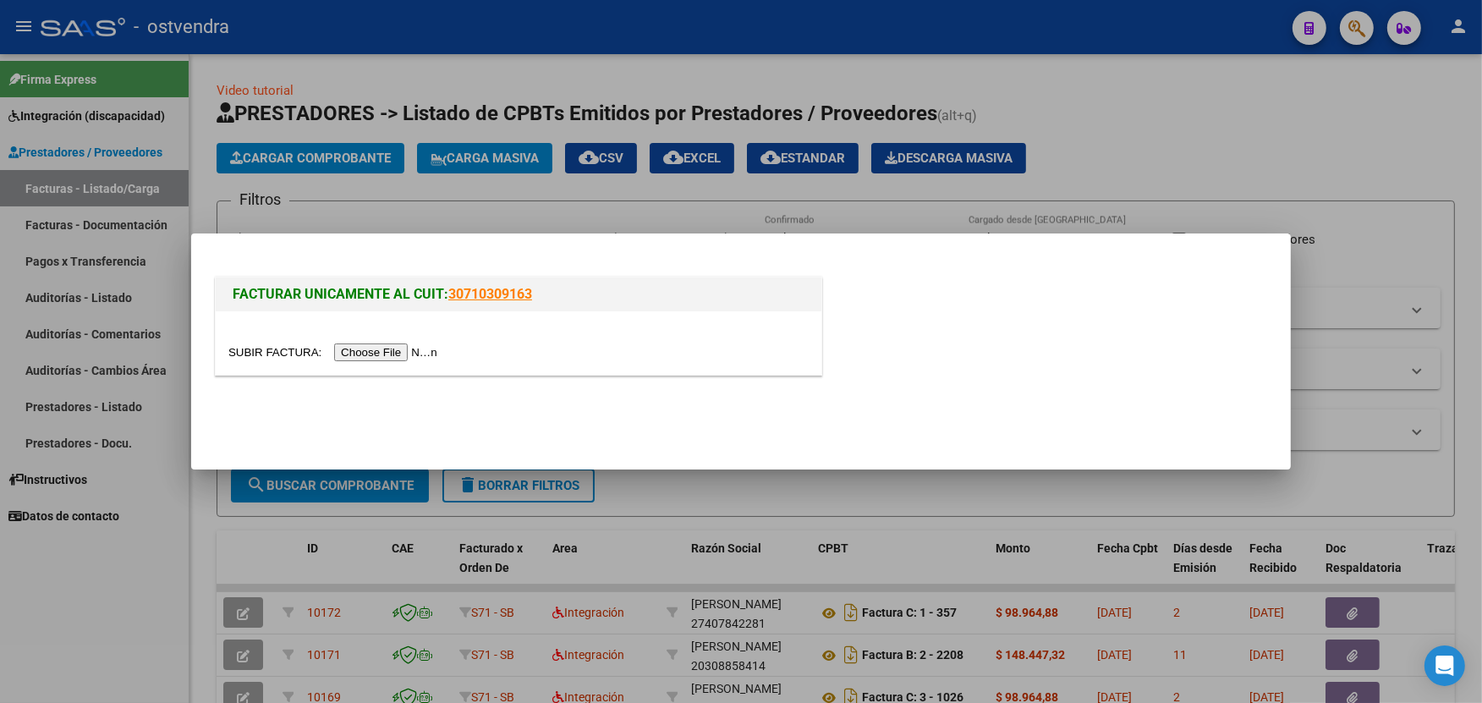
click at [365, 345] on input "file" at bounding box center [335, 353] width 214 height 18
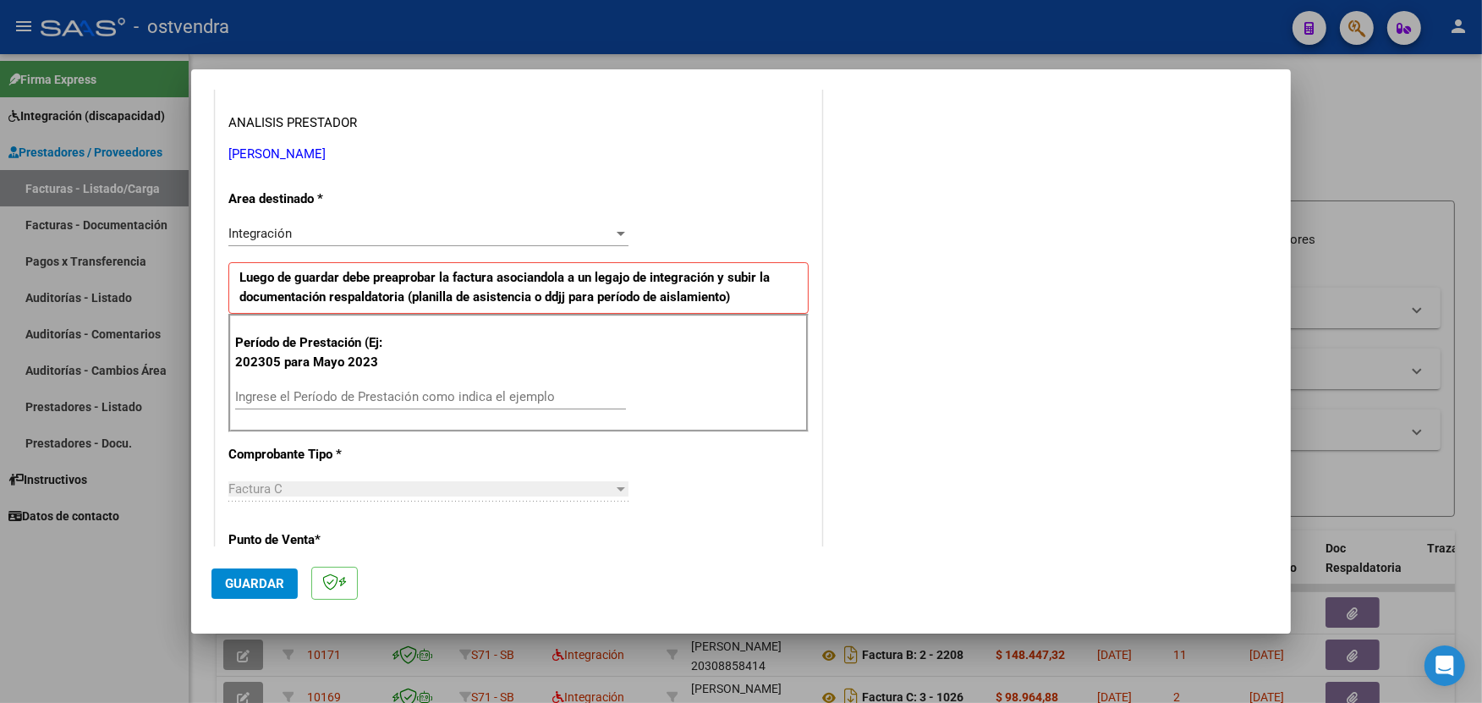
scroll to position [300, 0]
click at [514, 396] on input "Ingrese el Período de Prestación como indica el ejemplo" at bounding box center [430, 395] width 391 height 15
type input "202507"
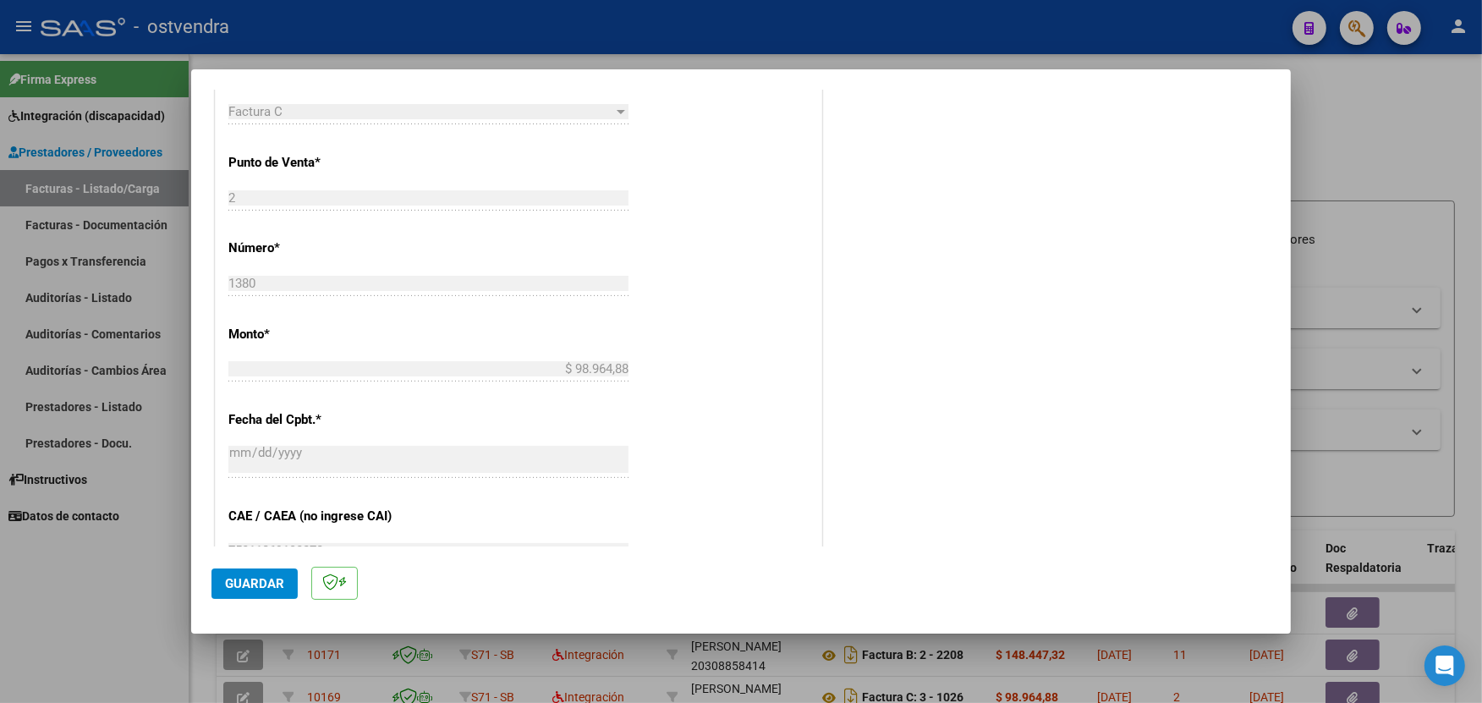
scroll to position [714, 0]
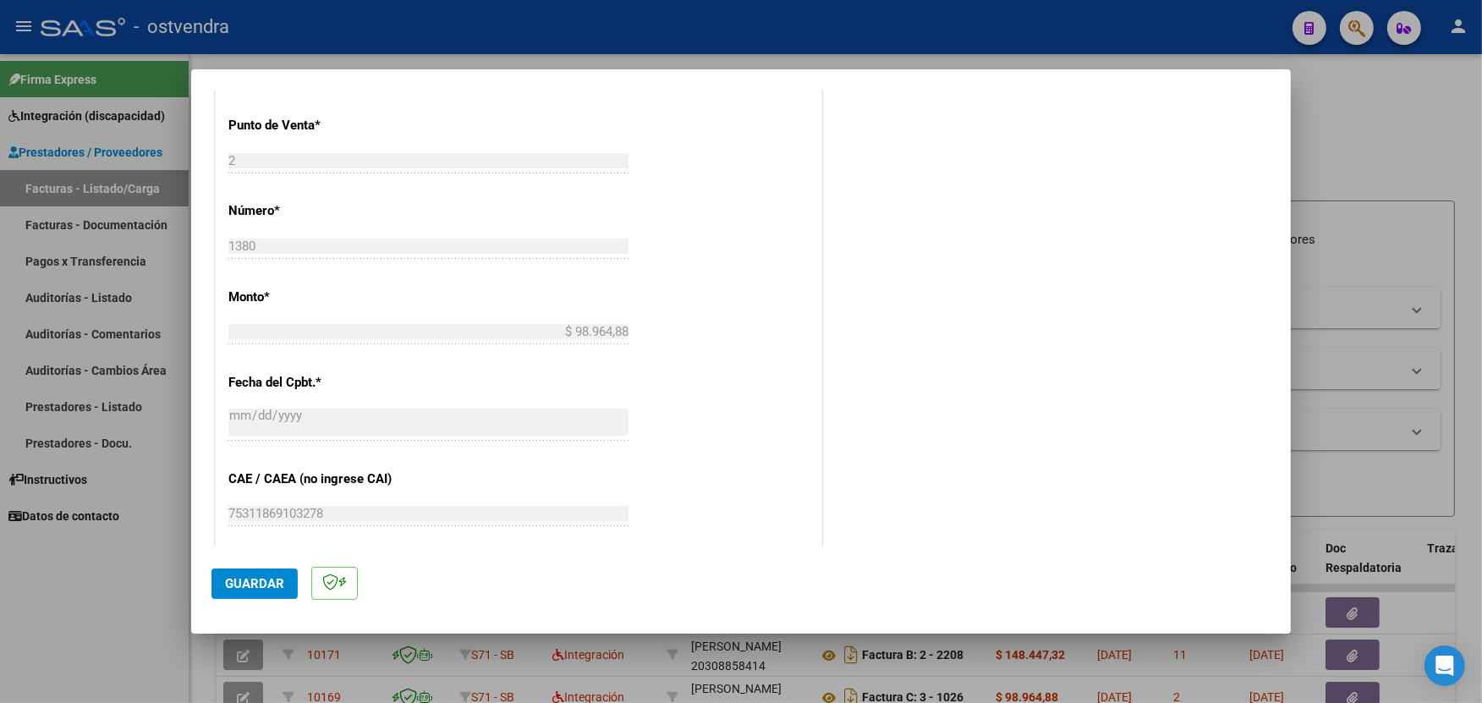
click at [276, 579] on span "Guardar" at bounding box center [254, 583] width 59 height 15
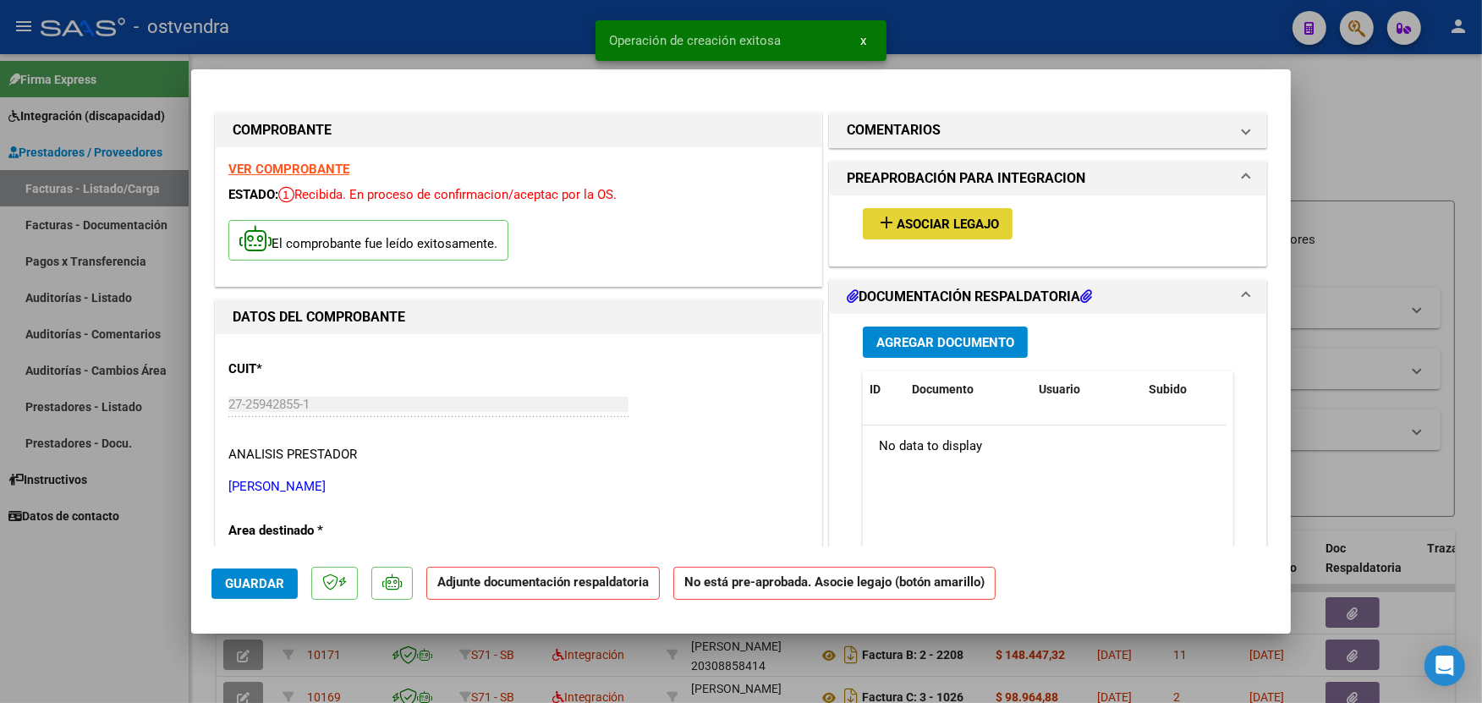
click at [953, 230] on span "Asociar Legajo" at bounding box center [948, 224] width 102 height 15
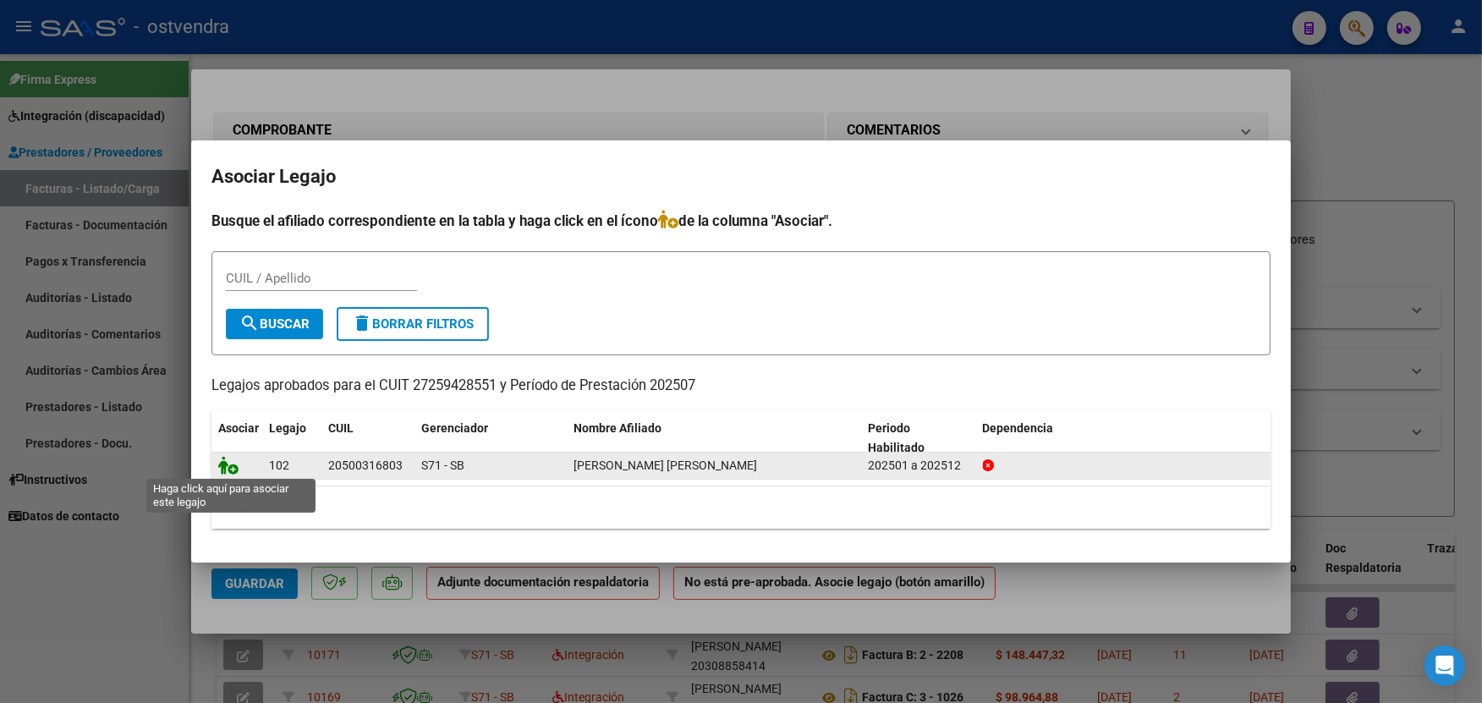
click at [231, 468] on icon at bounding box center [228, 465] width 20 height 19
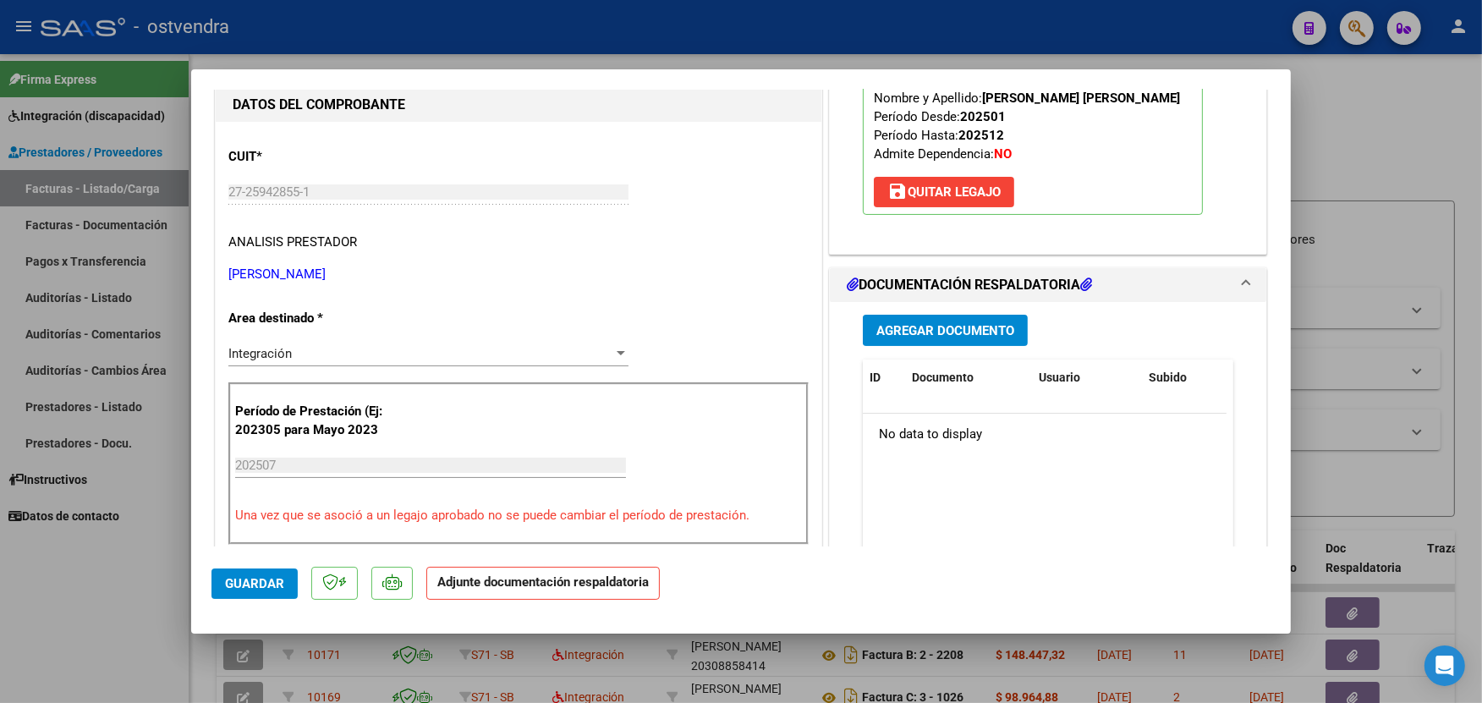
scroll to position [225, 0]
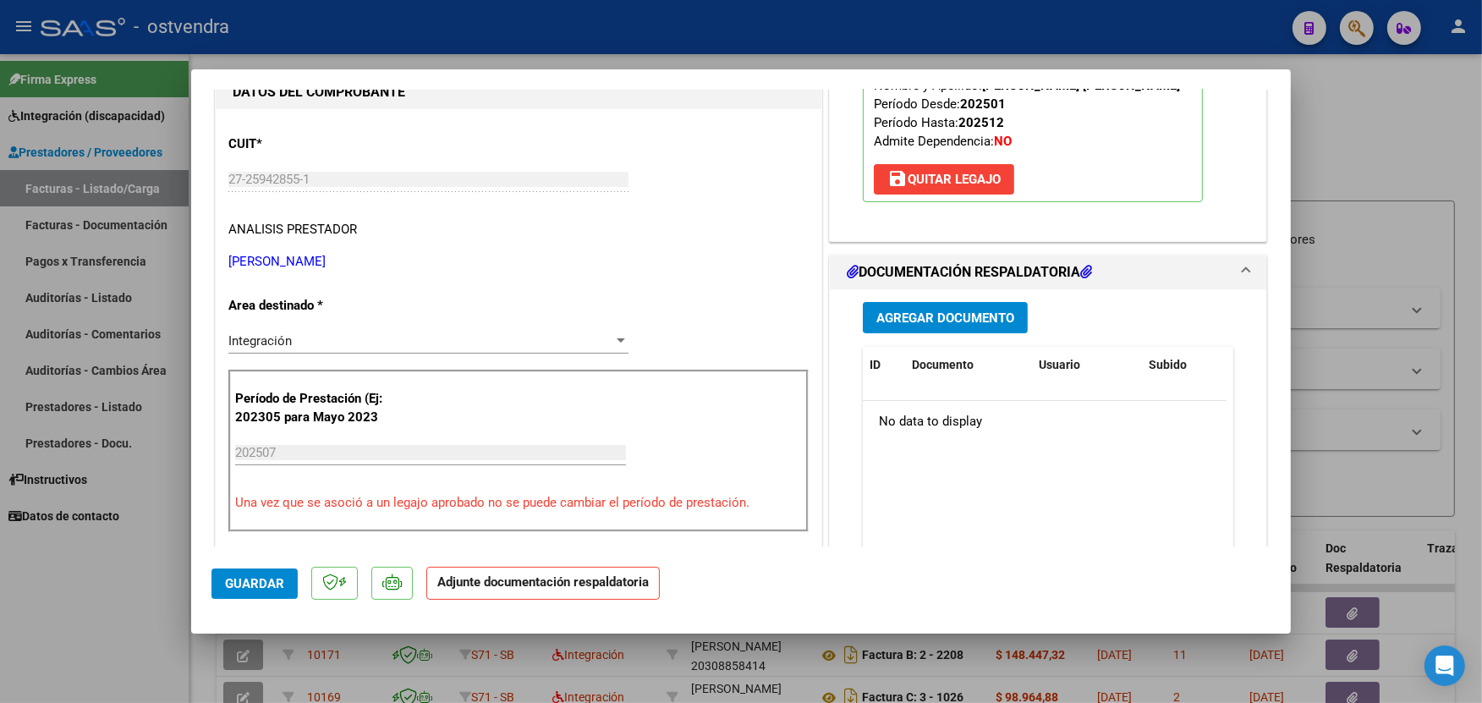
click at [1000, 319] on span "Agregar Documento" at bounding box center [946, 318] width 138 height 15
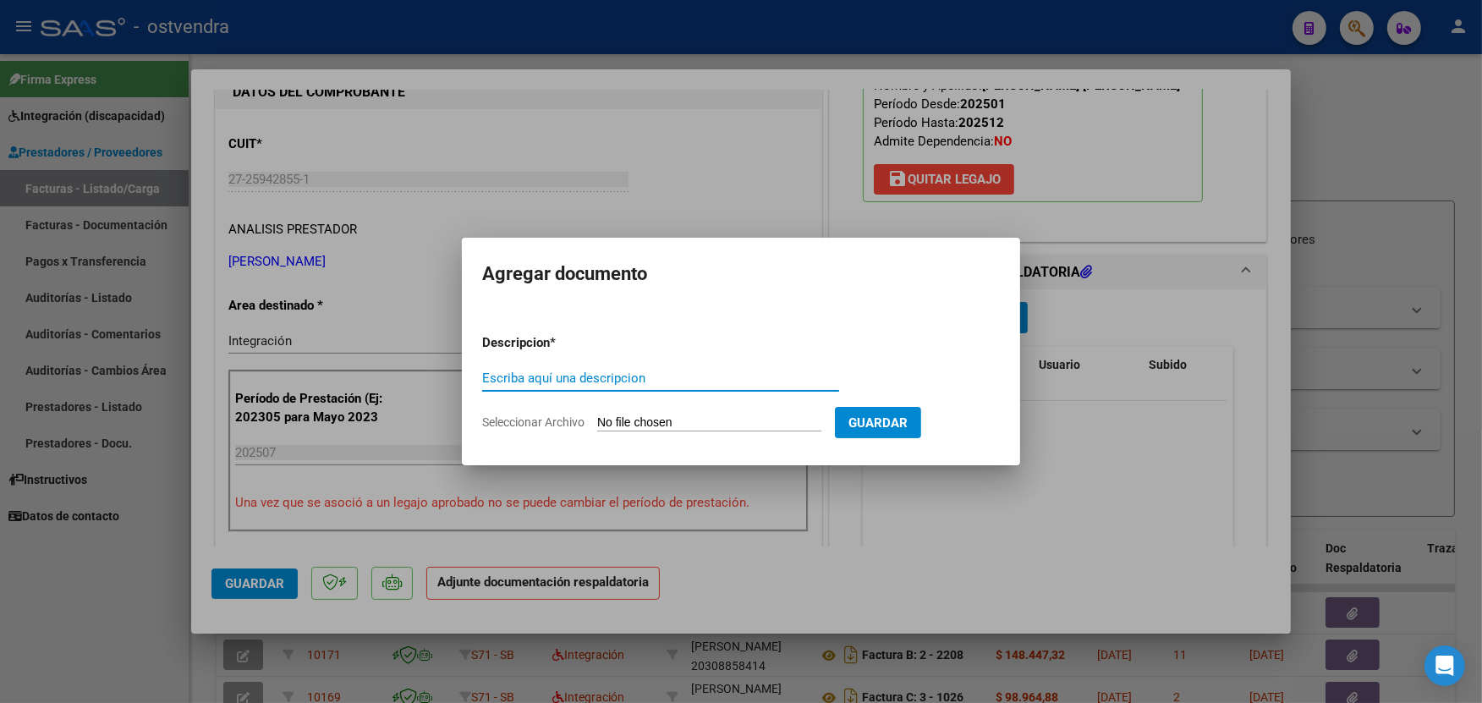
click at [688, 418] on input "Seleccionar Archivo" at bounding box center [709, 423] width 224 height 16
type input "C:\fakepath\ASISTENCIA C-2-1380.pdf"
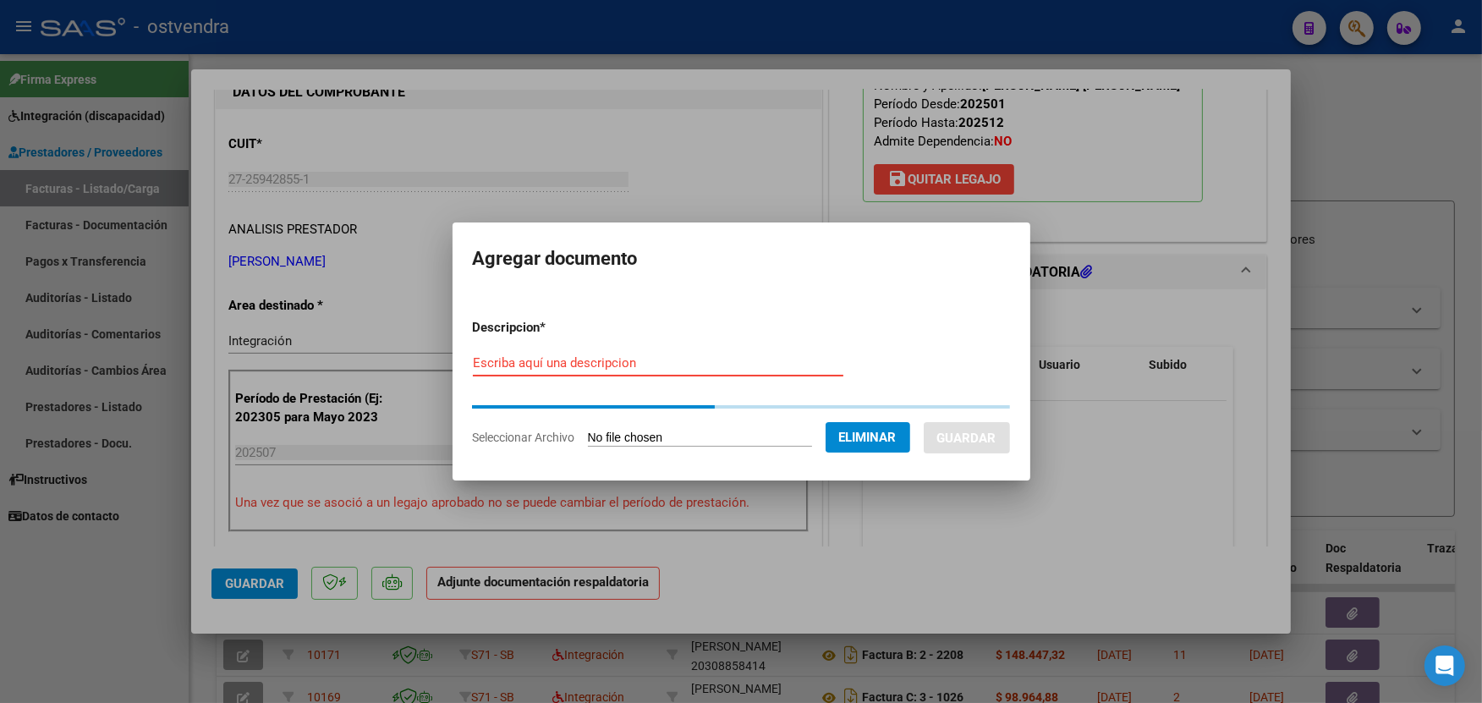
click at [681, 369] on input "Escriba aquí una descripcion" at bounding box center [658, 362] width 371 height 15
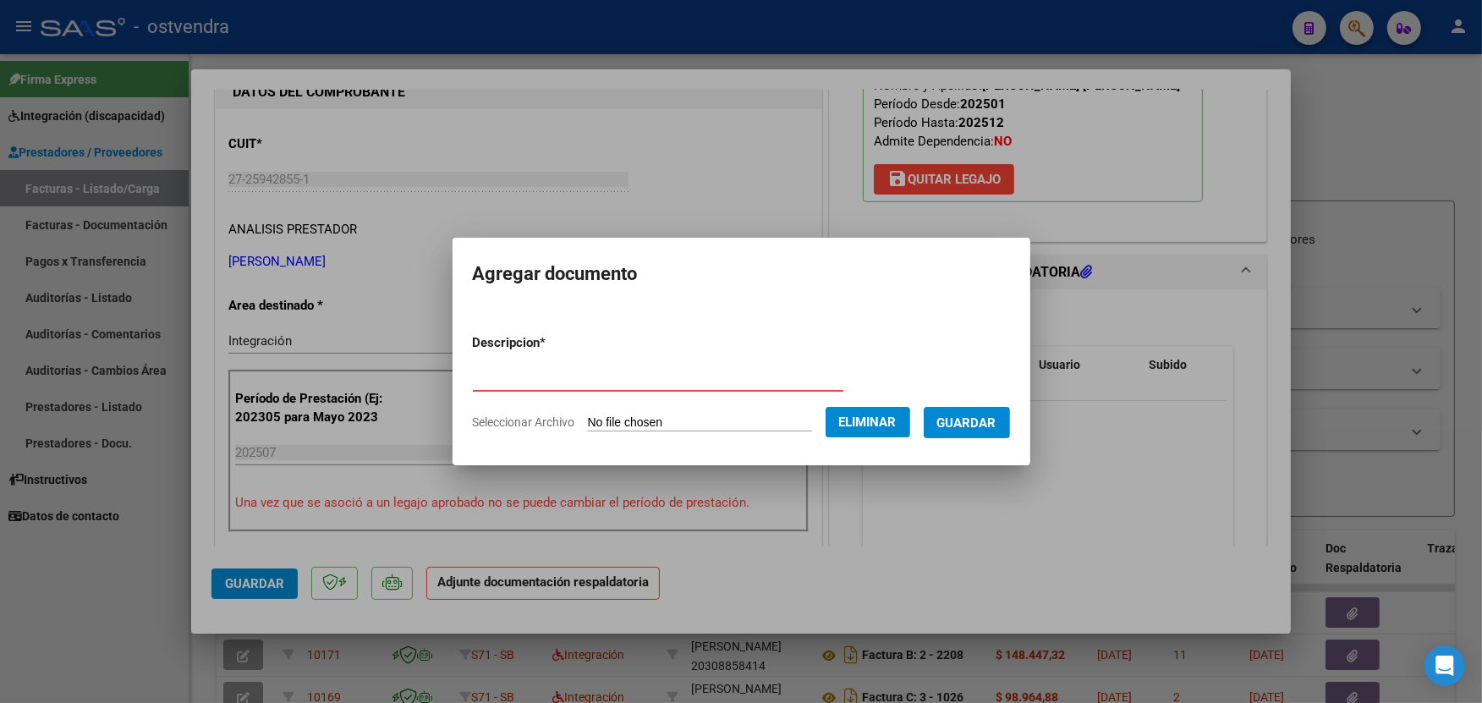
type input "PLANILLA DE ASISTENCIA"
click at [986, 429] on span "Guardar" at bounding box center [967, 422] width 59 height 15
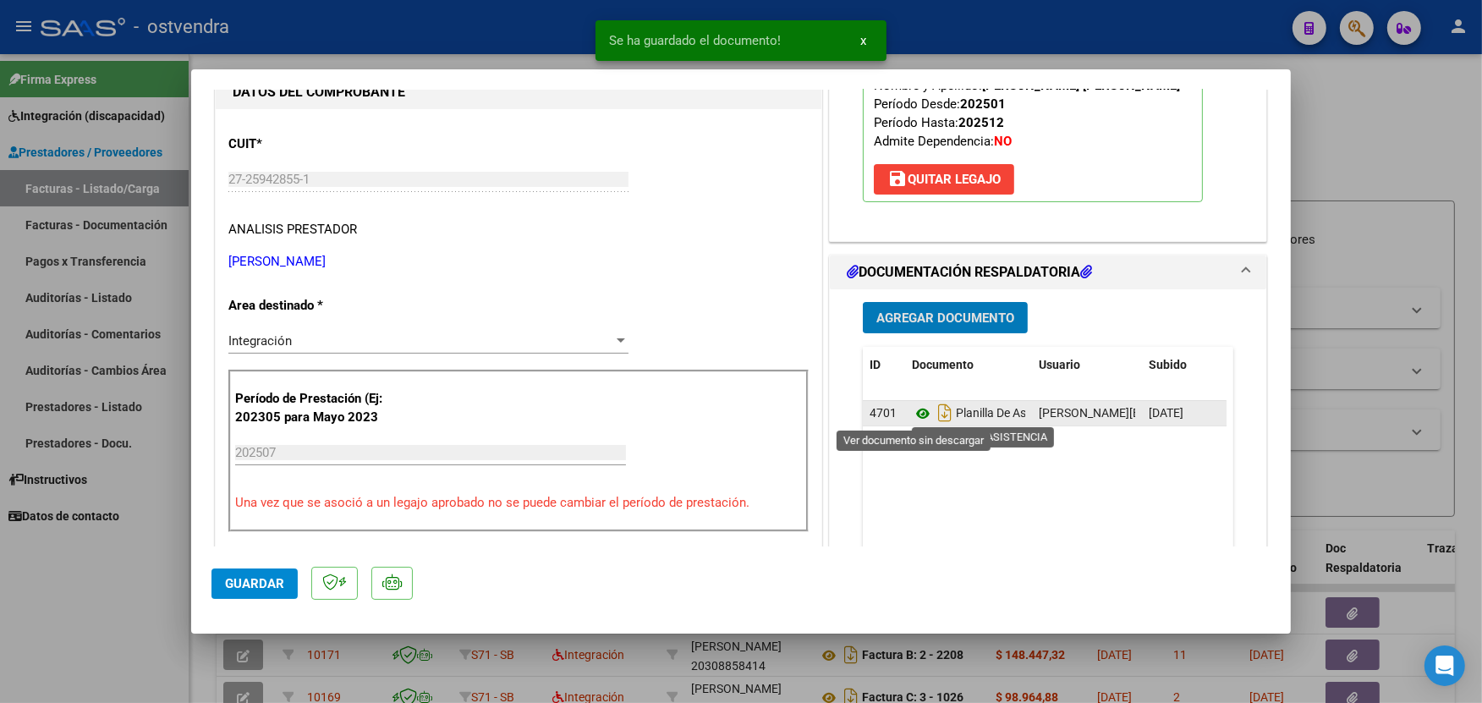
click at [916, 413] on icon at bounding box center [923, 414] width 22 height 20
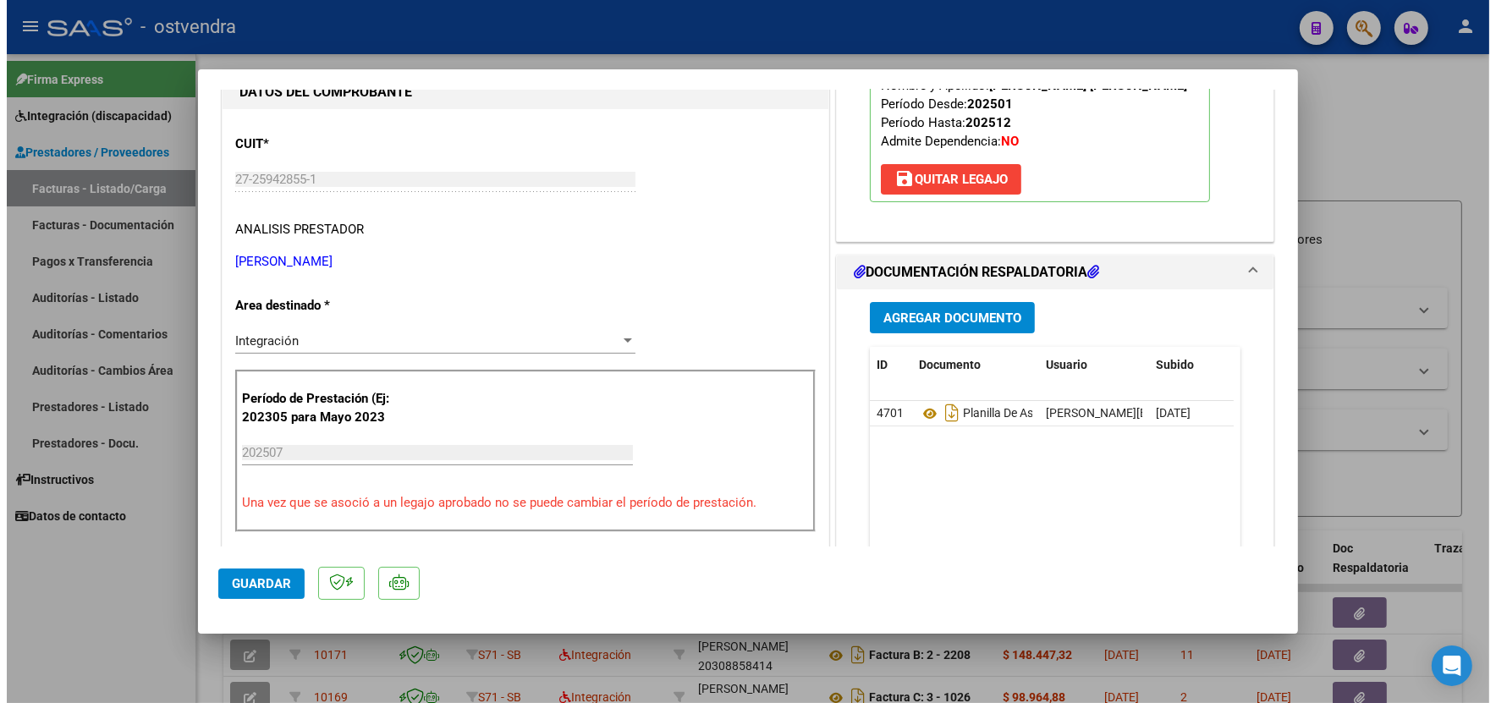
scroll to position [0, 0]
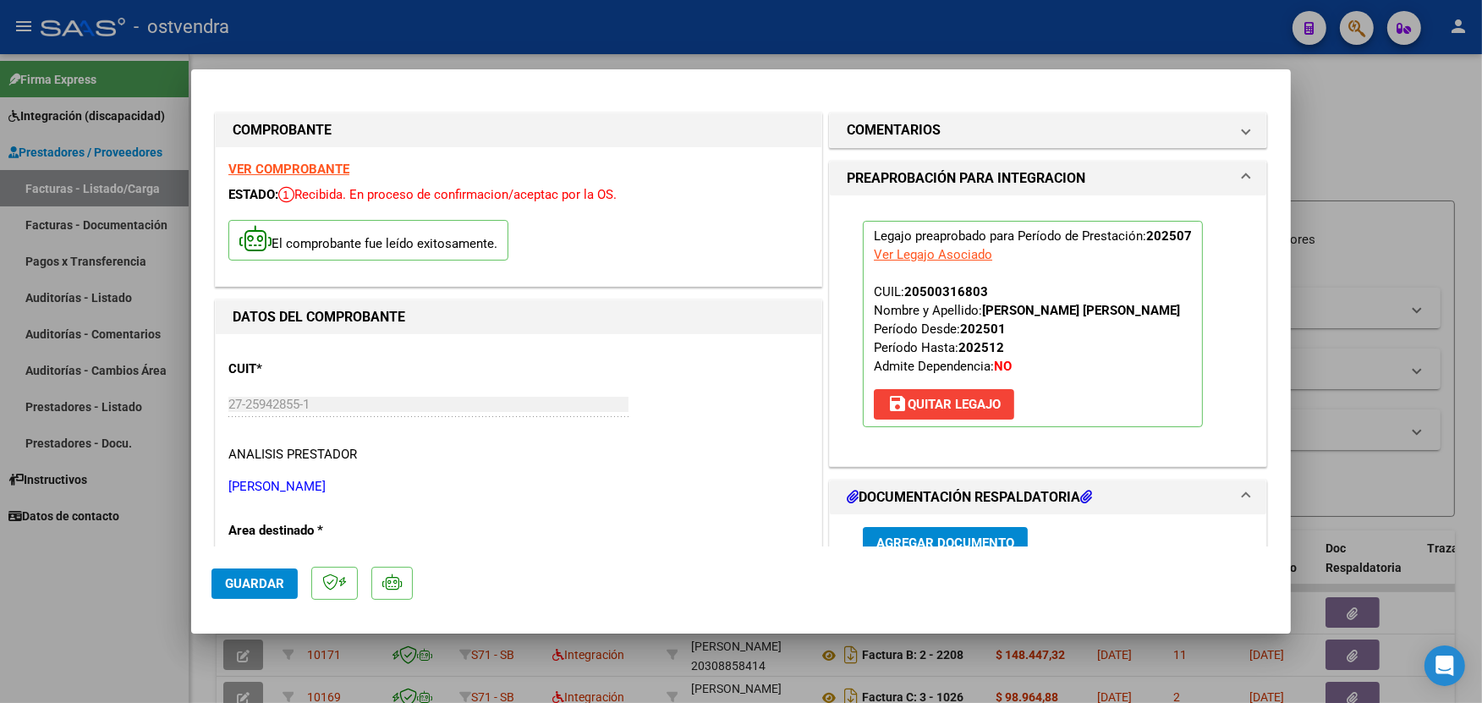
click at [320, 164] on strong "VER COMPROBANTE" at bounding box center [288, 169] width 121 height 15
click at [277, 586] on span "Guardar" at bounding box center [254, 583] width 59 height 15
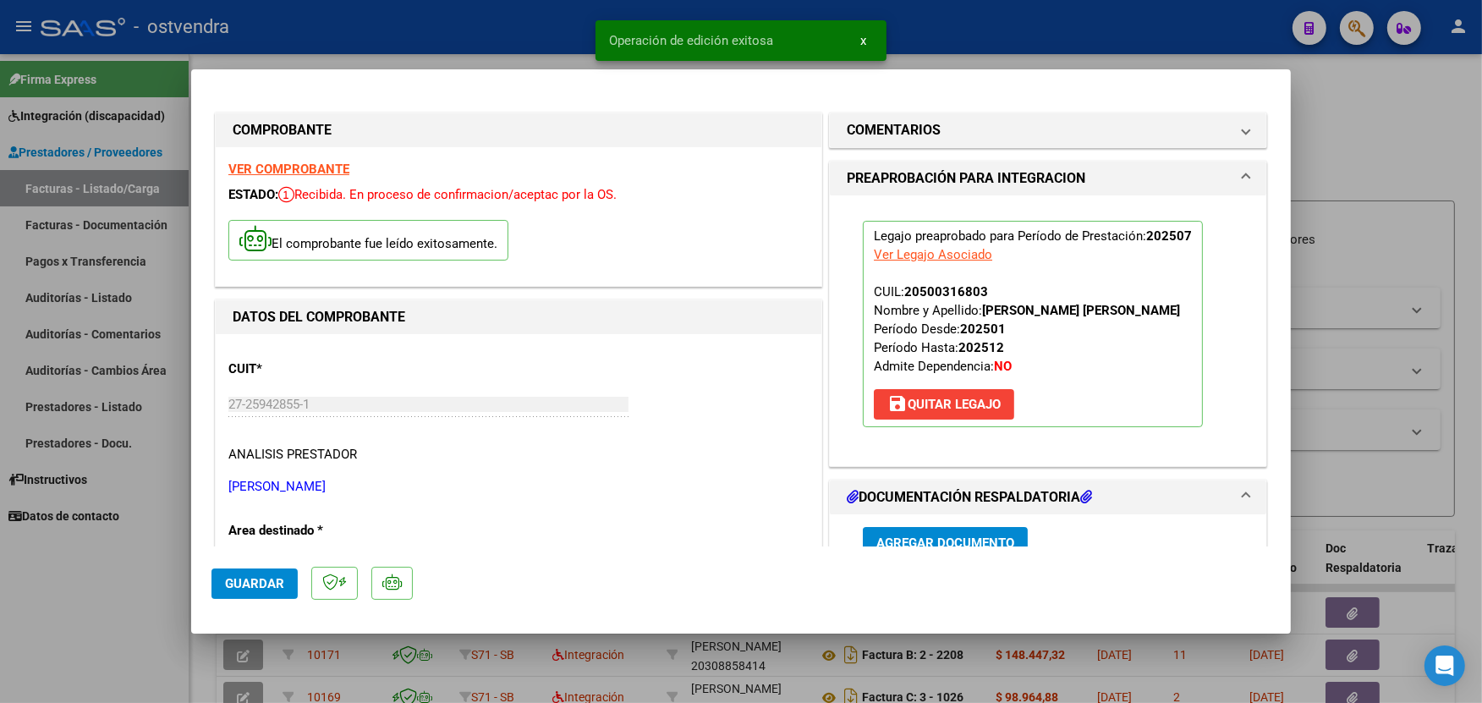
click at [476, 26] on div at bounding box center [741, 351] width 1482 height 703
type input "$ 0,00"
